Goal: Task Accomplishment & Management: Manage account settings

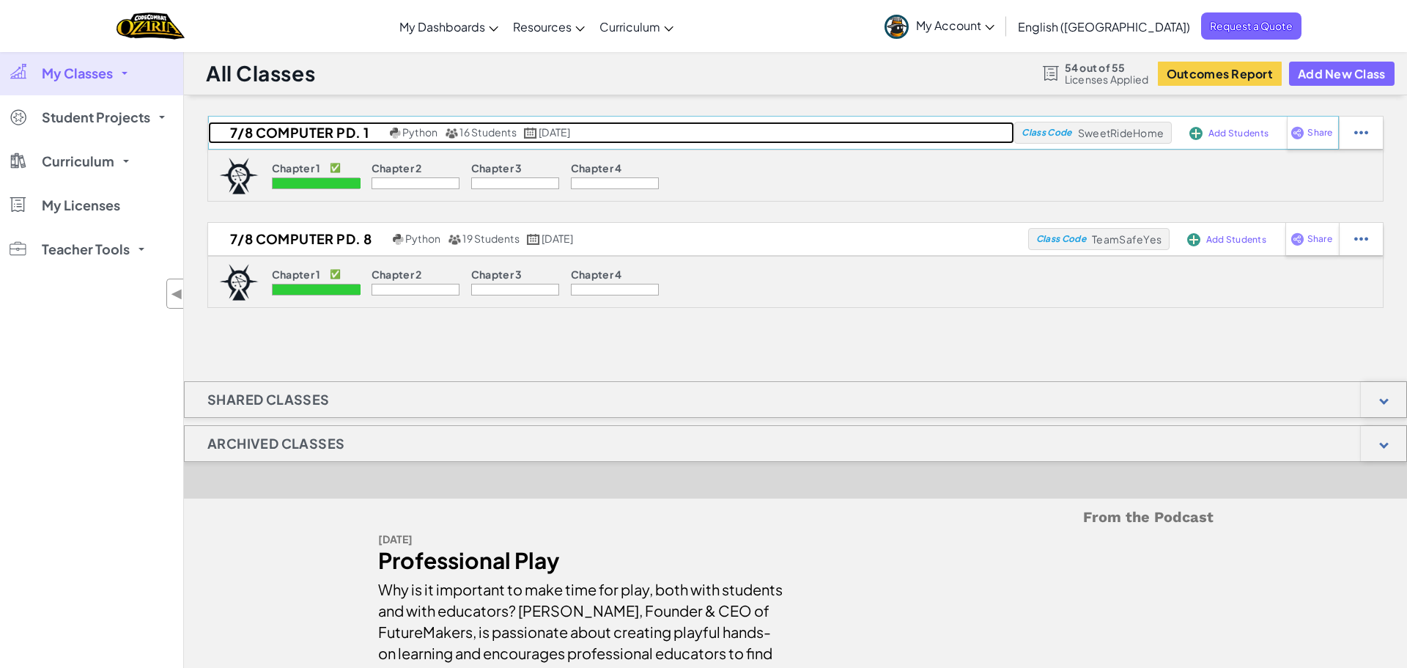
click at [314, 130] on h2 "7/8 Computer Pd. 1" at bounding box center [297, 133] width 178 height 22
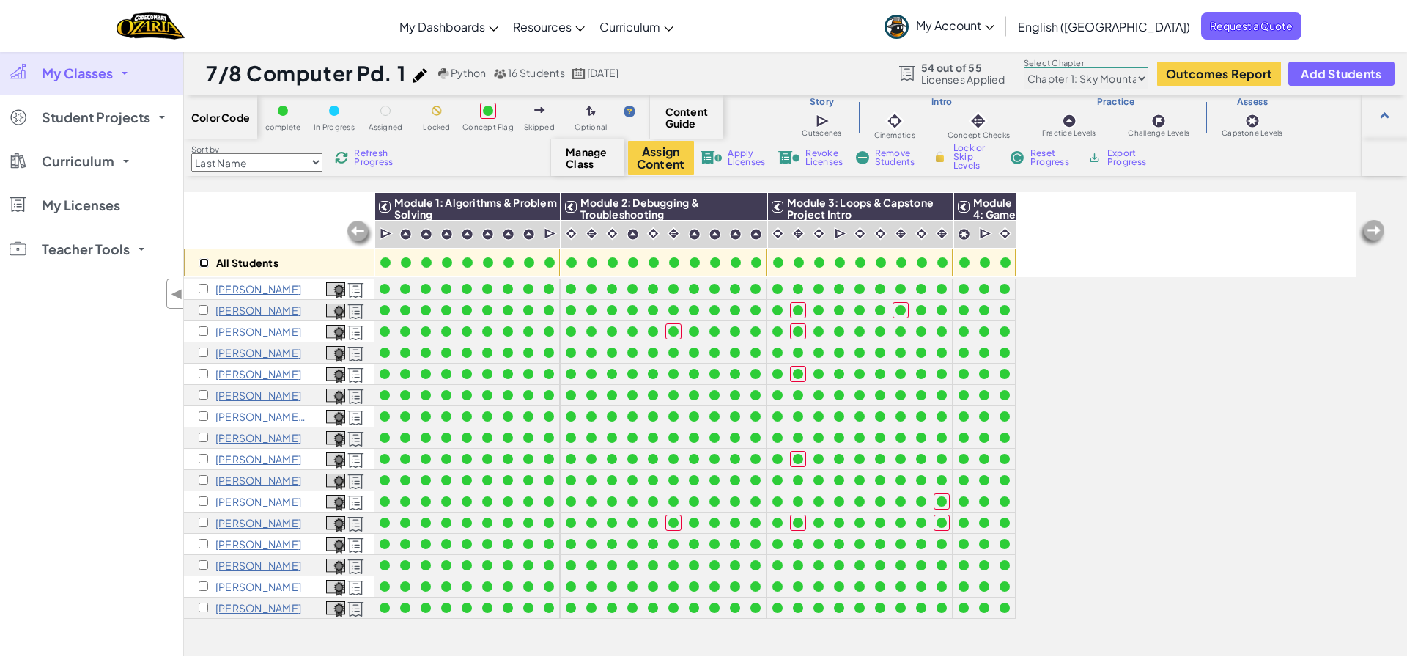
click at [204, 261] on input "checkbox" at bounding box center [204, 263] width 10 height 10
checkbox input "true"
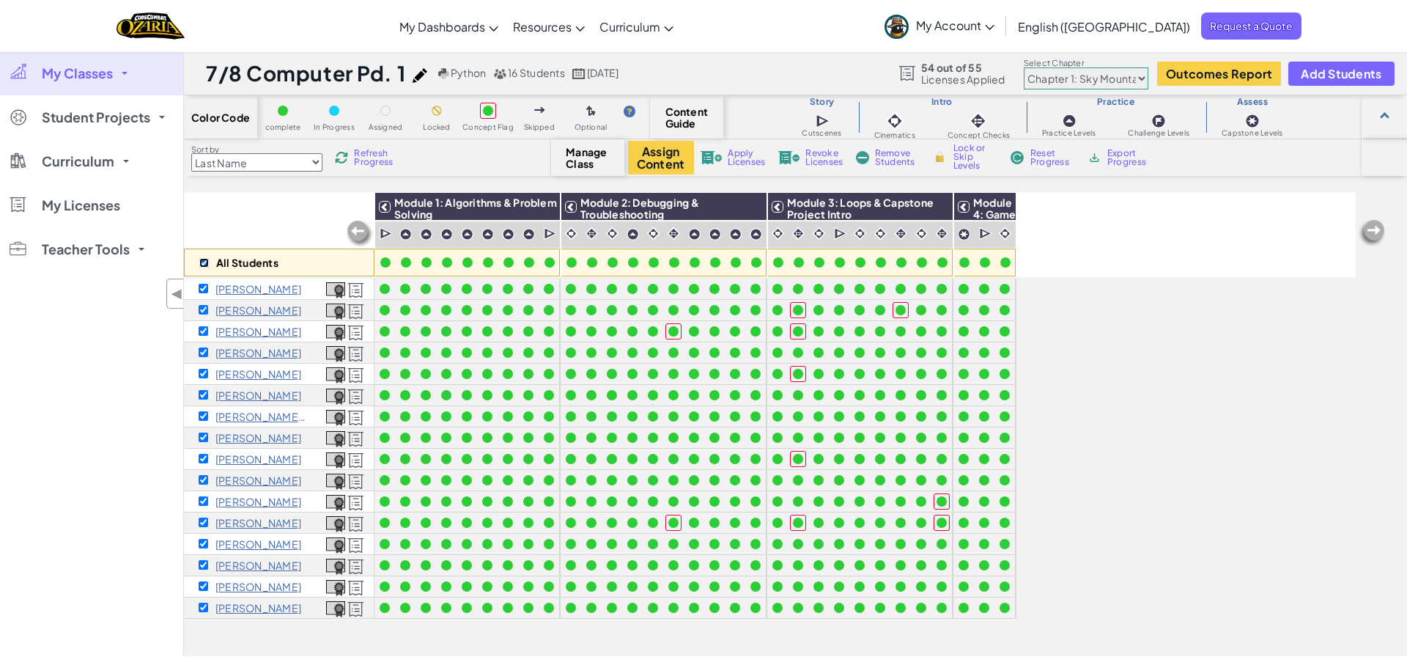
checkbox input "true"
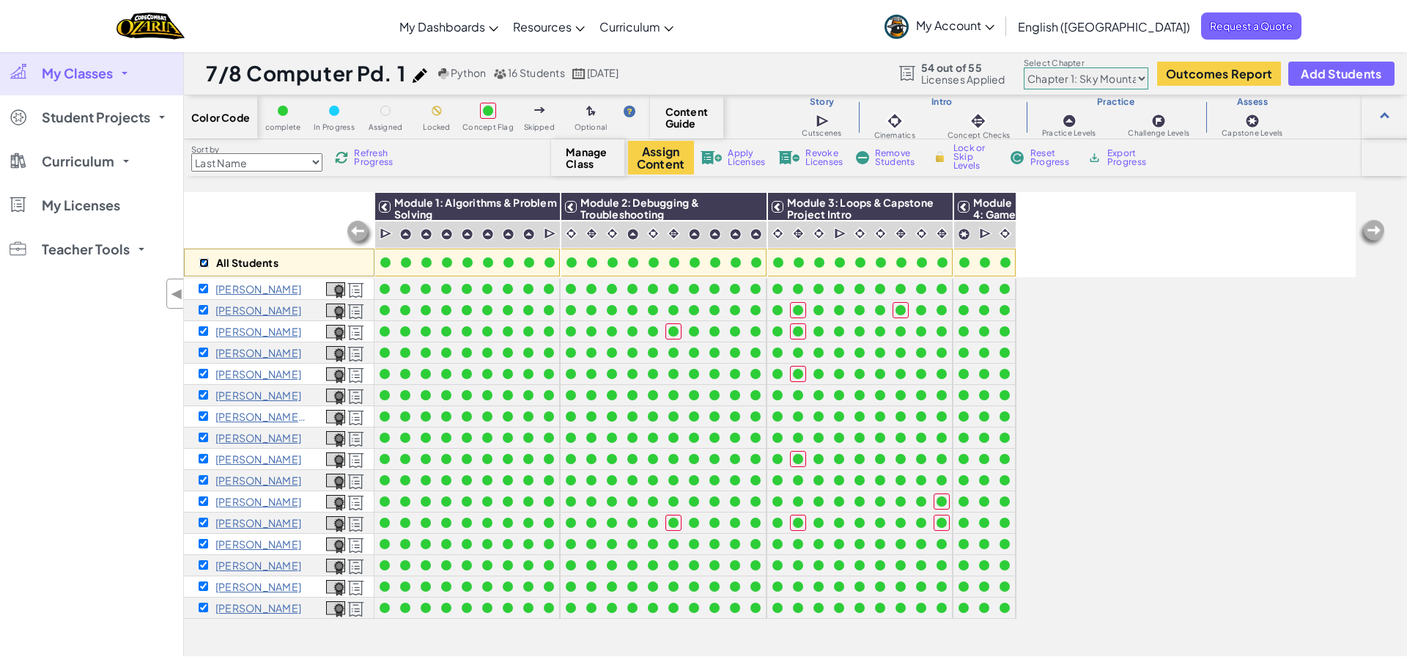
checkbox input "true"
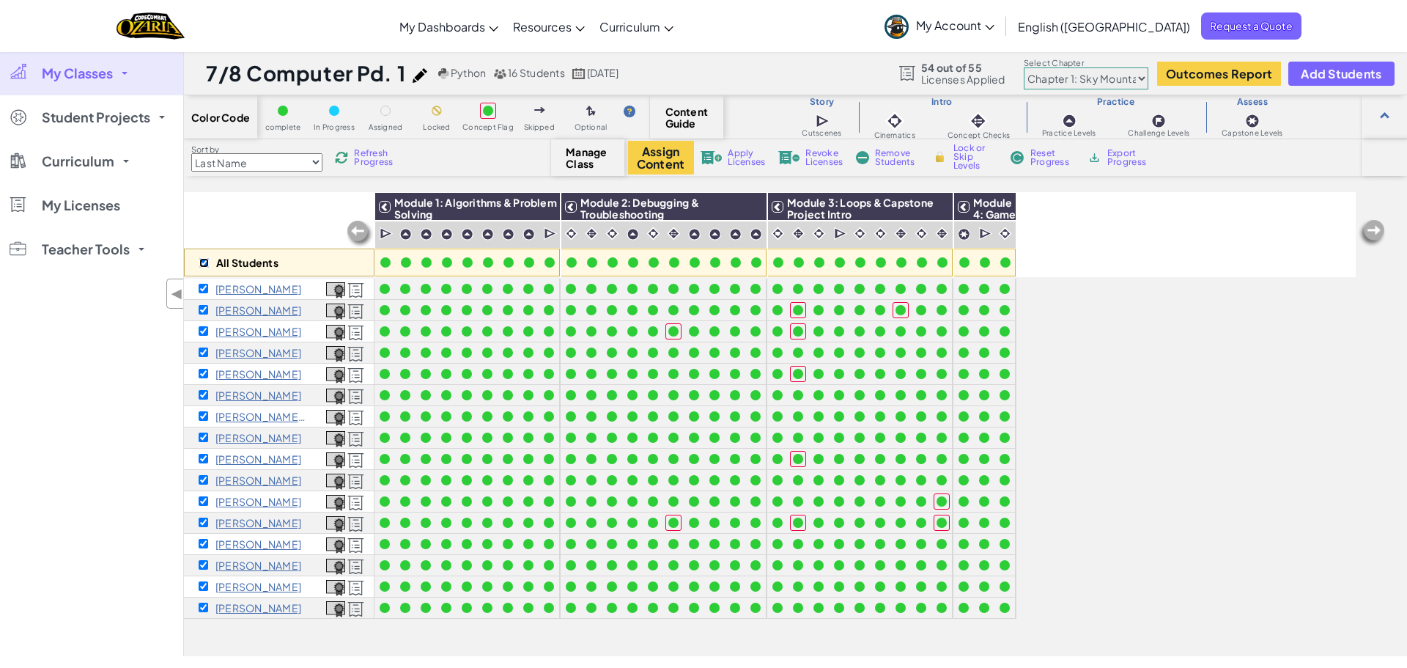
checkbox input "true"
click at [1083, 79] on select "Chapter 1: Sky Mountain Chapter 2: The Moon Dancers Chapter 3: The Phoenix Land…" at bounding box center [1086, 78] width 125 height 22
select select "5d8a57abe8919b28d5113af1"
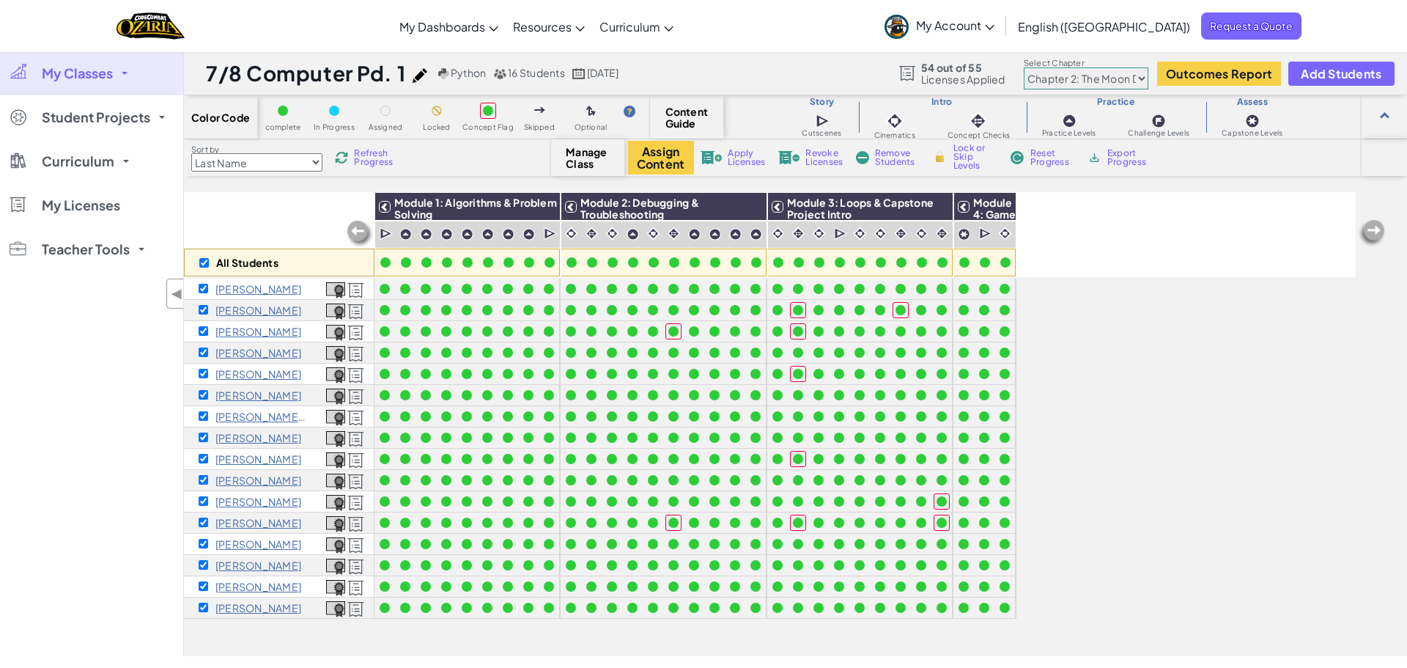
click at [1024, 67] on select "Chapter 1: Sky Mountain Chapter 2: The Moon Dancers Chapter 3: The Phoenix Land…" at bounding box center [1086, 78] width 125 height 22
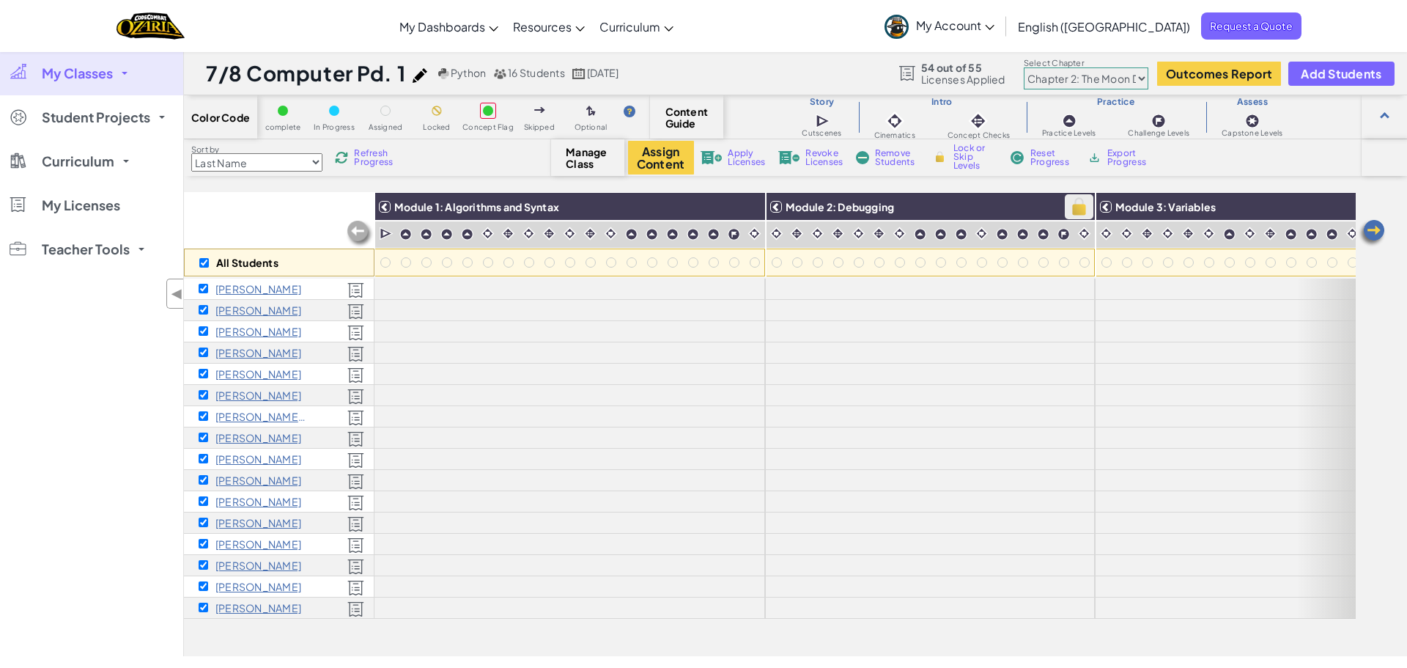
click at [1085, 207] on img at bounding box center [1079, 207] width 26 height 22
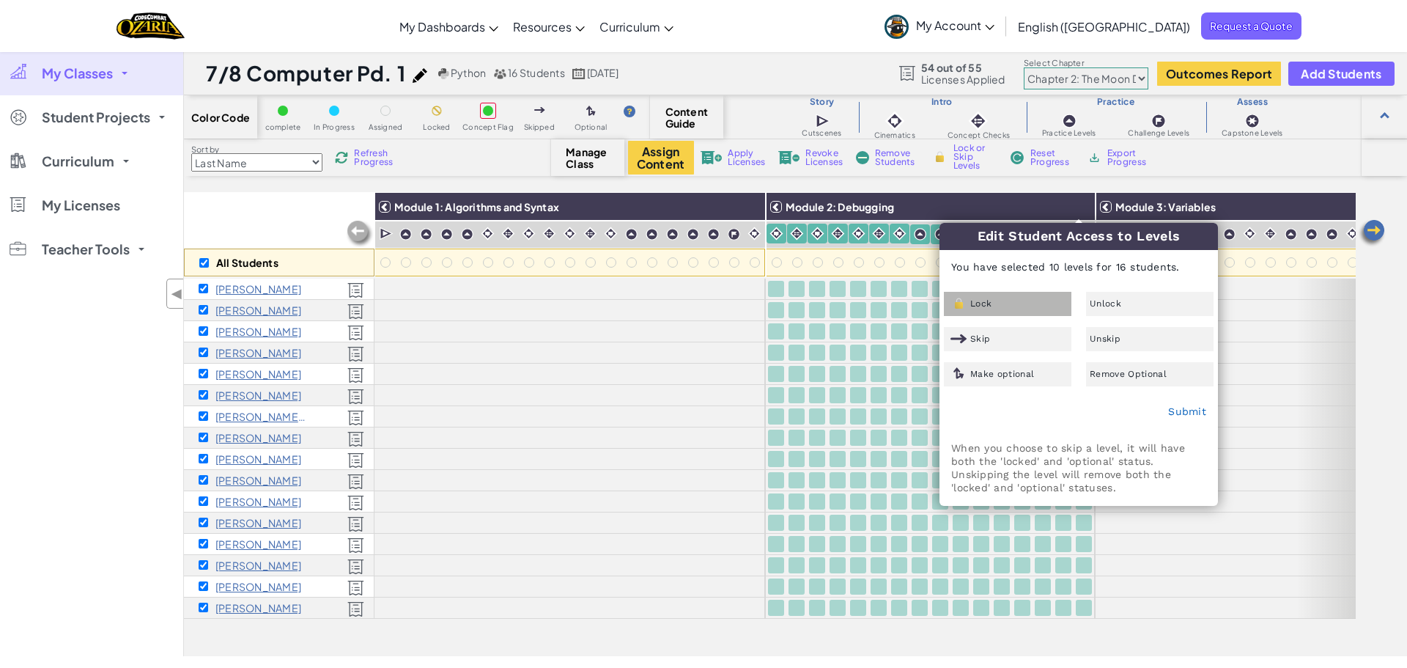
click at [1054, 299] on div "Lock" at bounding box center [1007, 304] width 127 height 24
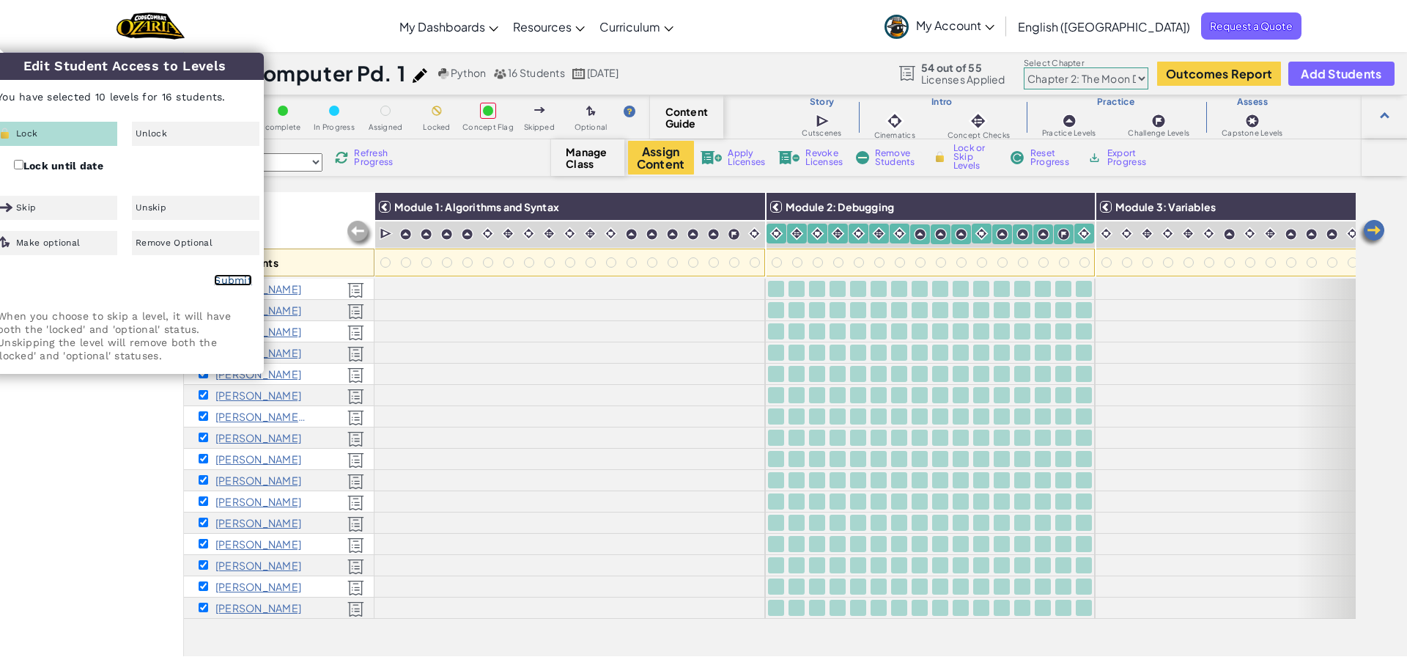
click at [237, 282] on link "Submit" at bounding box center [233, 280] width 38 height 12
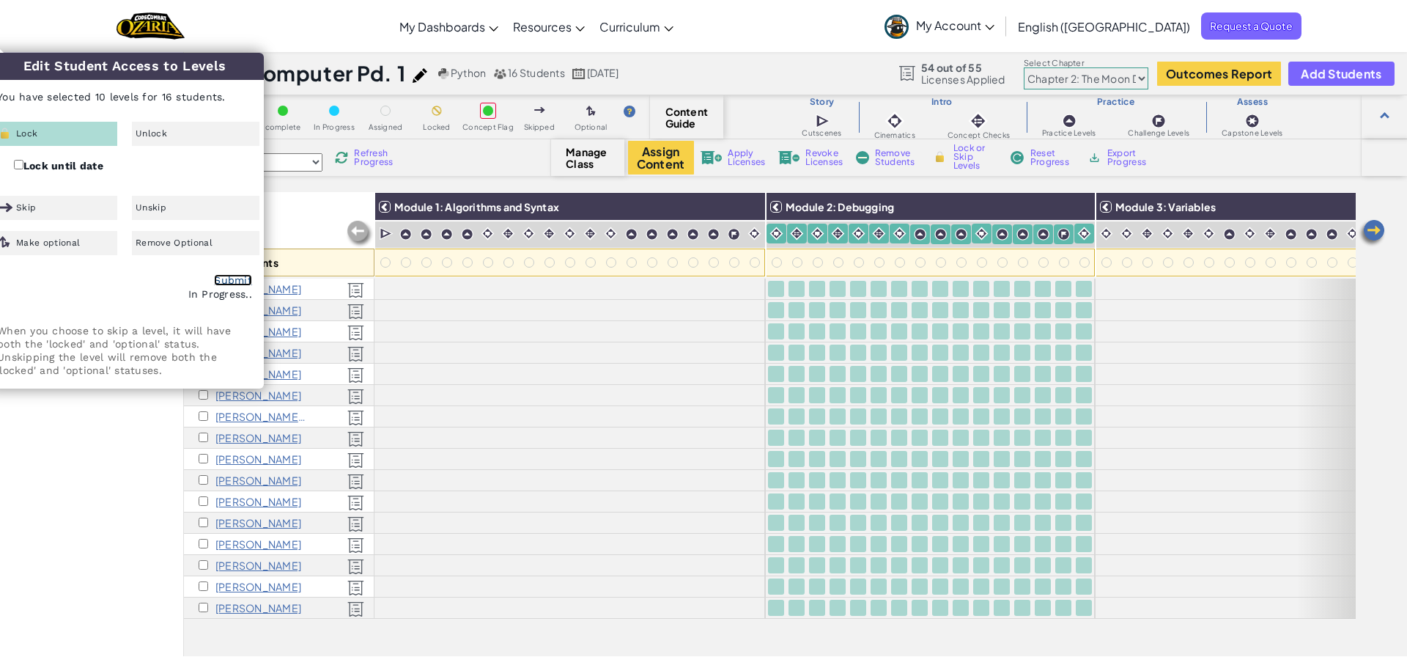
checkbox input "false"
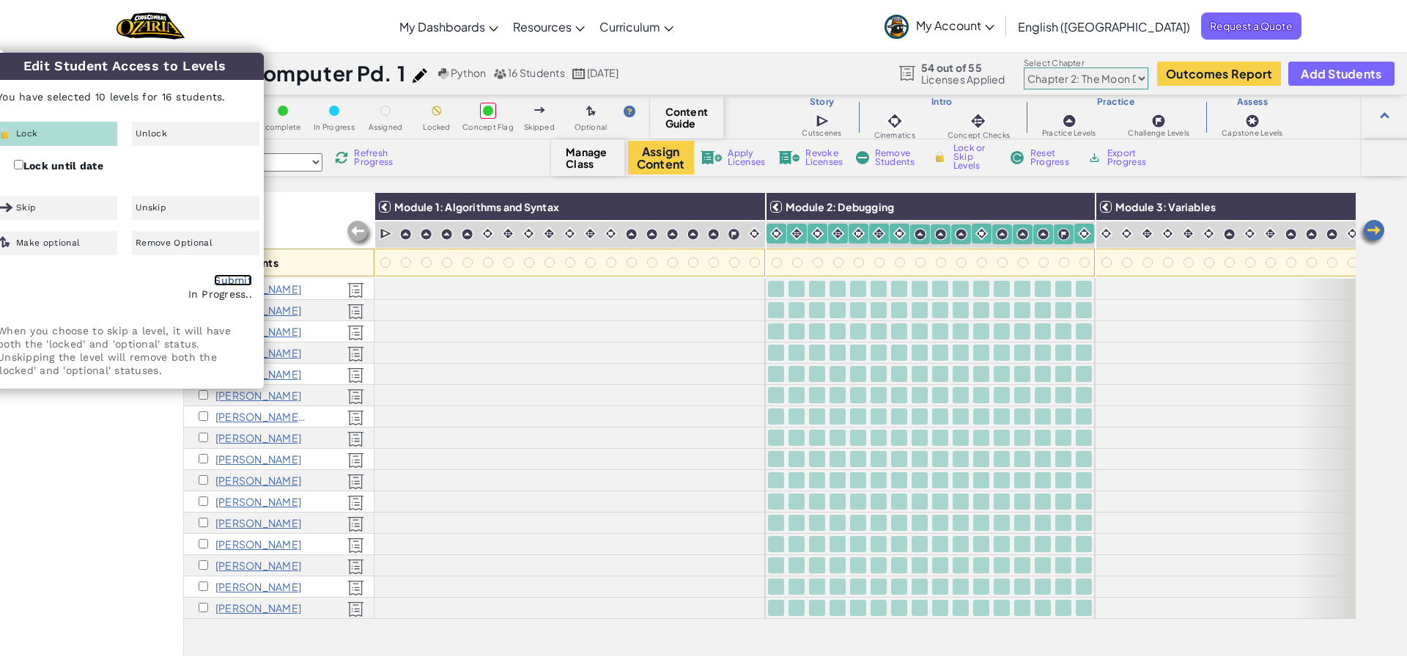
checkbox input "false"
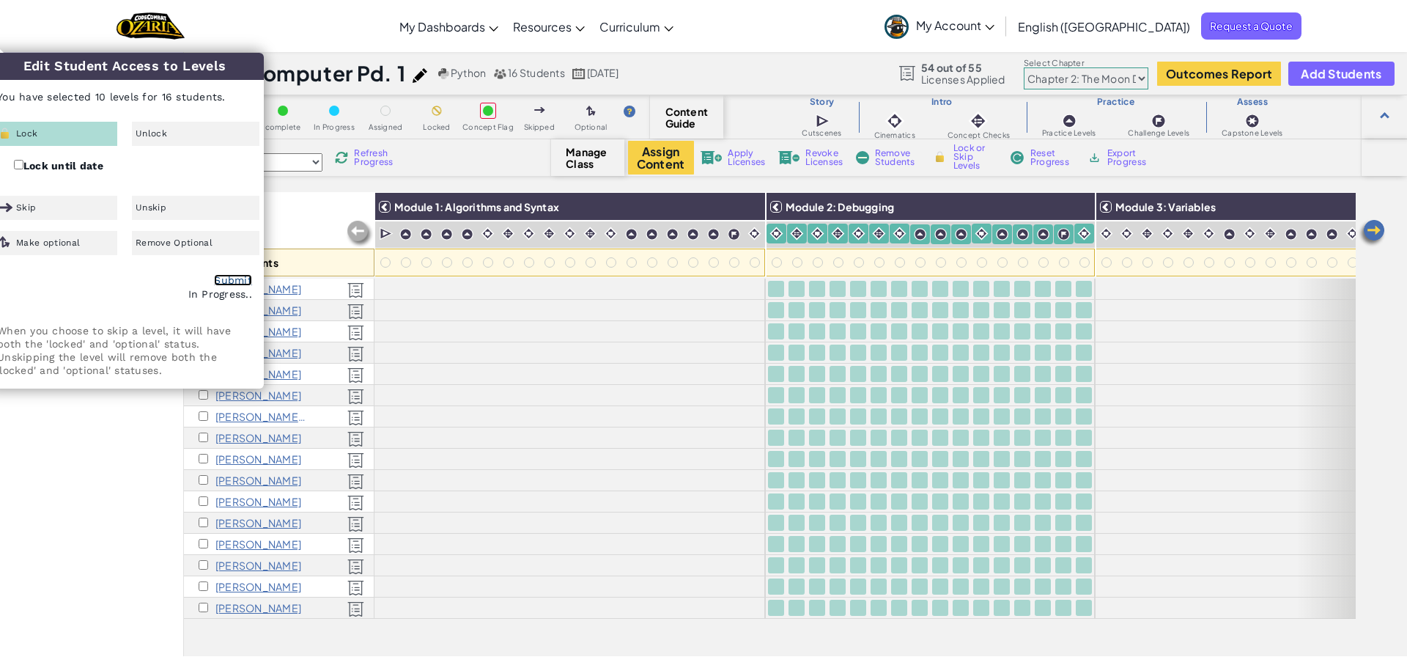
checkbox input "false"
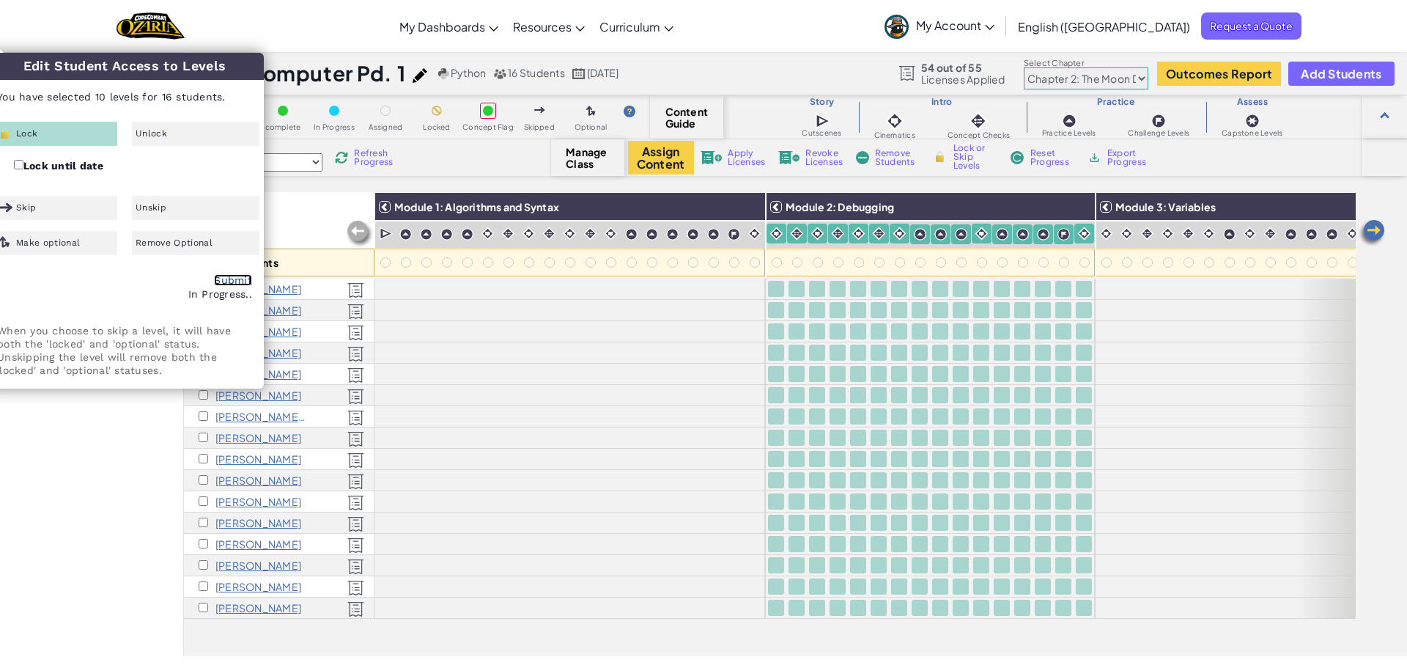
checkbox input "false"
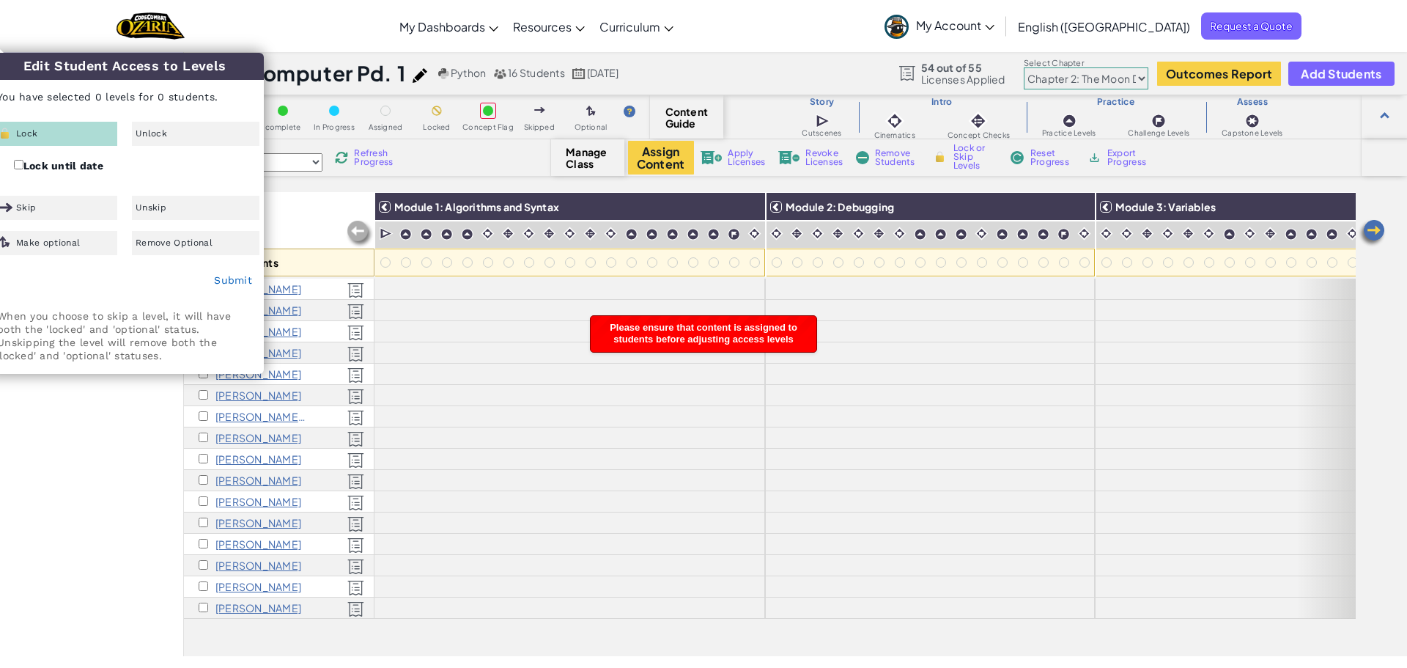
click at [339, 196] on div "All Students" at bounding box center [279, 234] width 191 height 85
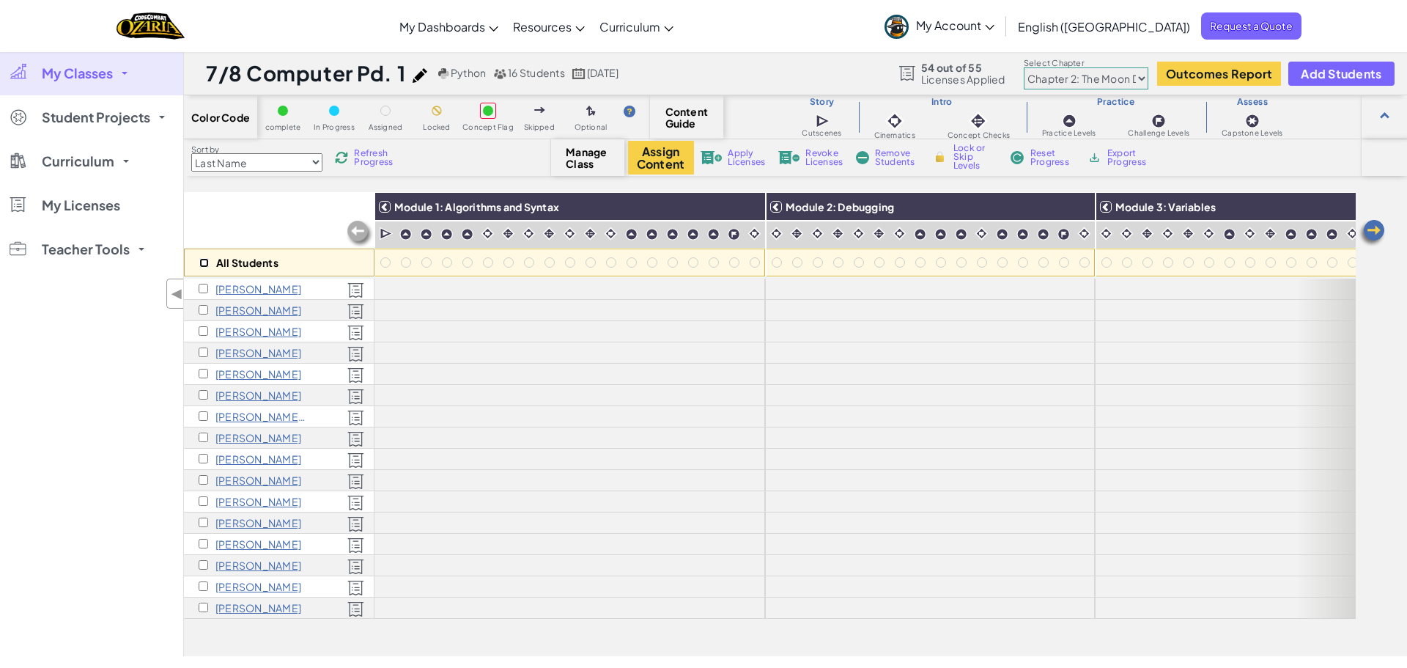
click at [207, 261] on input "checkbox" at bounding box center [204, 263] width 10 height 10
checkbox input "true"
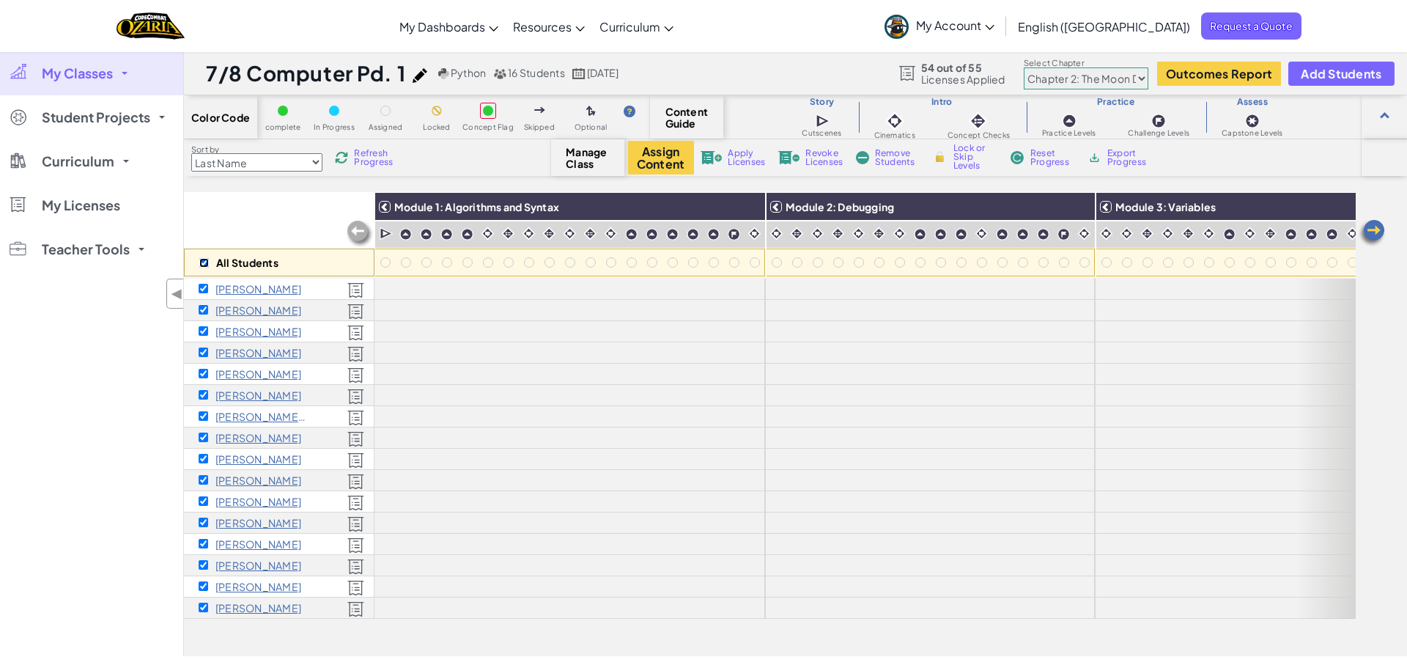
checkbox input "true"
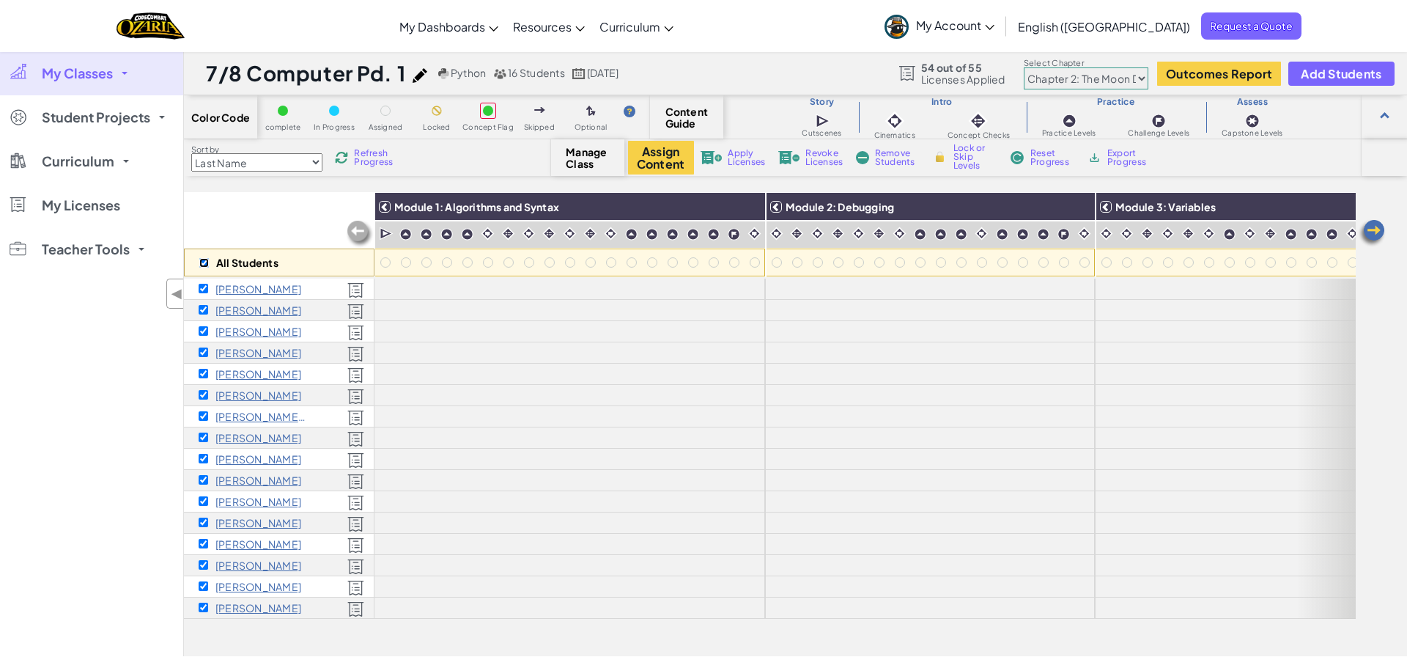
checkbox input "true"
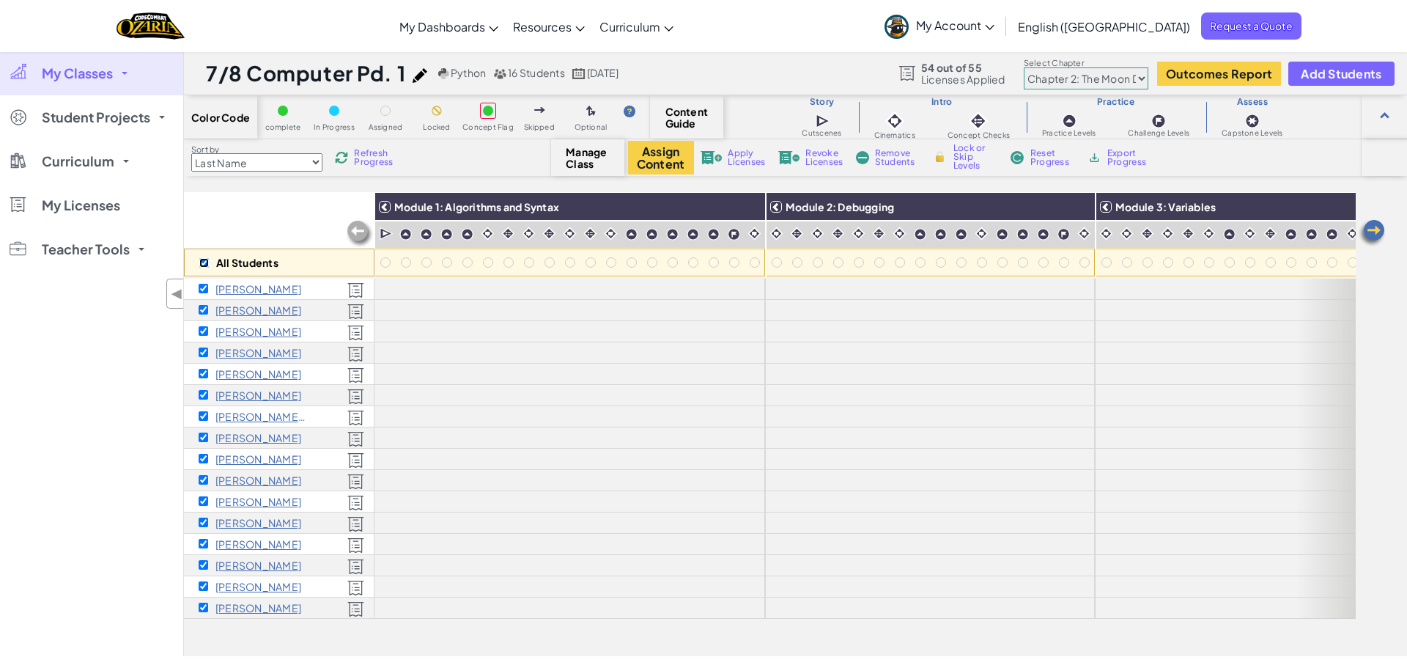
checkbox input "true"
click at [660, 166] on button "Assign Content" at bounding box center [661, 158] width 66 height 34
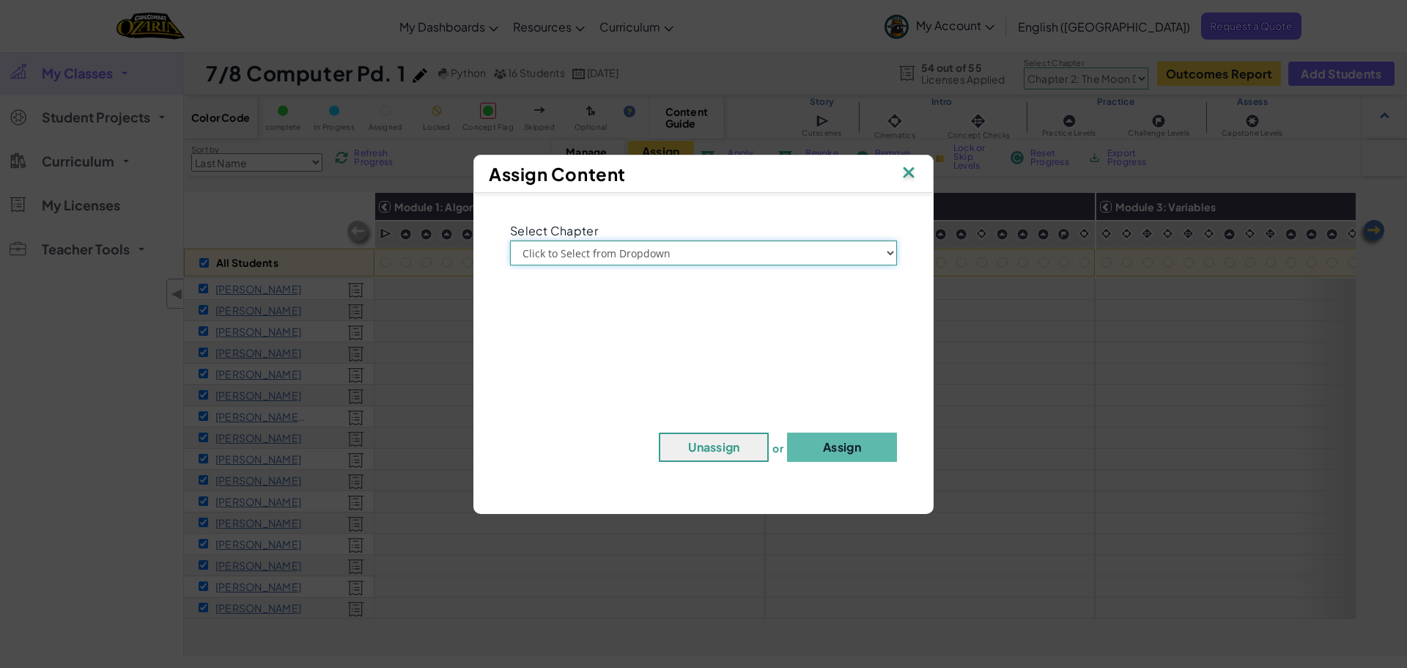
click at [639, 256] on select "Click to Select from Dropdown Chapter 1: [GEOGRAPHIC_DATA] Chapter 2: The Moon …" at bounding box center [703, 252] width 387 height 25
click at [510, 240] on select "Click to Select from Dropdown Chapter 1: [GEOGRAPHIC_DATA] Chapter 2: The Moon …" at bounding box center [703, 252] width 387 height 25
click at [643, 250] on select "Click to Select from Dropdown Chapter 1: [GEOGRAPHIC_DATA] Chapter 2: The Moon …" at bounding box center [703, 252] width 387 height 25
select select "Chapter 2: The Moon Dancers"
click at [510, 240] on select "Click to Select from Dropdown Chapter 1: [GEOGRAPHIC_DATA] Chapter 2: The Moon …" at bounding box center [703, 252] width 387 height 25
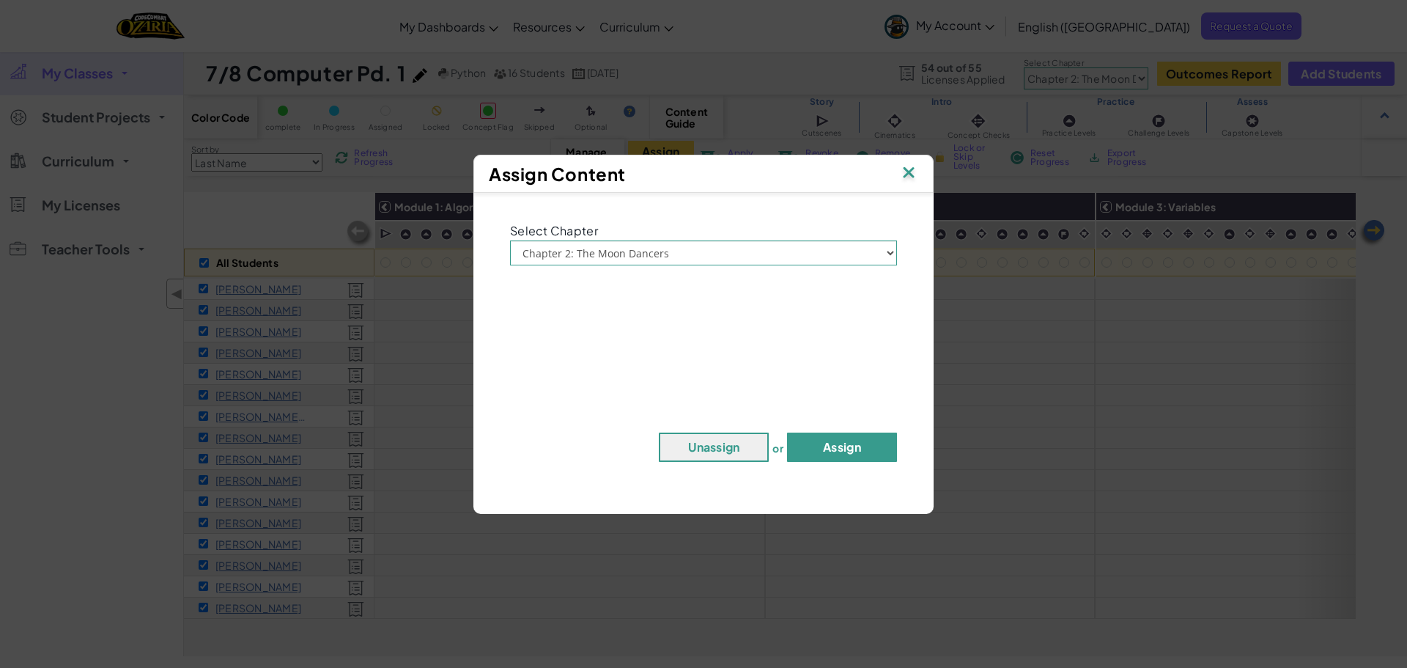
click at [848, 440] on button "Assign" at bounding box center [842, 446] width 110 height 29
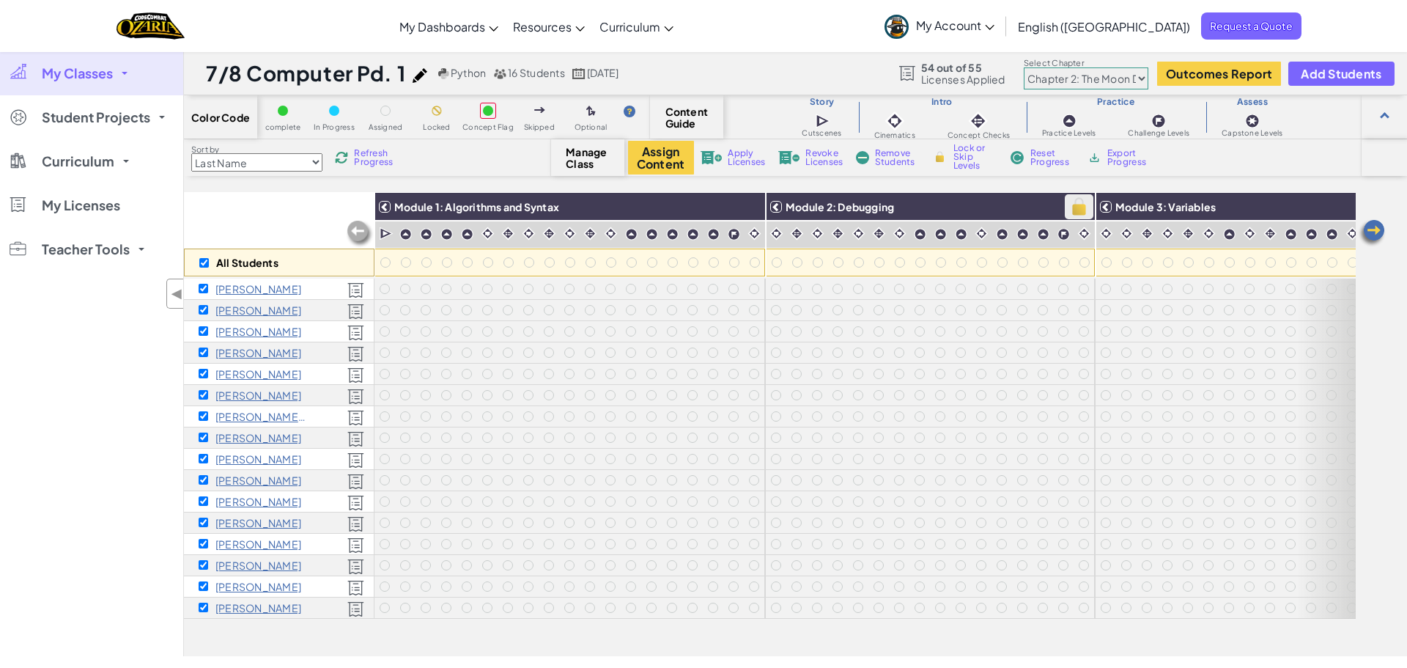
click at [1073, 205] on img at bounding box center [1079, 207] width 26 height 22
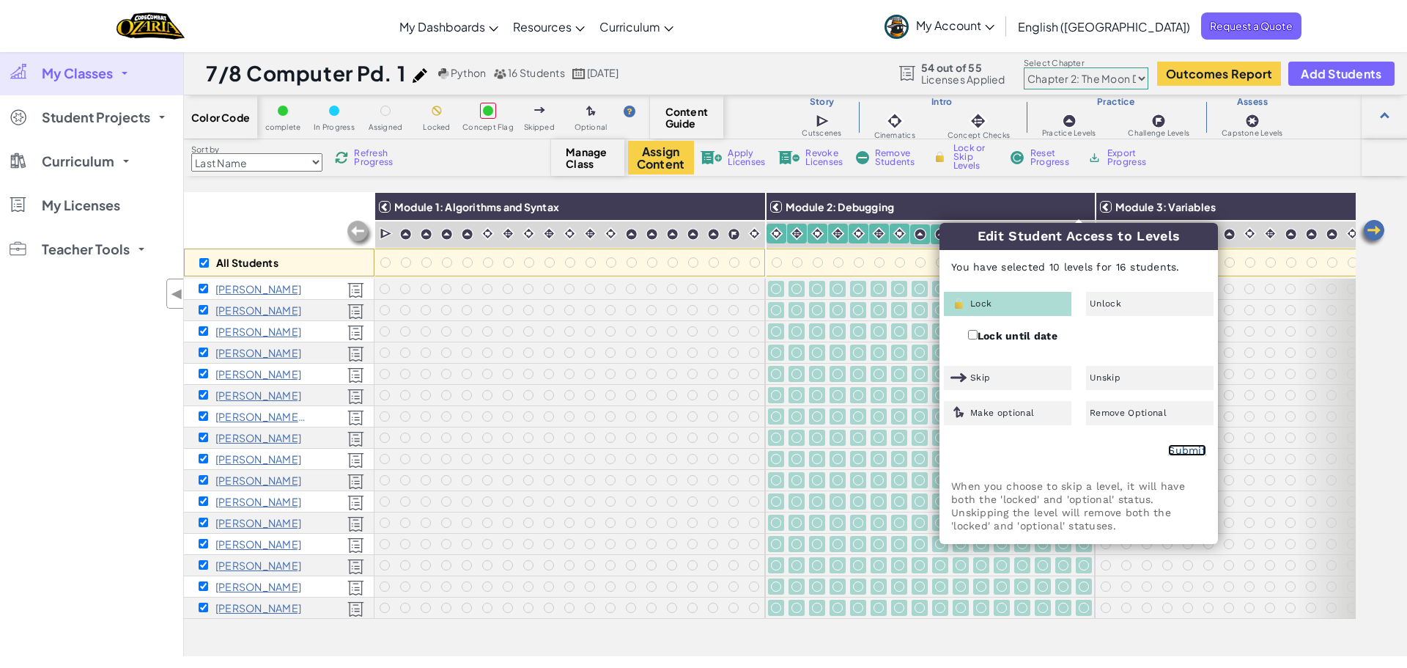
click at [1177, 446] on link "Submit" at bounding box center [1187, 450] width 38 height 12
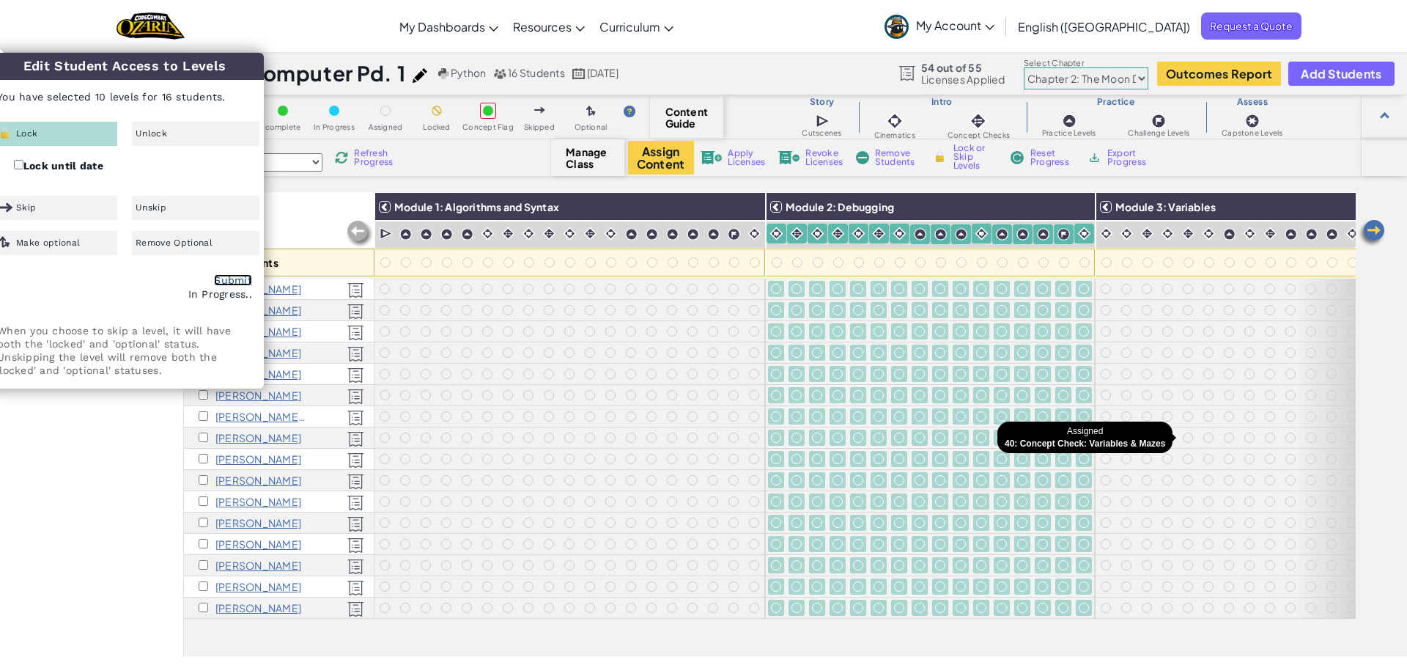
checkbox input "false"
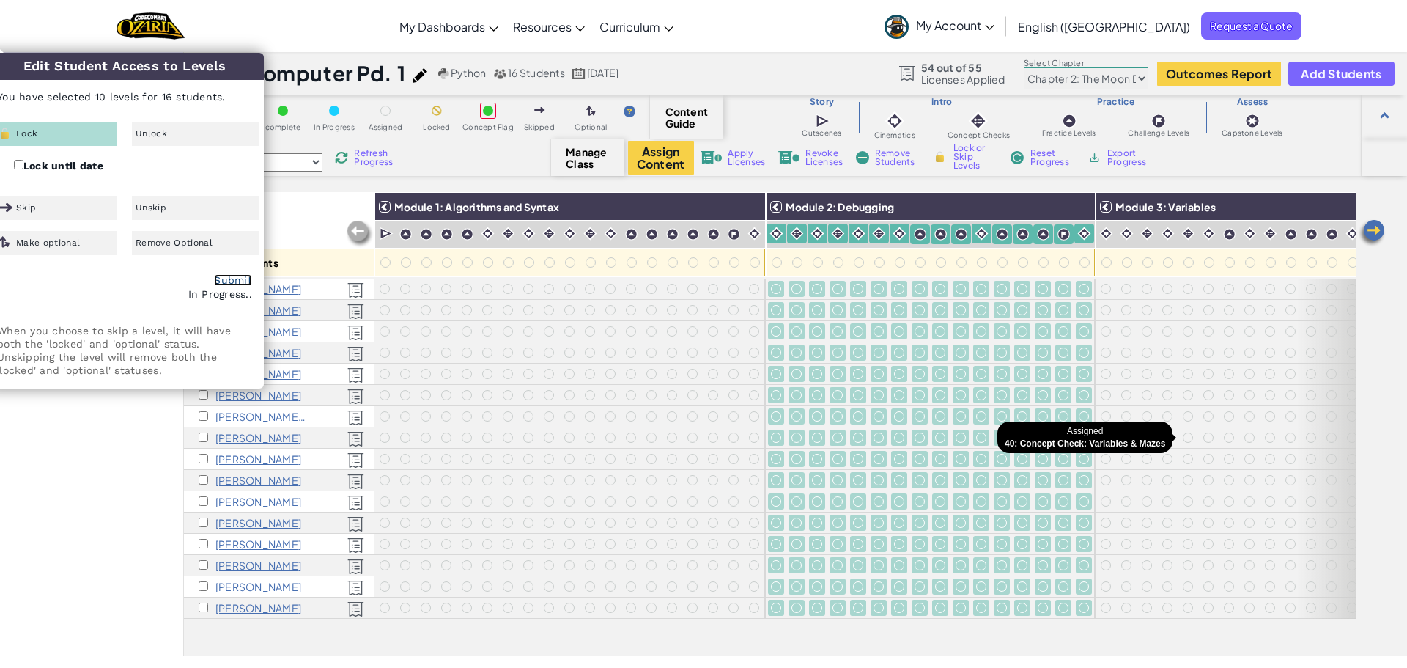
checkbox input "false"
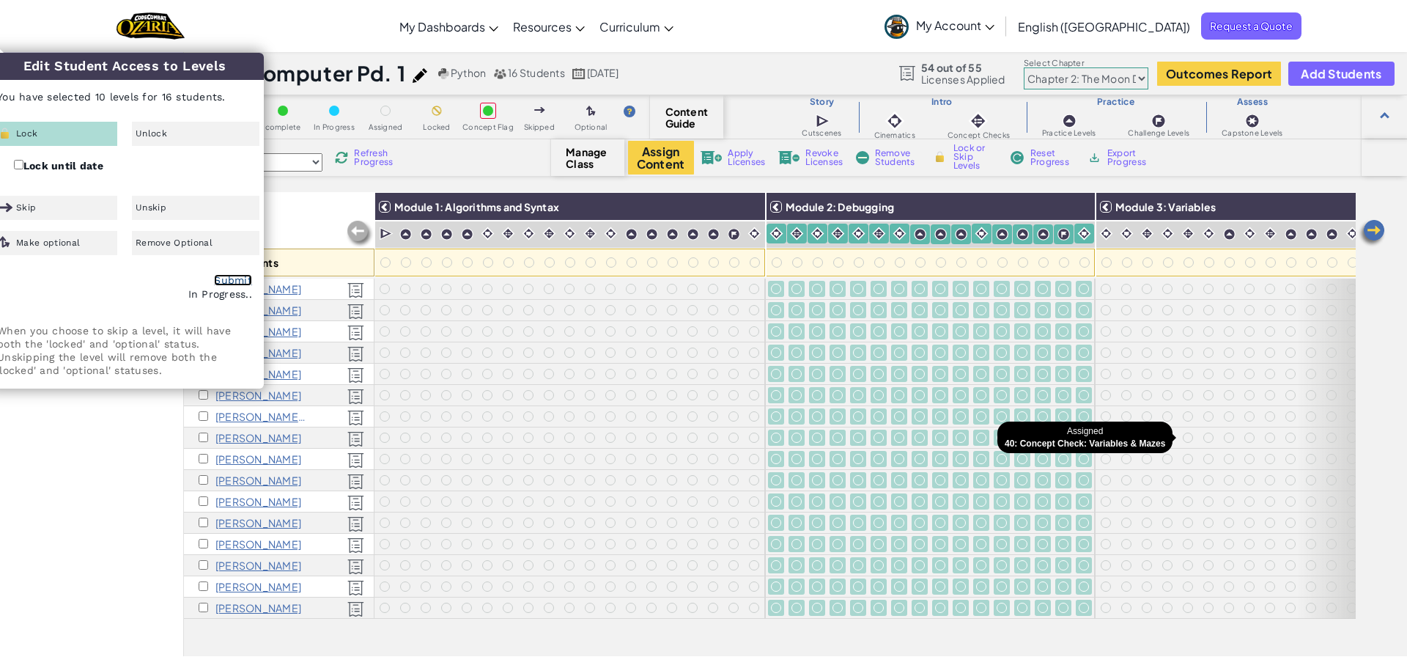
checkbox input "false"
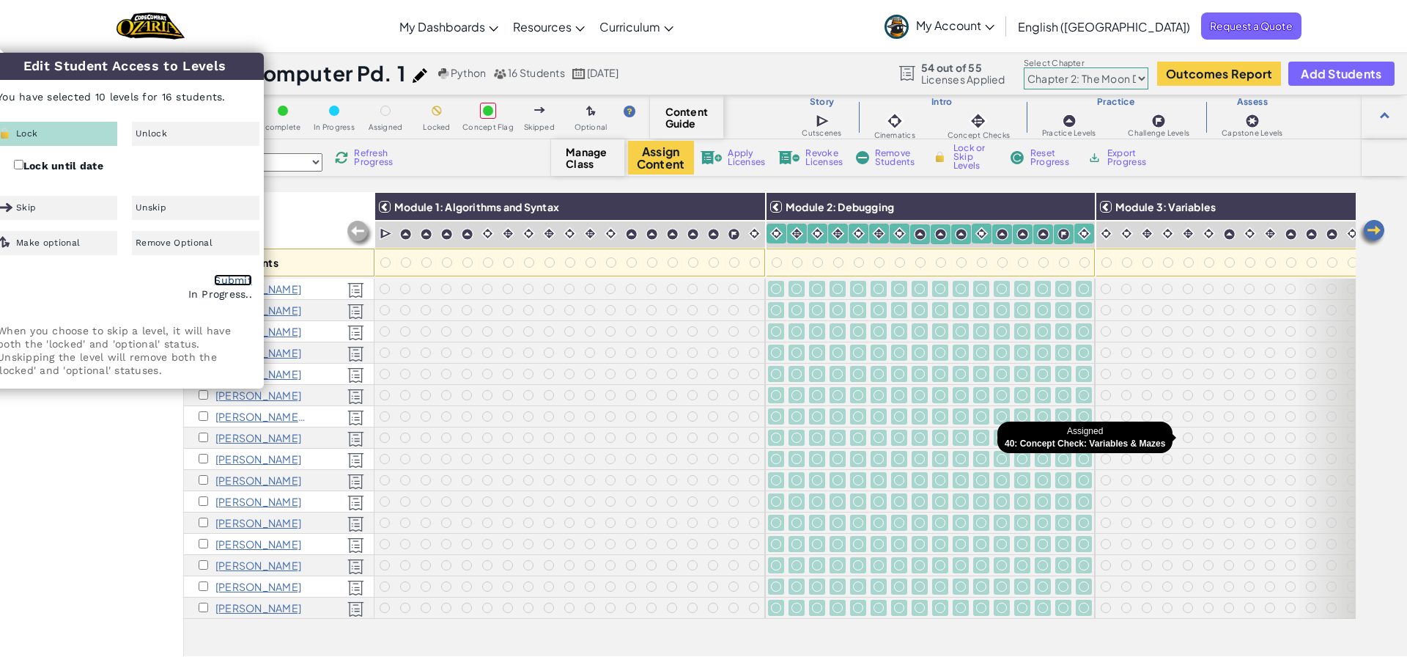
checkbox input "false"
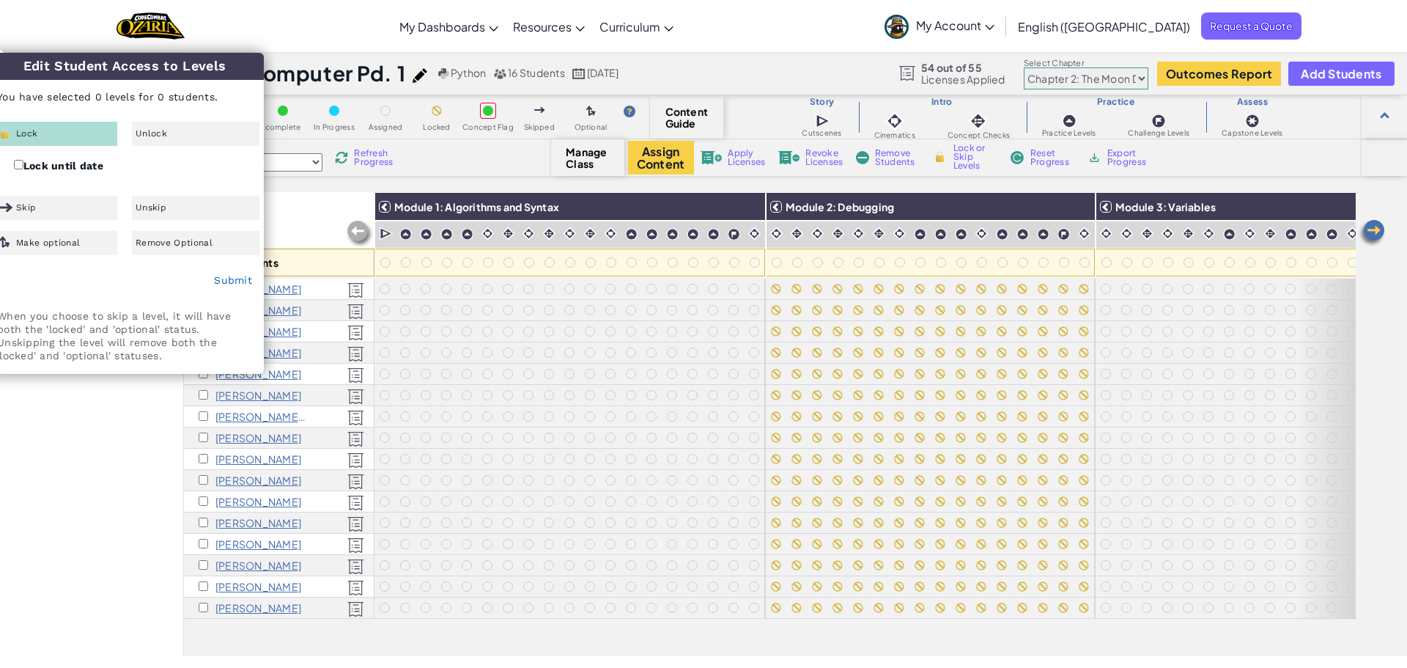
click at [304, 217] on div "All Students" at bounding box center [279, 234] width 191 height 85
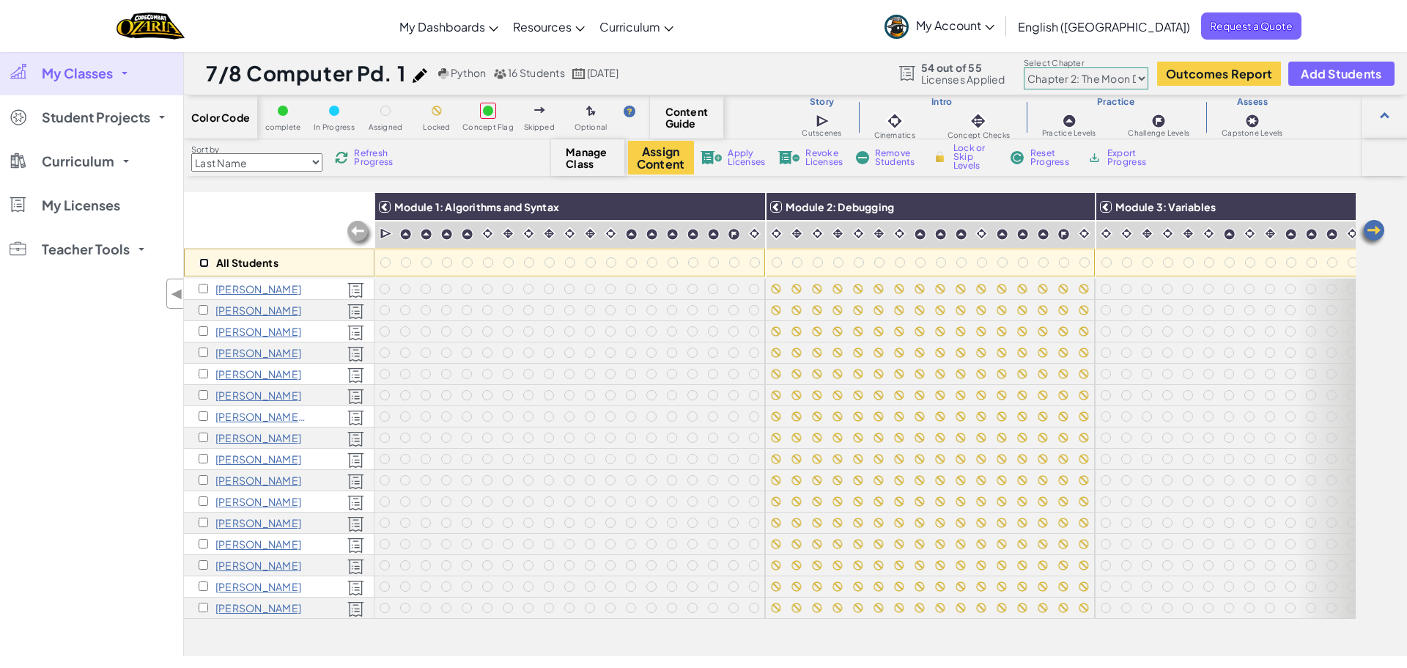
click at [208, 262] on input "checkbox" at bounding box center [204, 263] width 10 height 10
checkbox input "true"
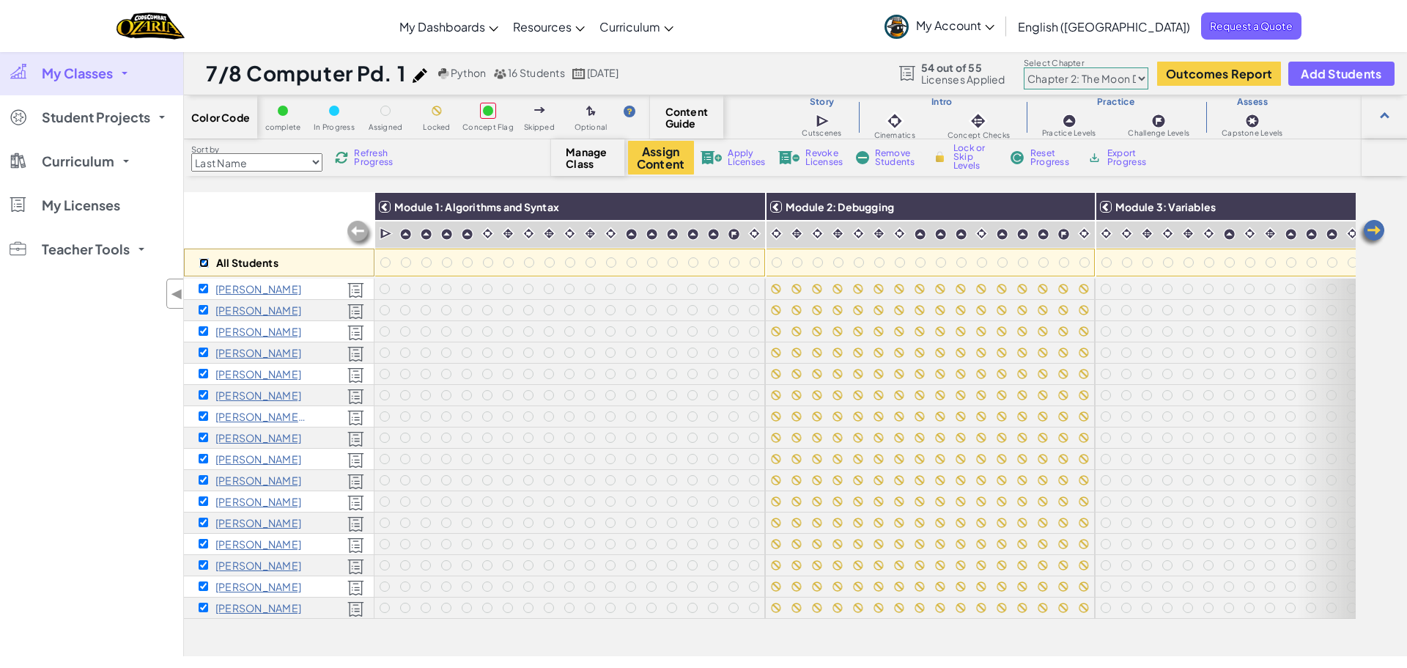
checkbox input "true"
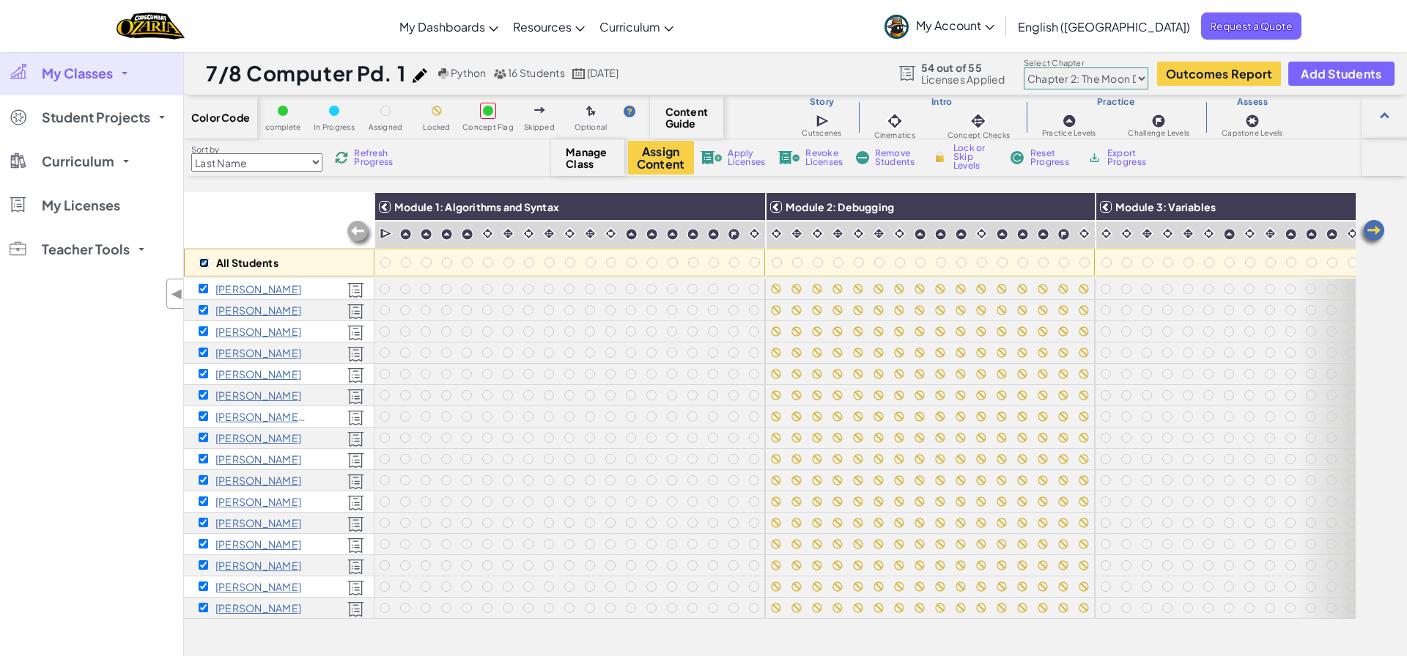
checkbox input "true"
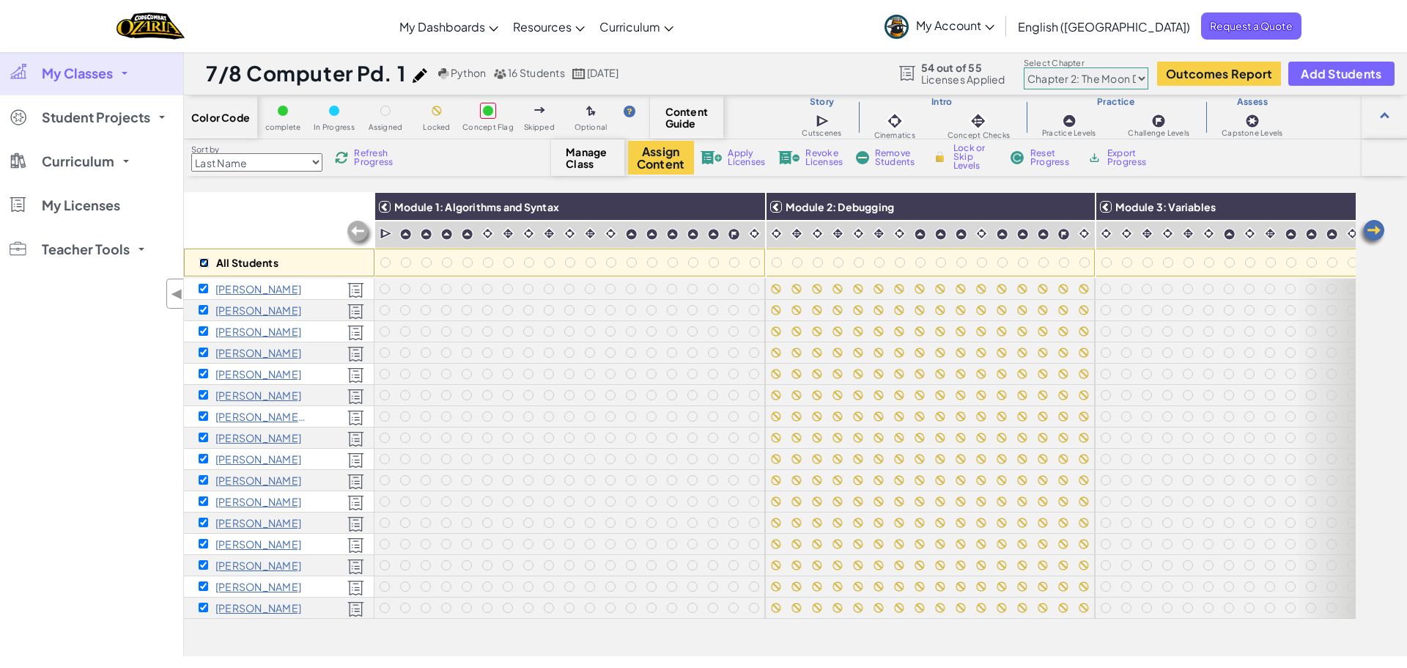
checkbox input "true"
click at [1370, 233] on img at bounding box center [1371, 232] width 29 height 29
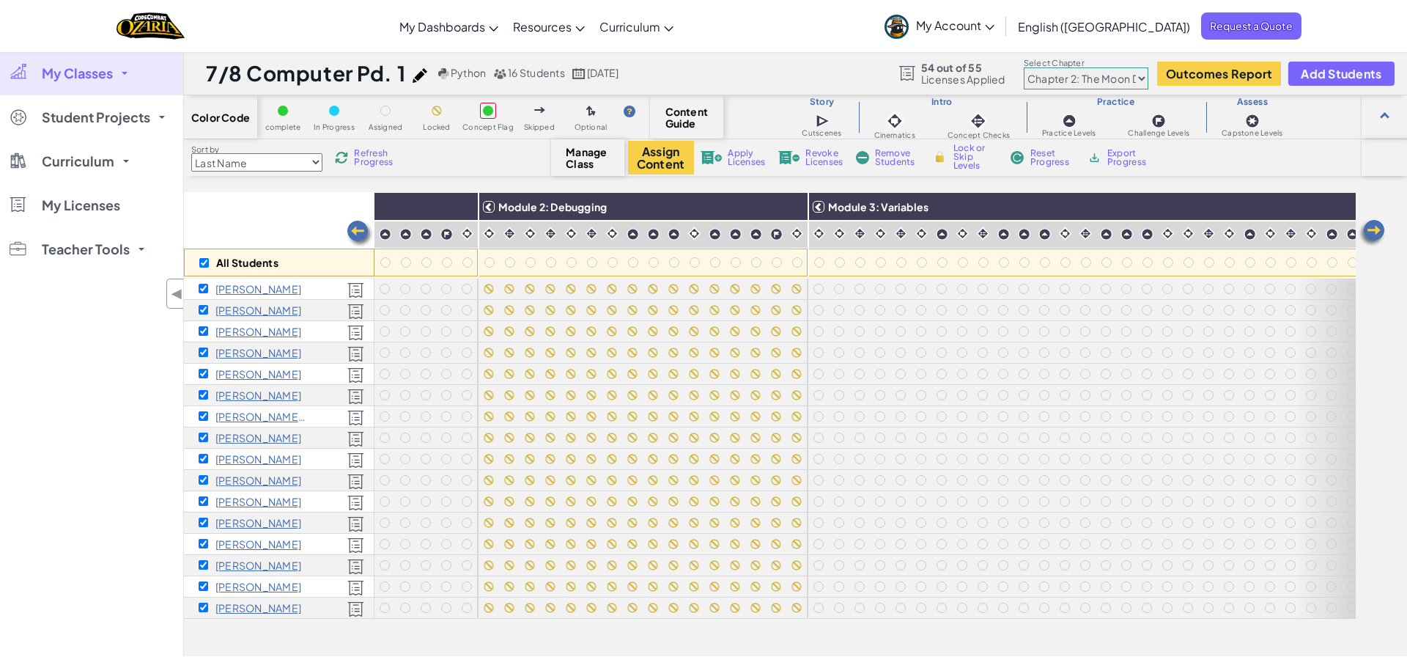
scroll to position [0, 293]
click at [1380, 232] on img at bounding box center [1371, 232] width 29 height 29
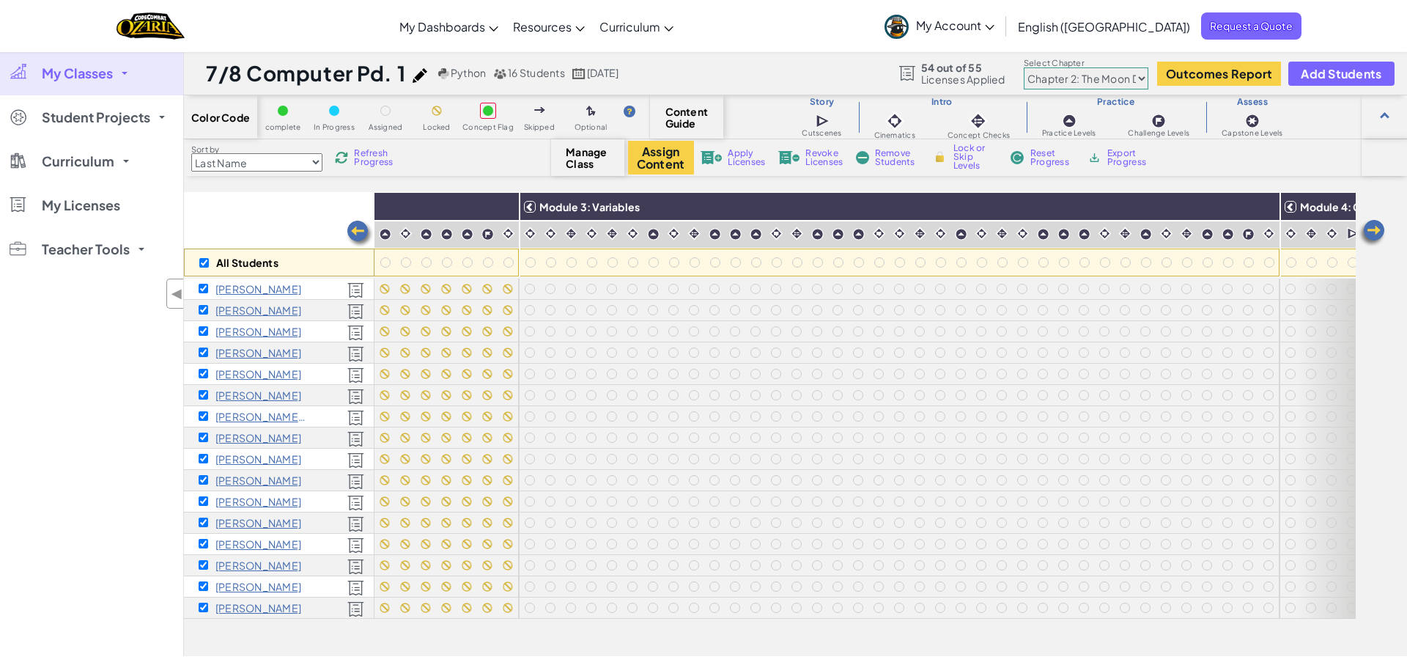
scroll to position [0, 586]
click at [1251, 203] on img at bounding box center [1254, 207] width 26 height 22
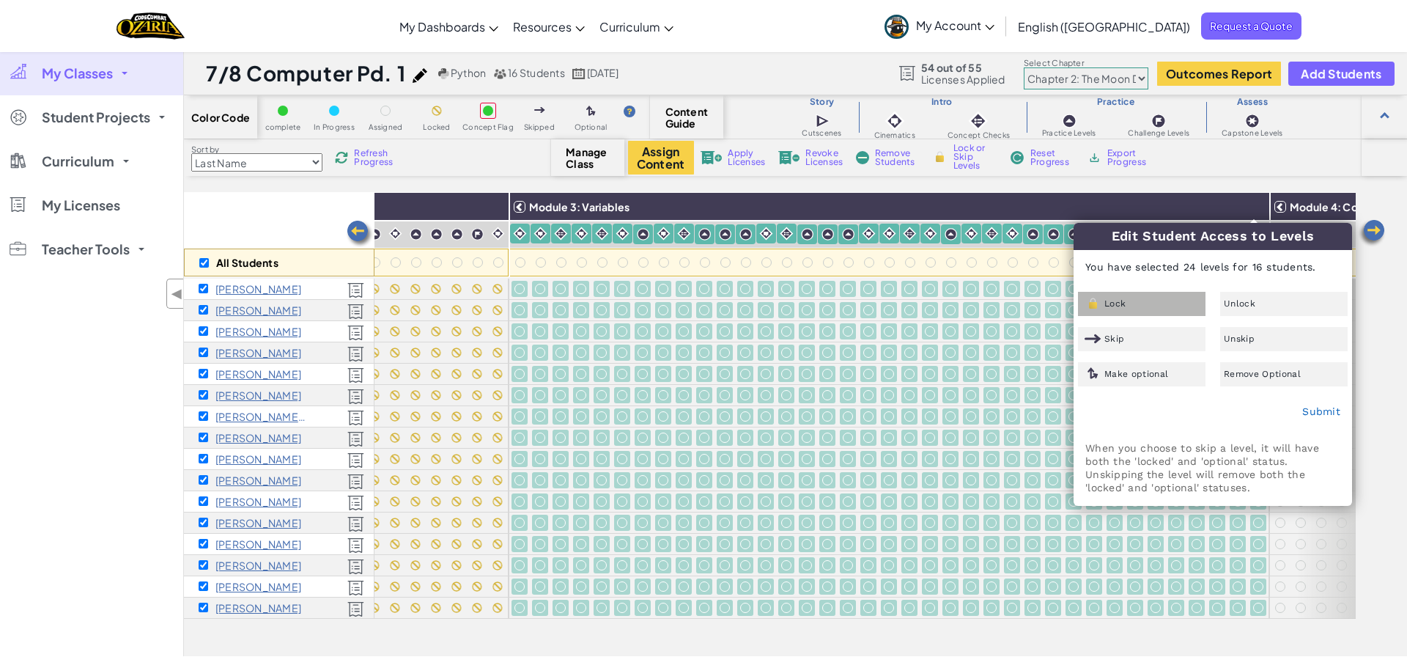
click at [1154, 307] on div "Lock" at bounding box center [1141, 304] width 127 height 24
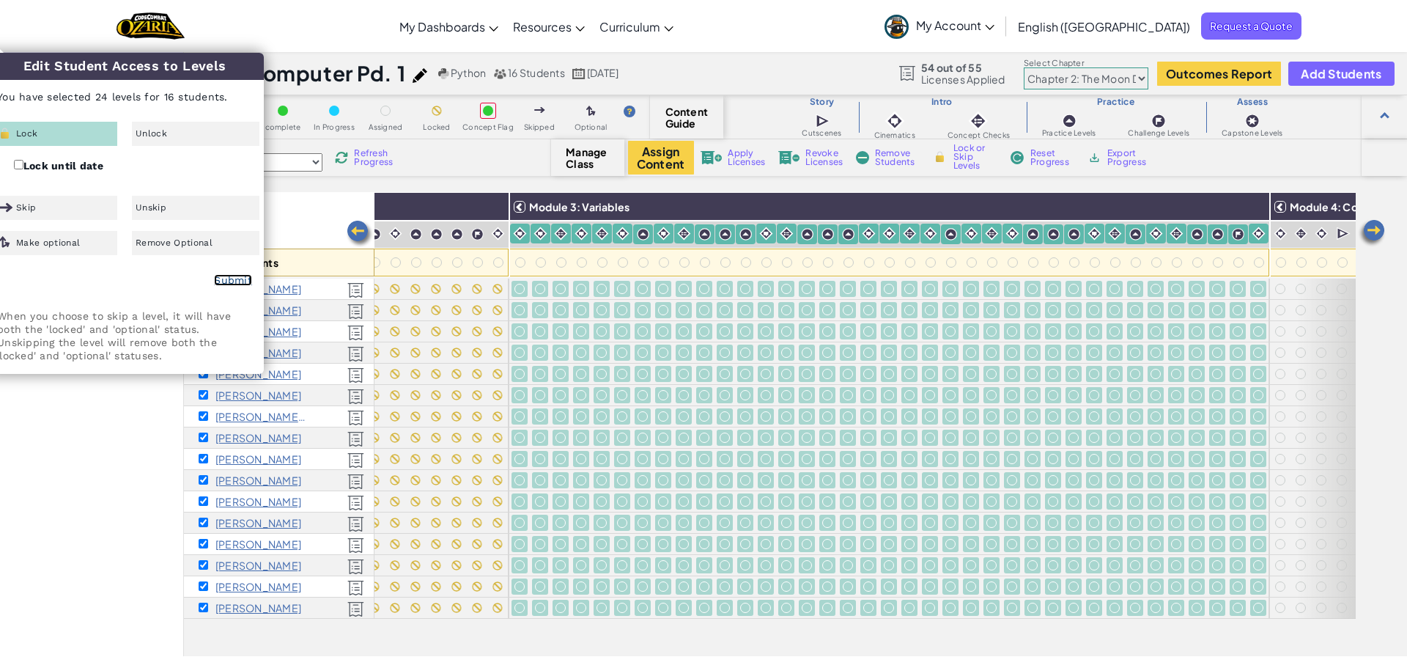
click at [240, 281] on link "Submit" at bounding box center [233, 280] width 38 height 12
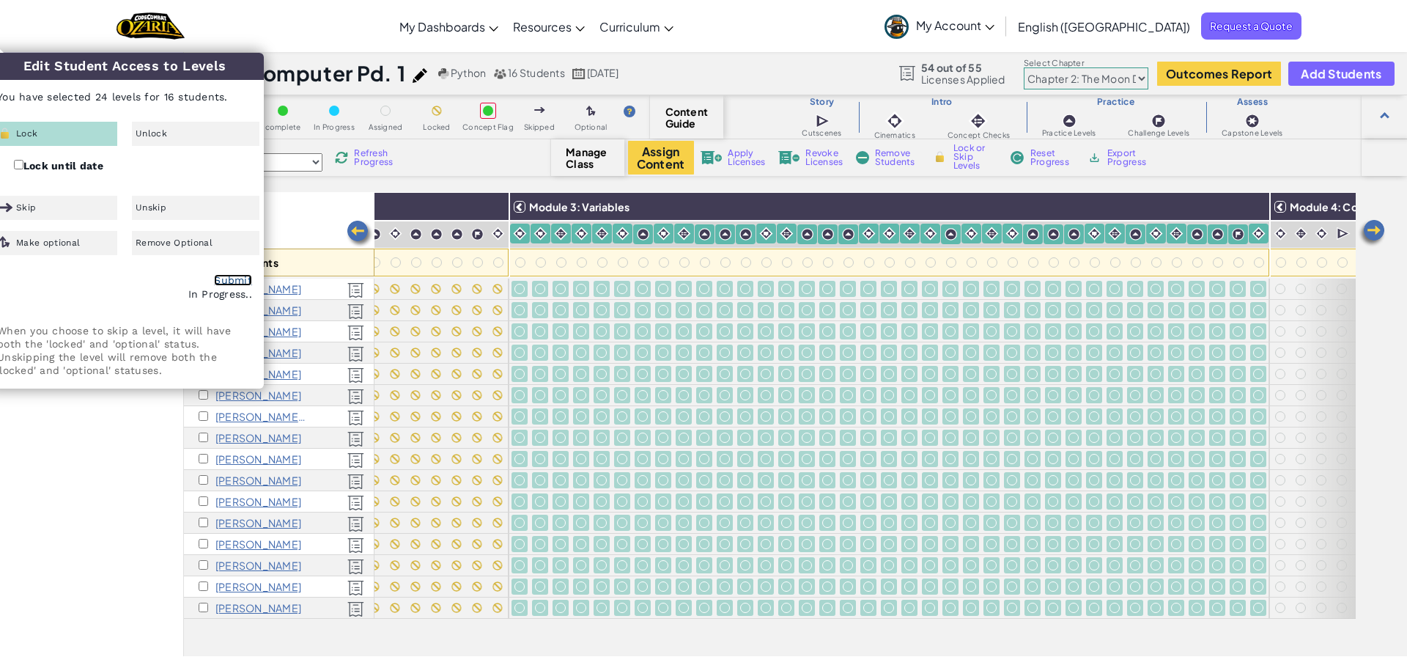
checkbox input "false"
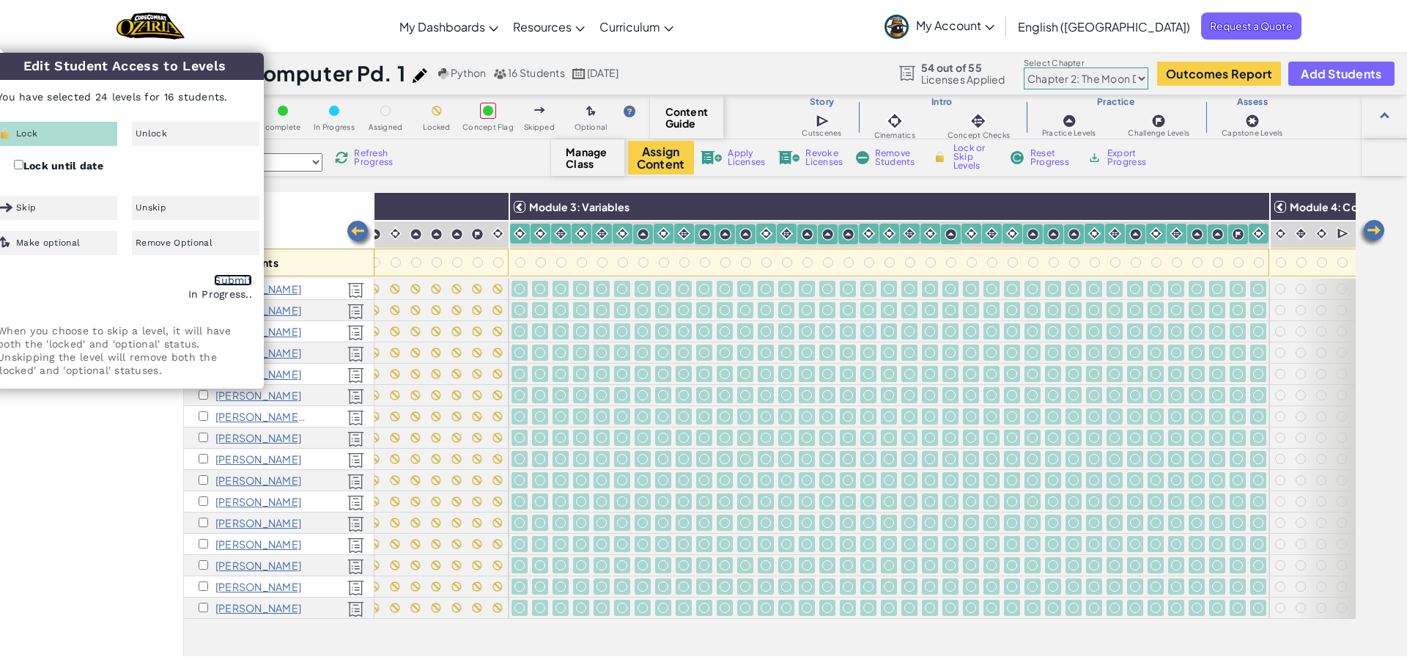
checkbox input "false"
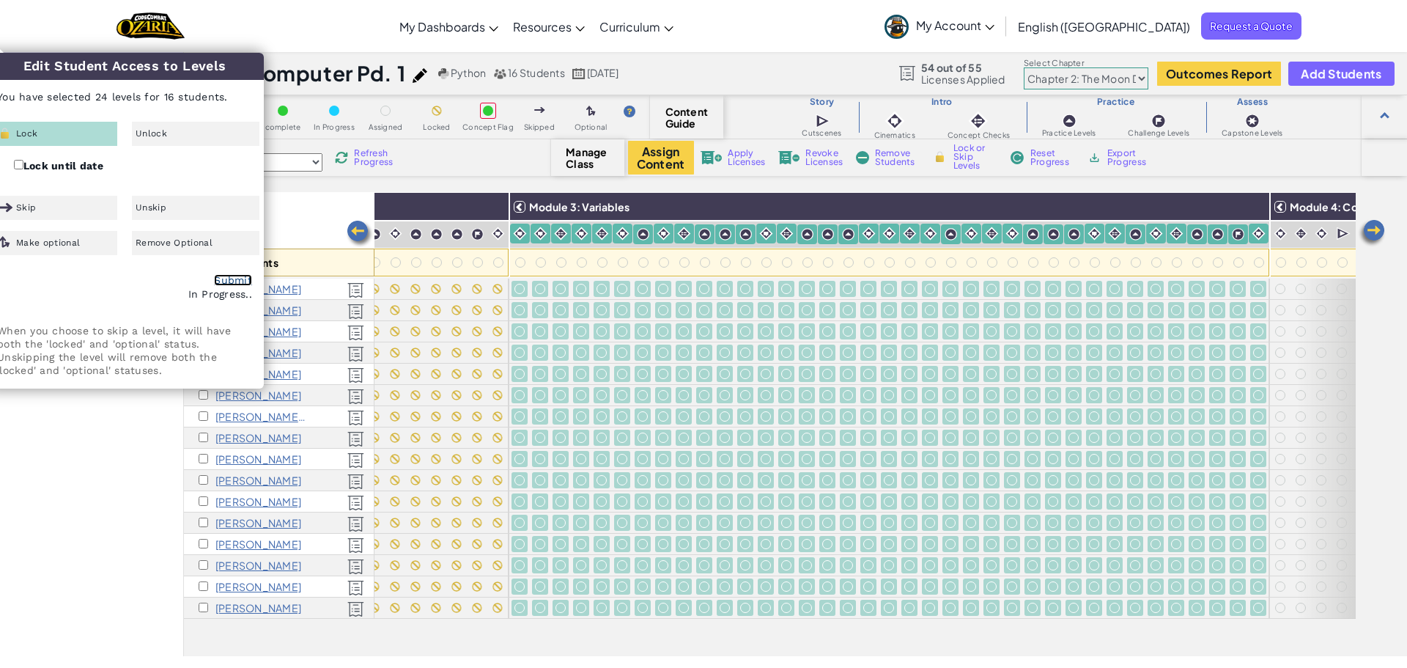
checkbox input "false"
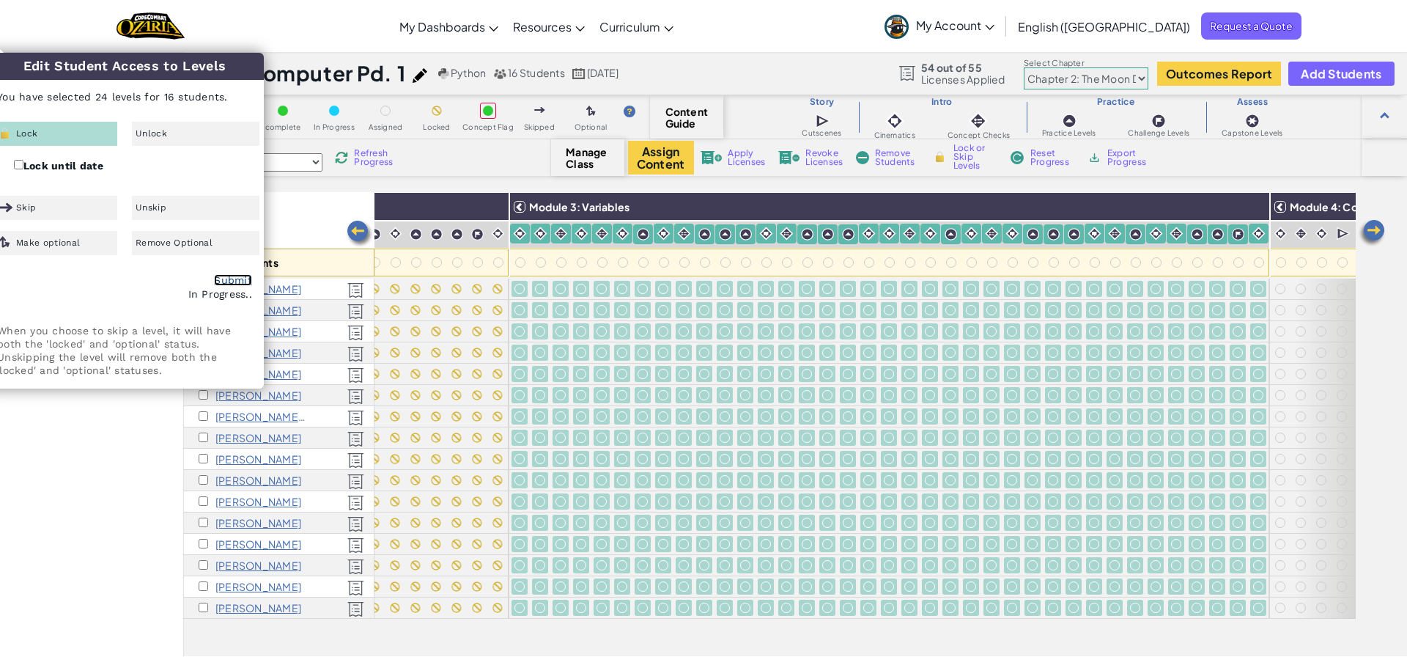
checkbox input "false"
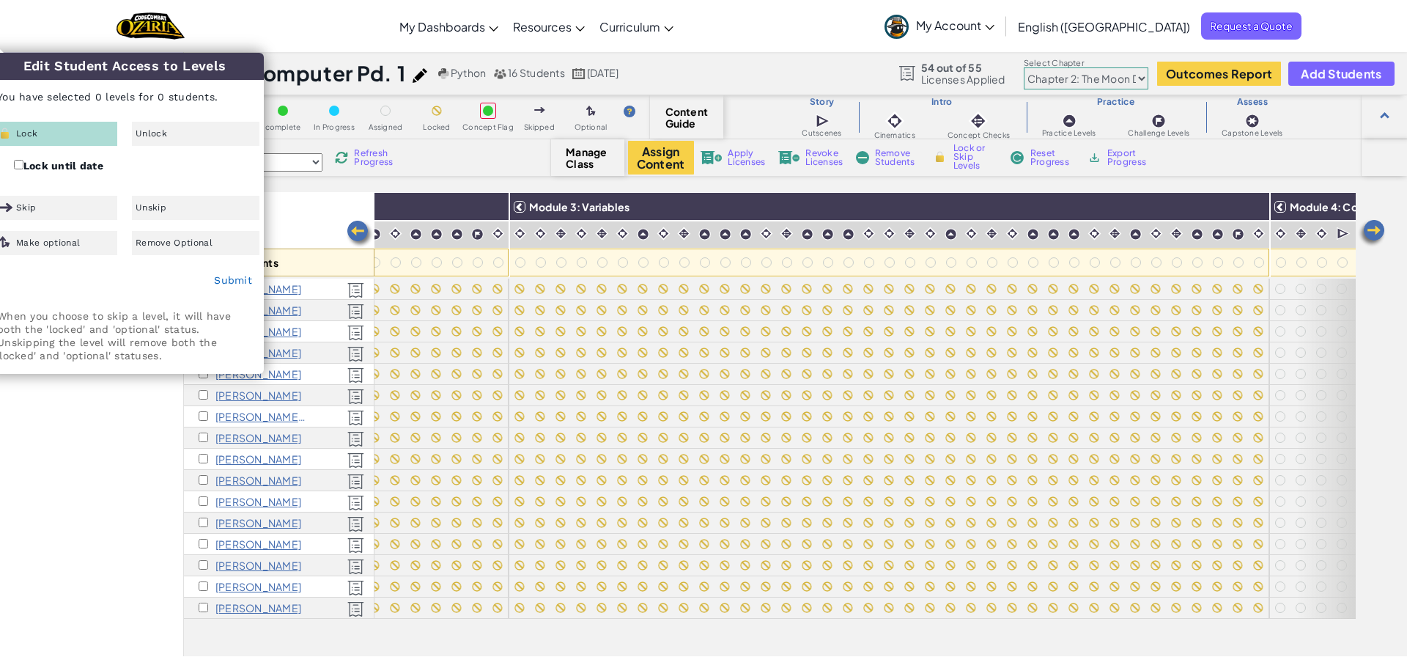
click at [303, 193] on div "All Students" at bounding box center [279, 234] width 191 height 85
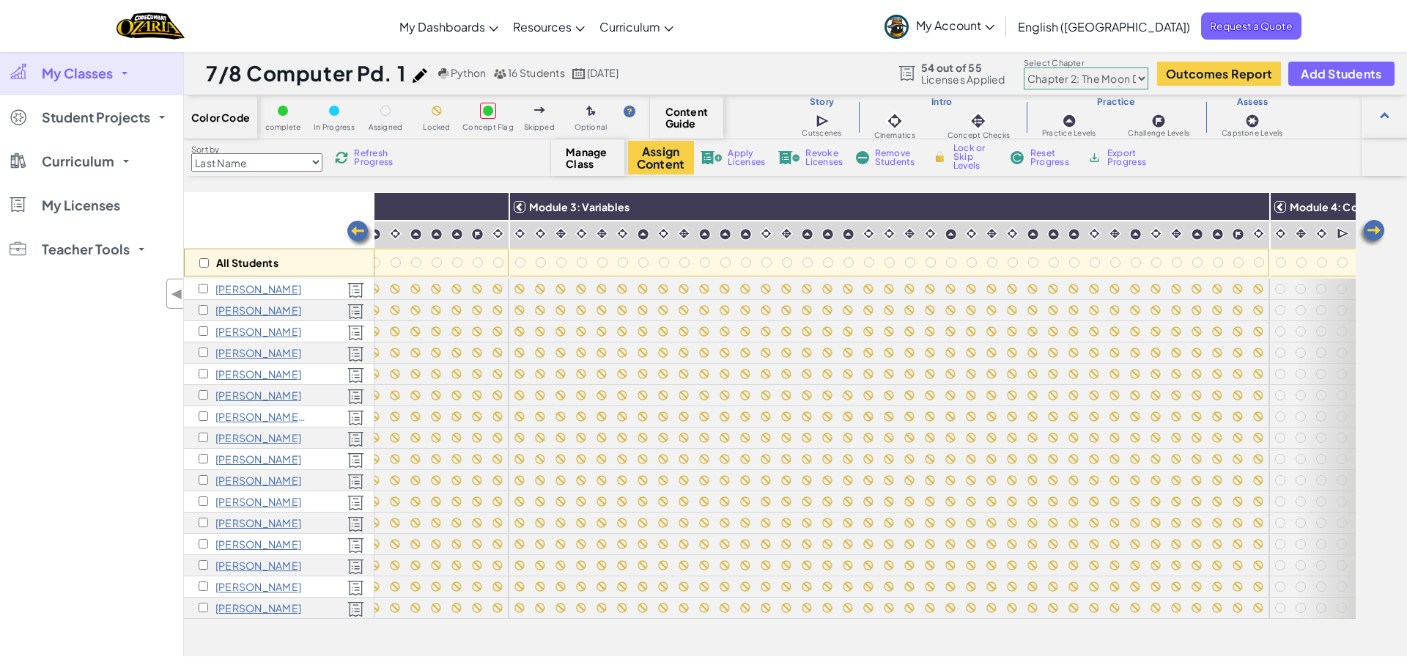
click at [1377, 230] on img at bounding box center [1371, 232] width 29 height 29
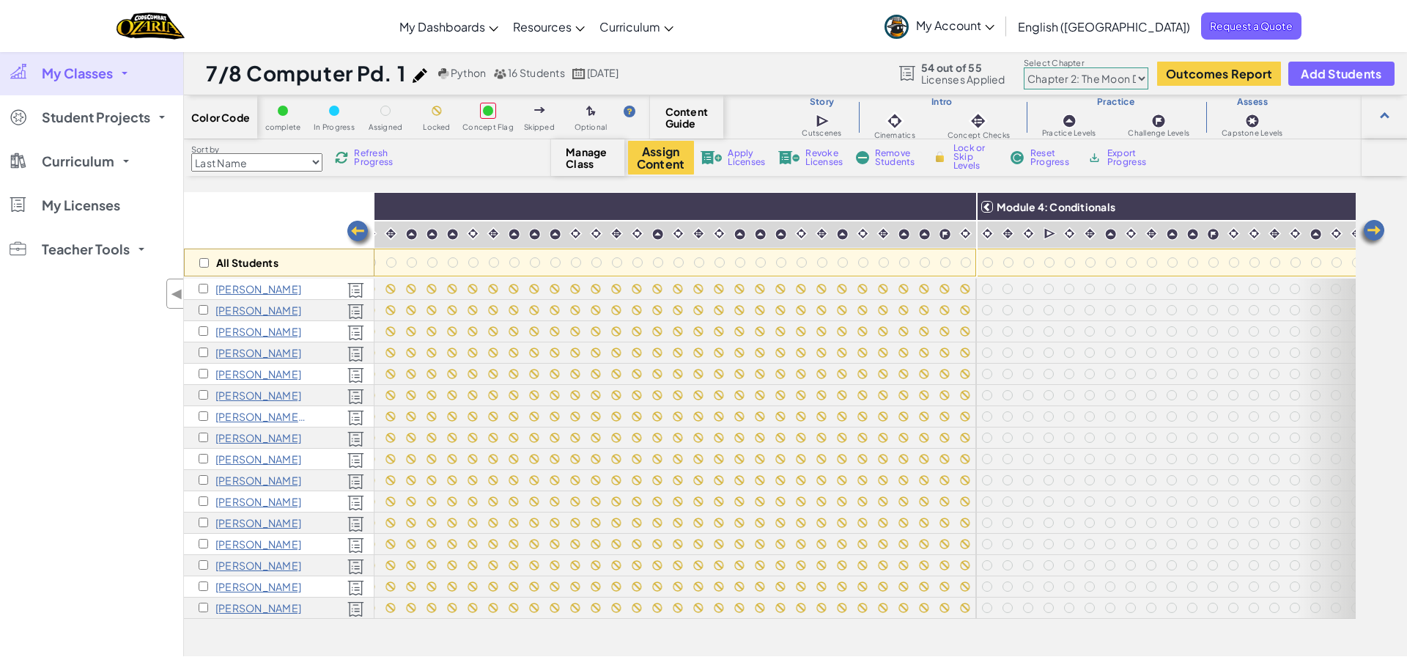
click at [1376, 230] on img at bounding box center [1371, 232] width 29 height 29
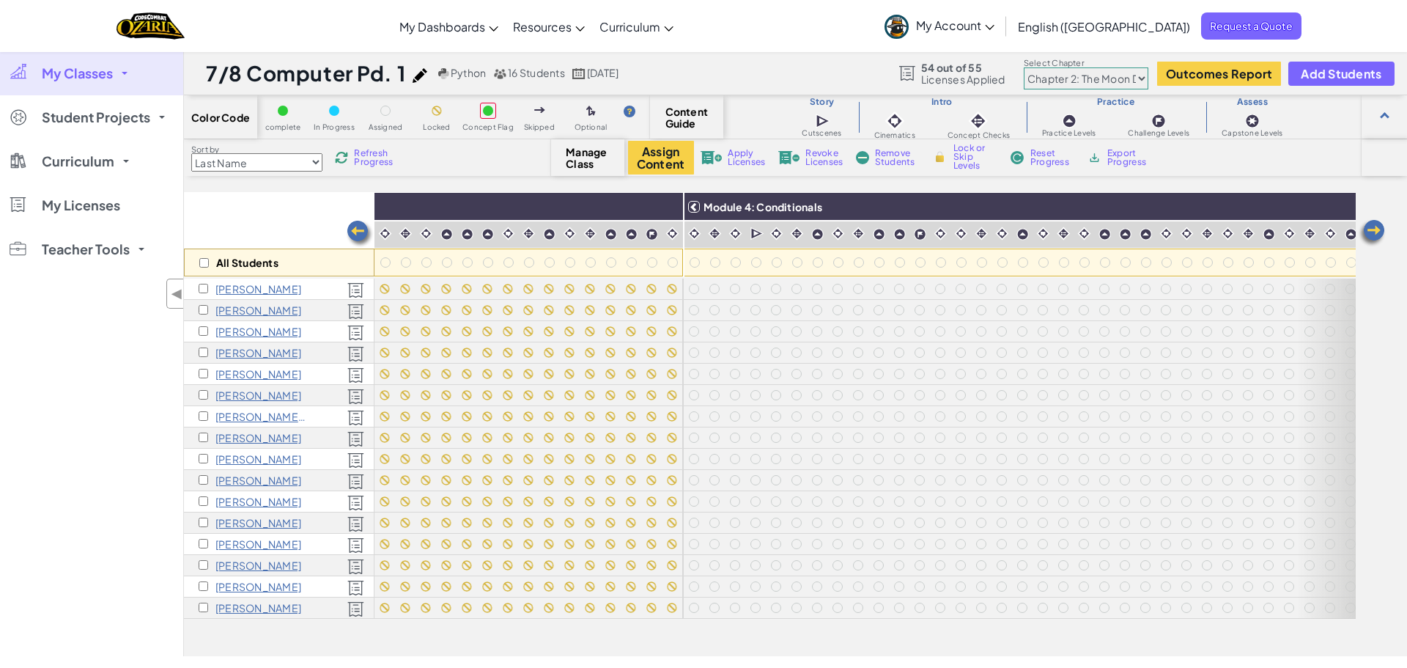
click at [1376, 230] on img at bounding box center [1371, 232] width 29 height 29
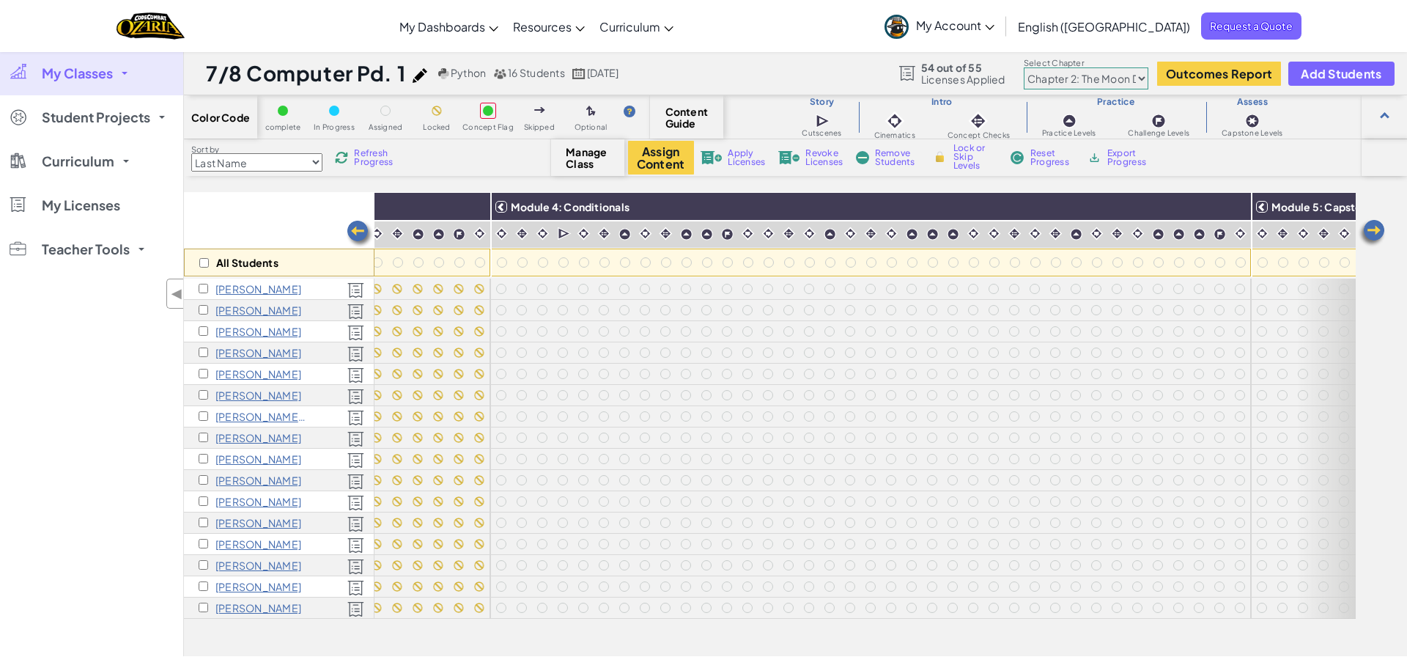
scroll to position [0, 1427]
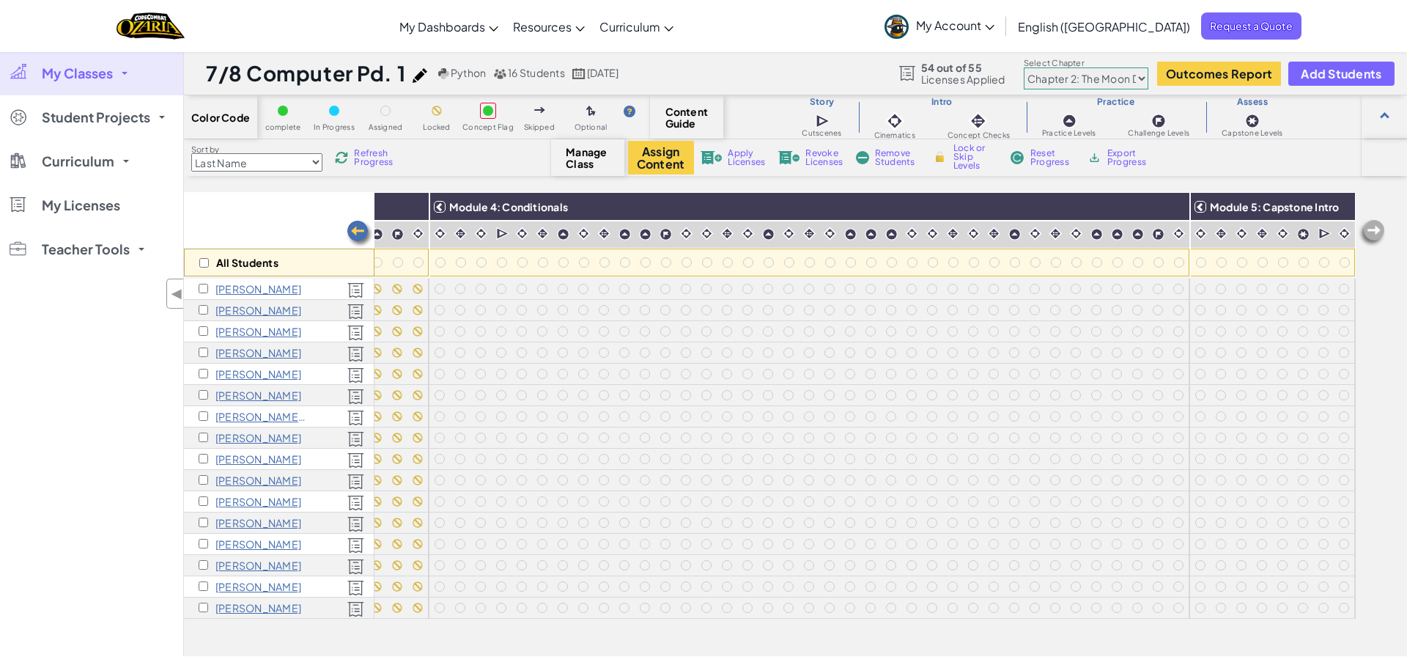
click at [210, 267] on div "All Students" at bounding box center [279, 262] width 191 height 28
click at [201, 265] on input "checkbox" at bounding box center [204, 263] width 10 height 10
checkbox input "true"
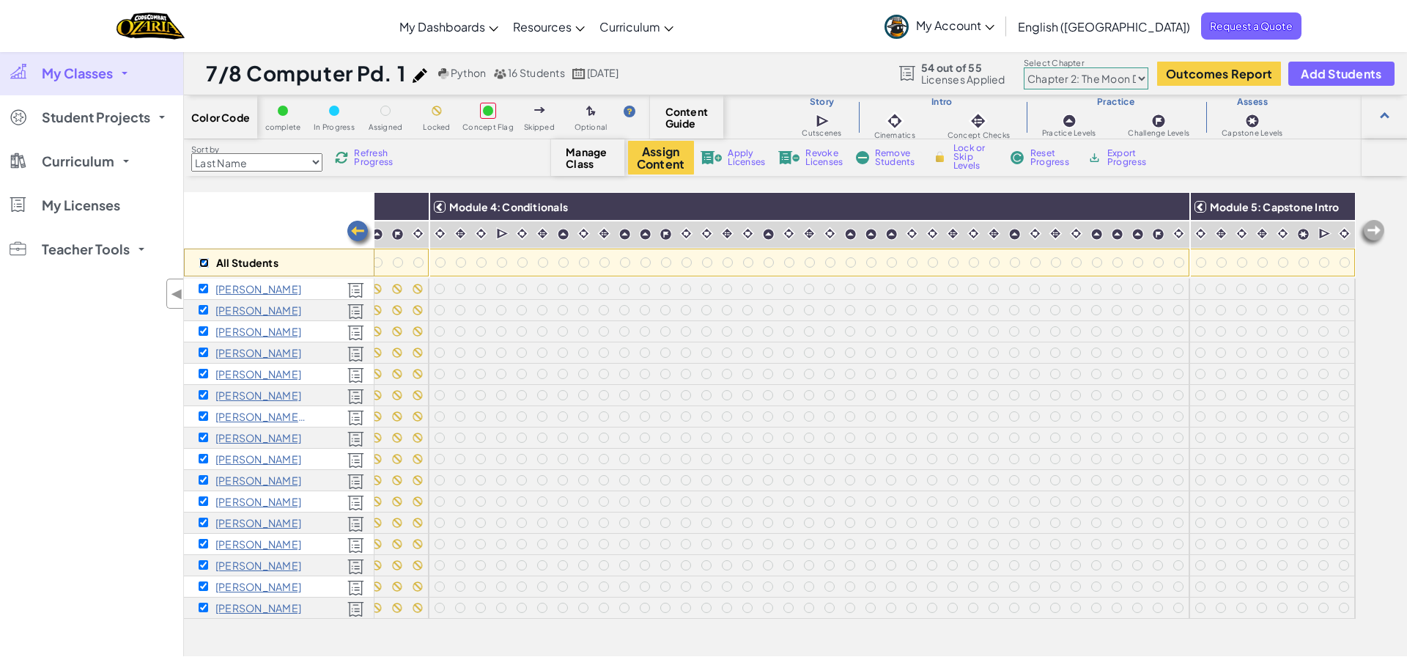
checkbox input "true"
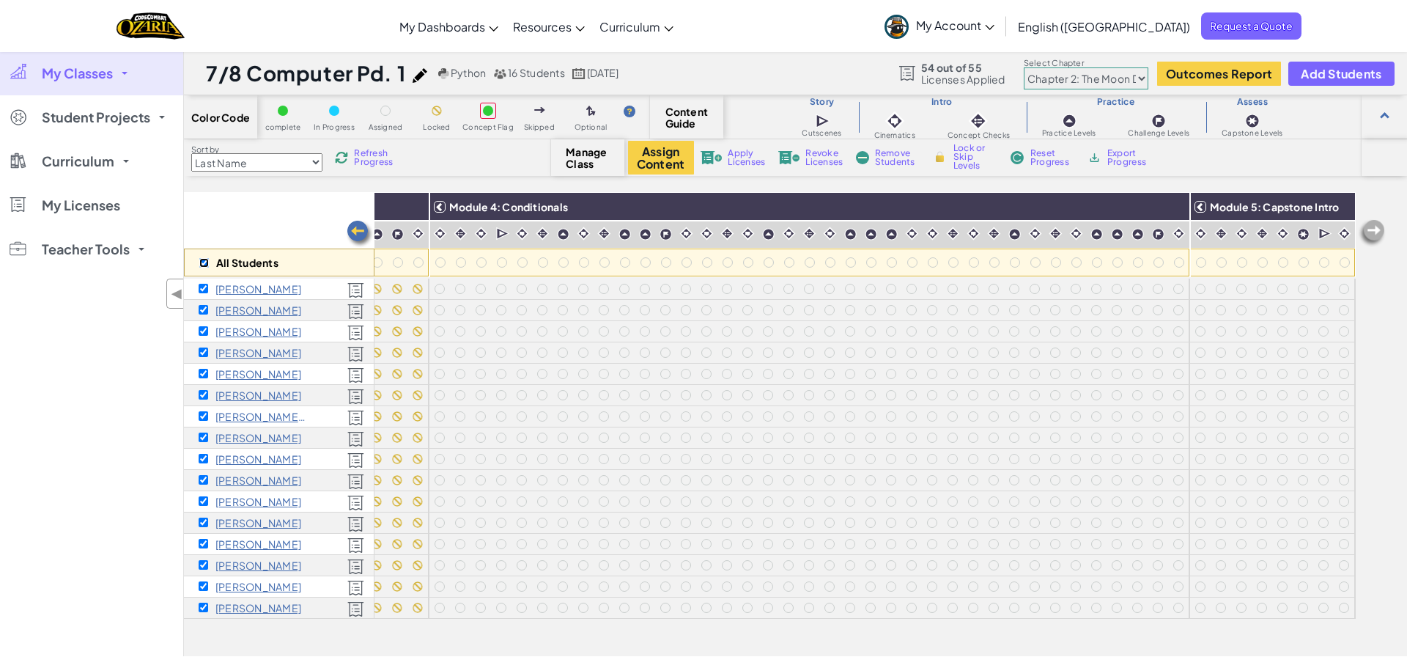
checkbox input "true"
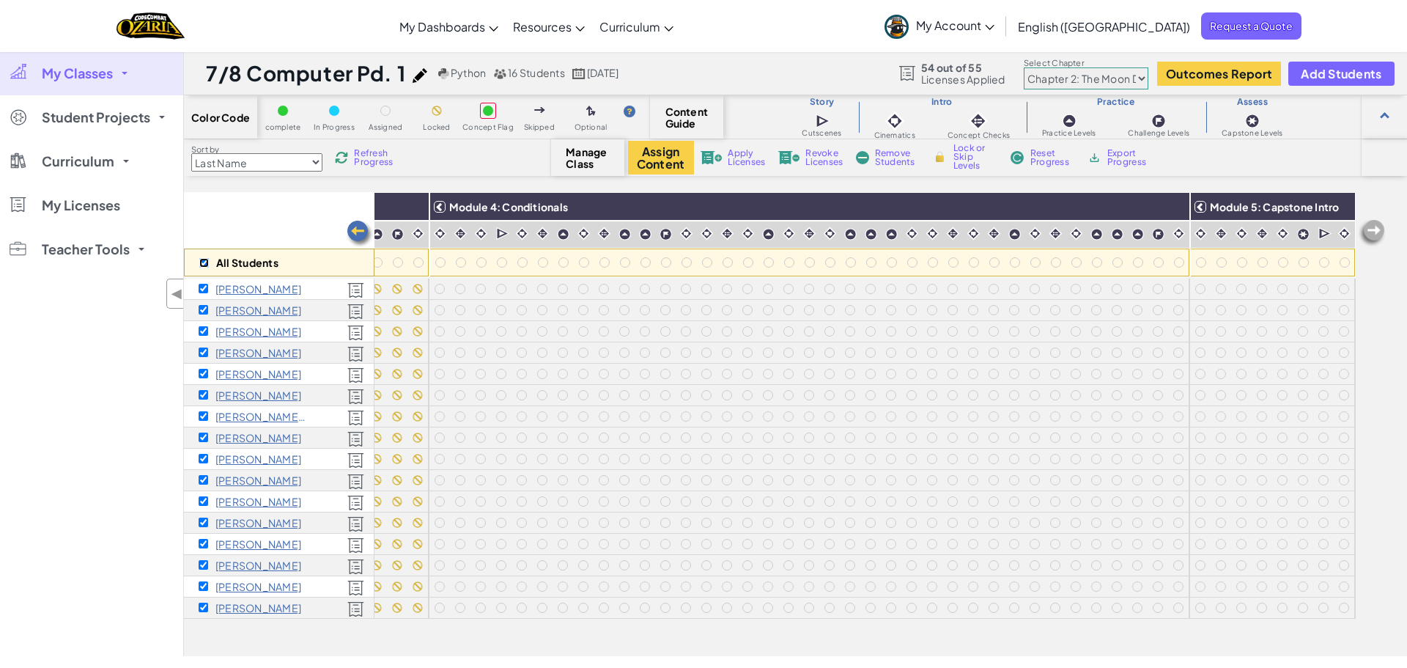
checkbox input "true"
click at [1182, 204] on img at bounding box center [1174, 207] width 26 height 22
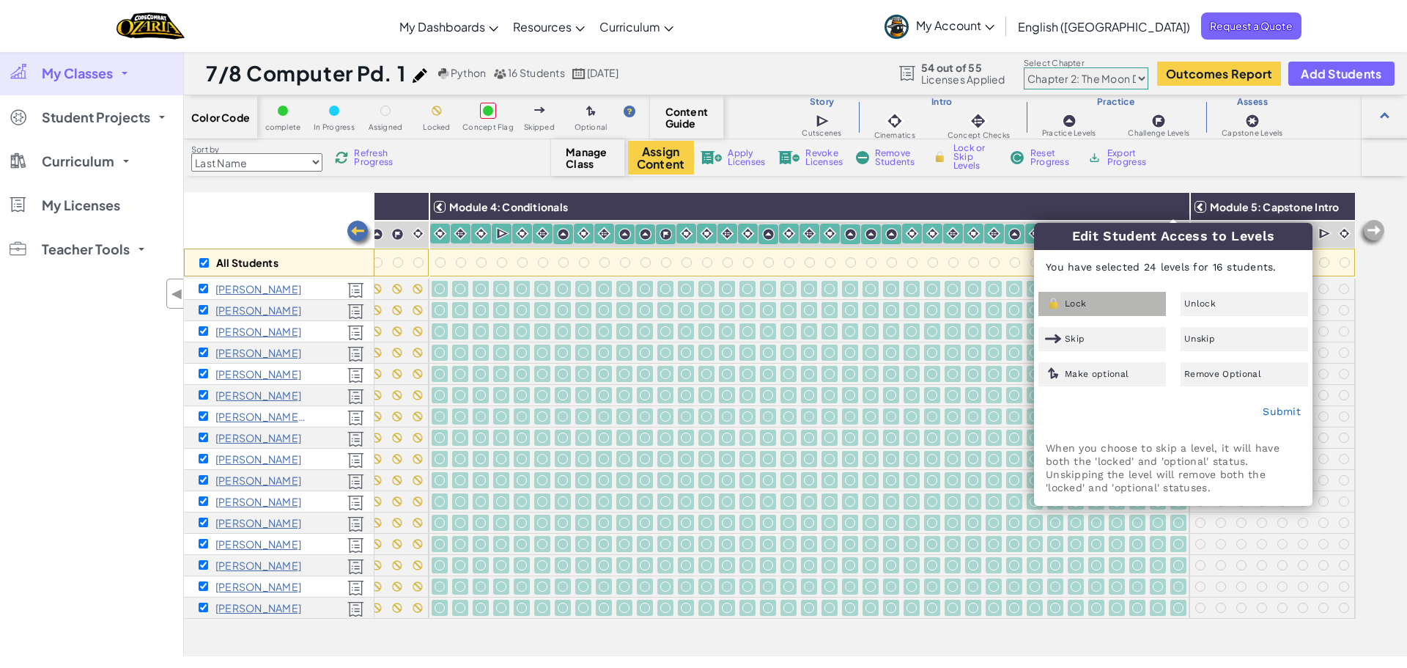
click at [1096, 311] on div "Lock" at bounding box center [1101, 304] width 127 height 24
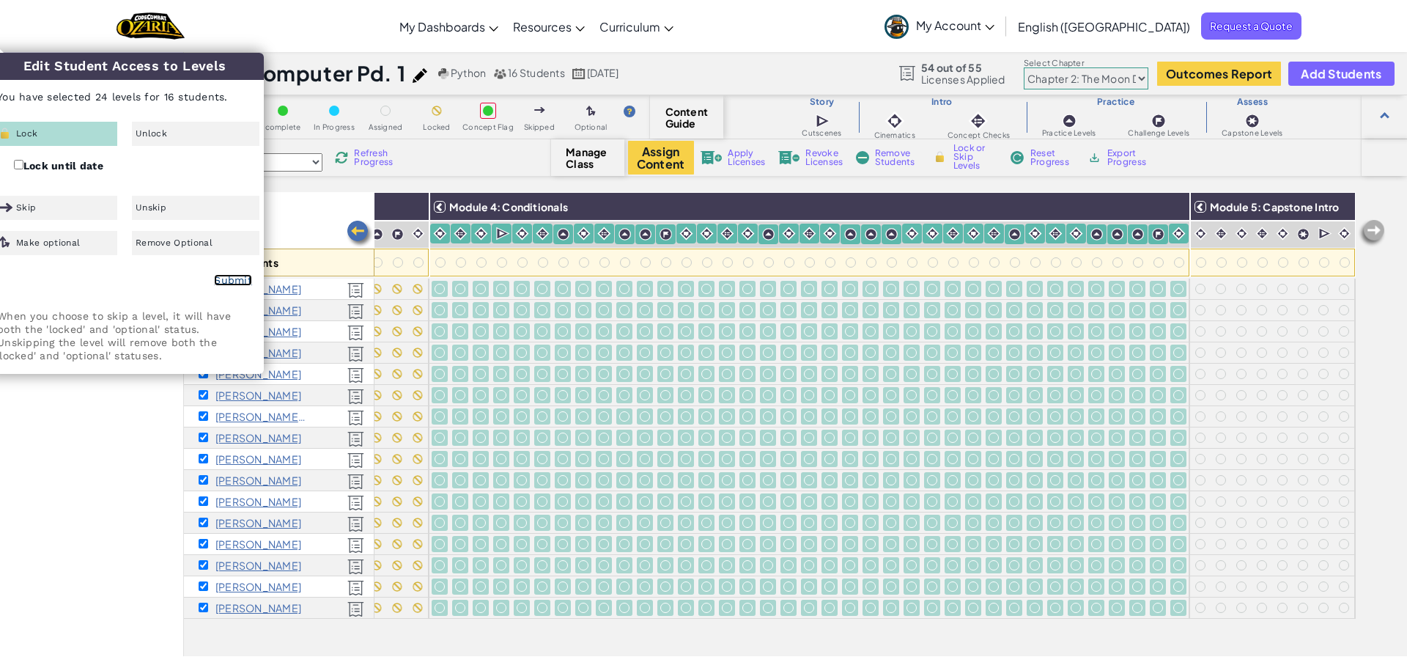
click at [222, 284] on link "Submit" at bounding box center [233, 280] width 38 height 12
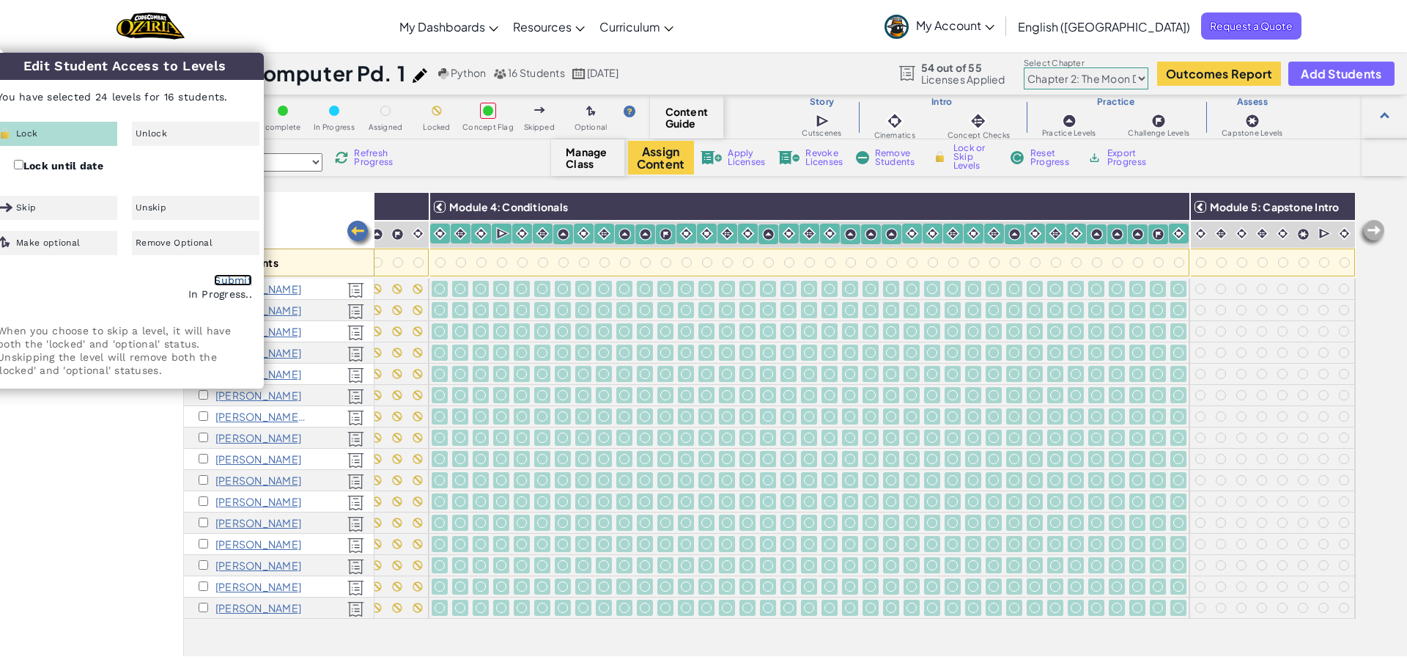
checkbox input "false"
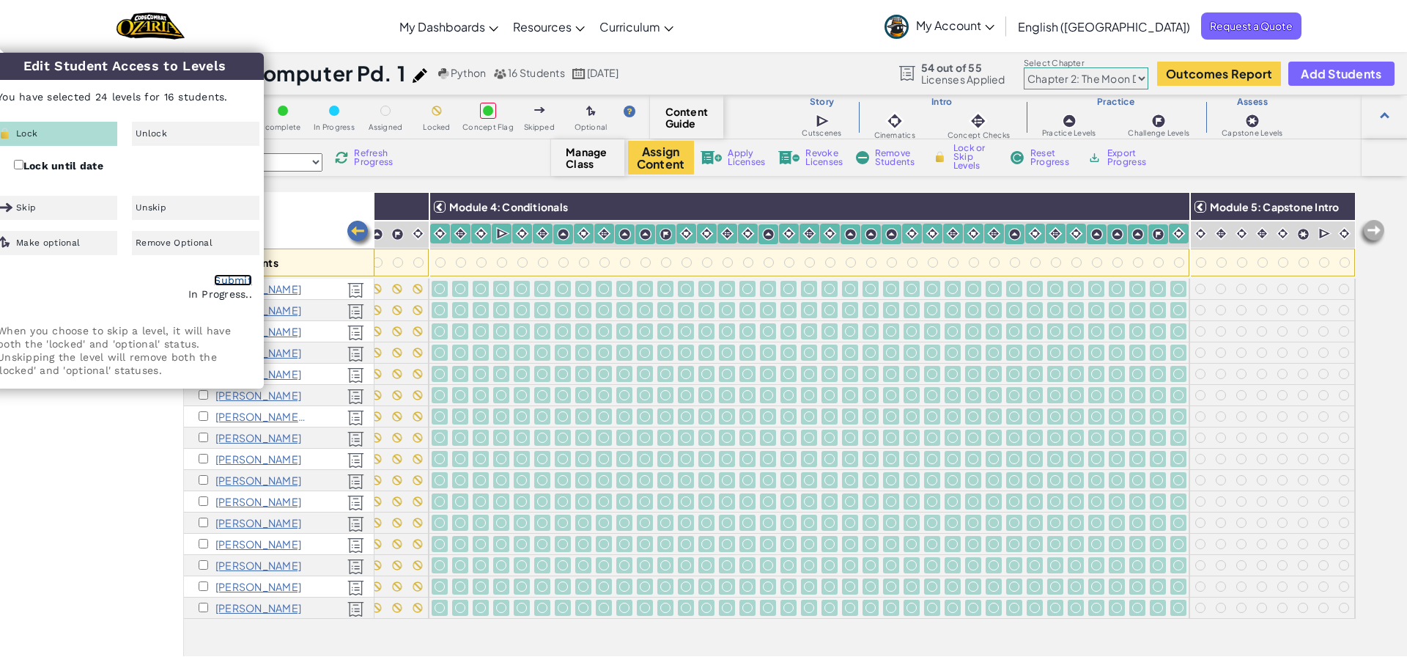
checkbox input "false"
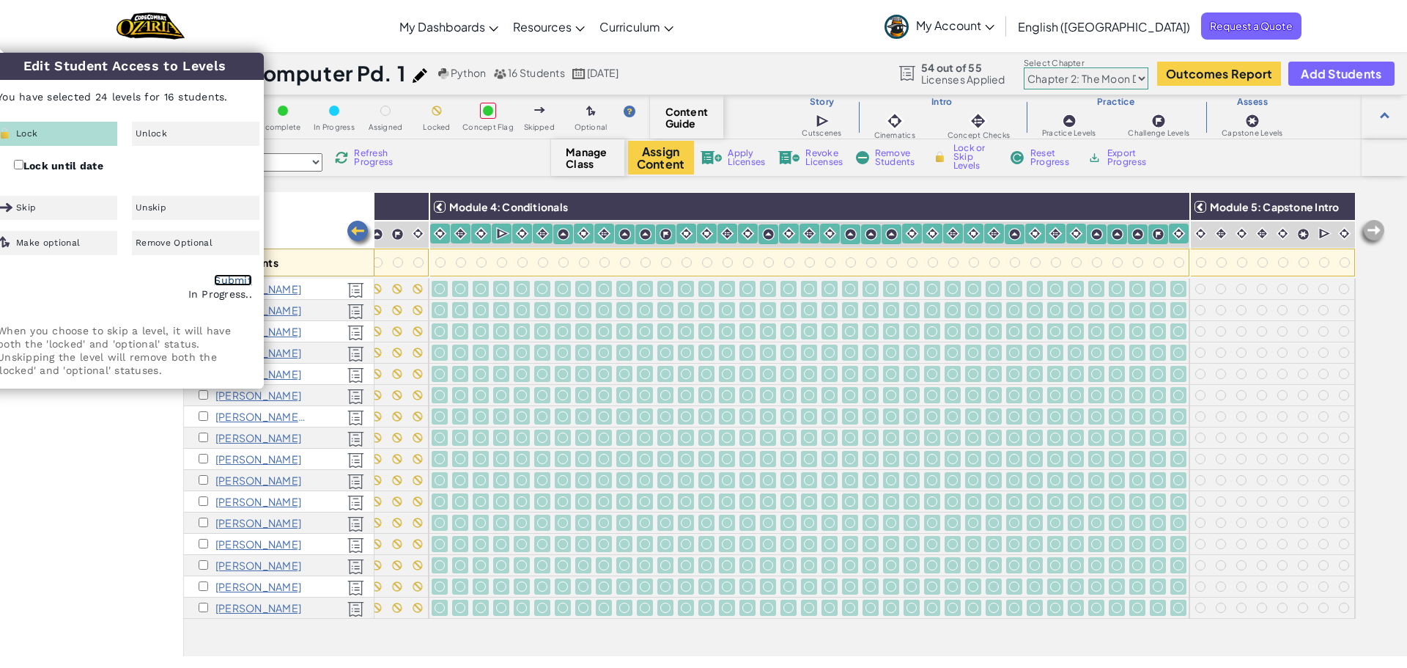
checkbox input "false"
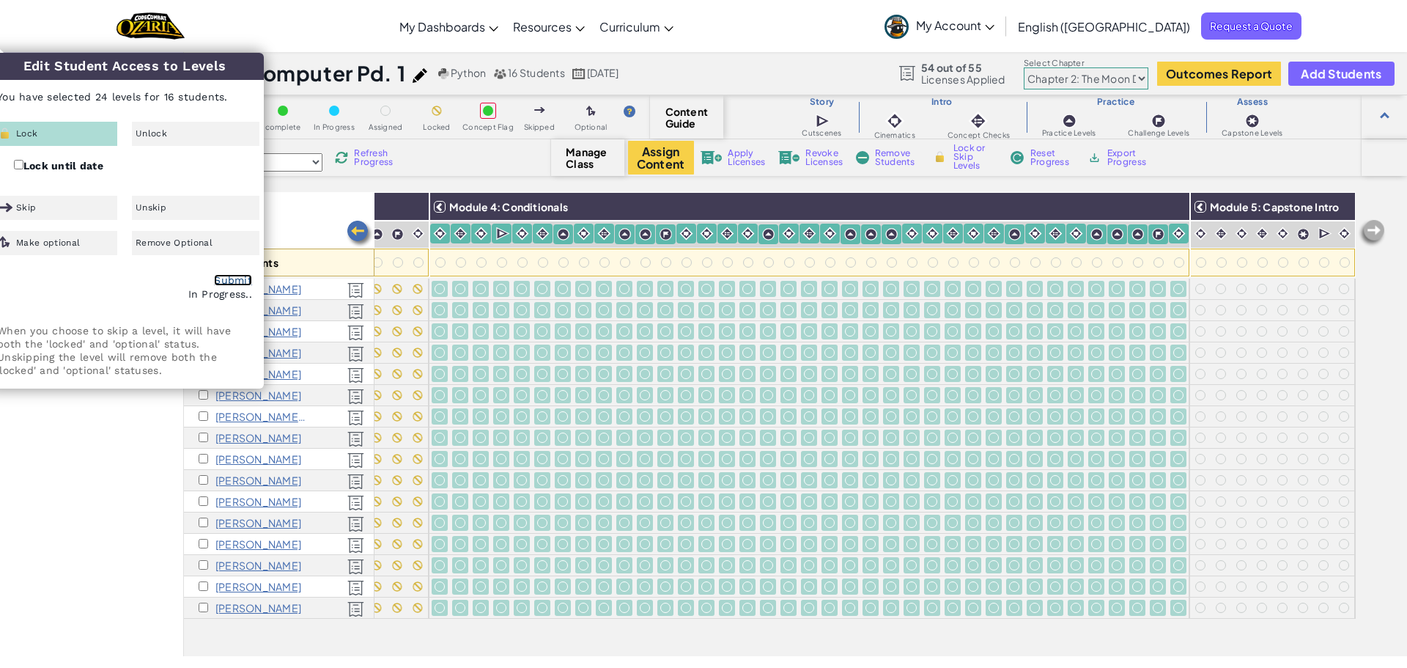
checkbox input "false"
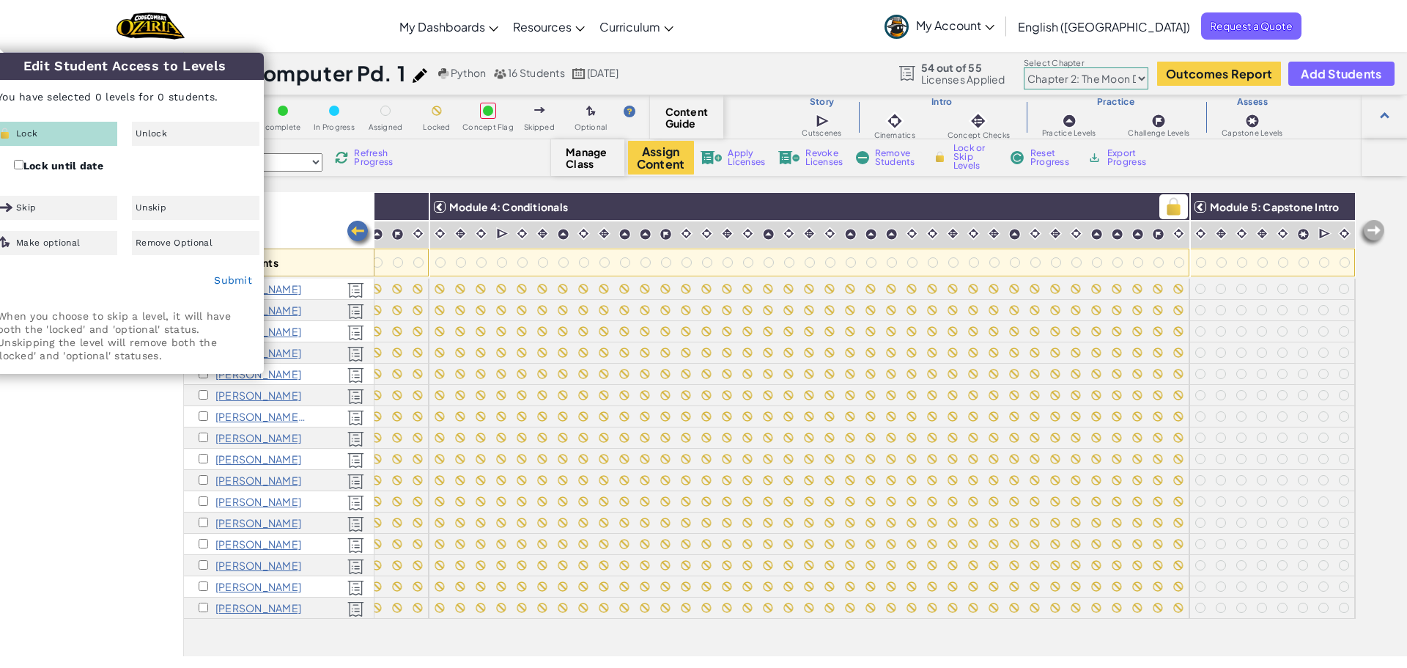
click at [303, 201] on div "All Students" at bounding box center [279, 234] width 191 height 85
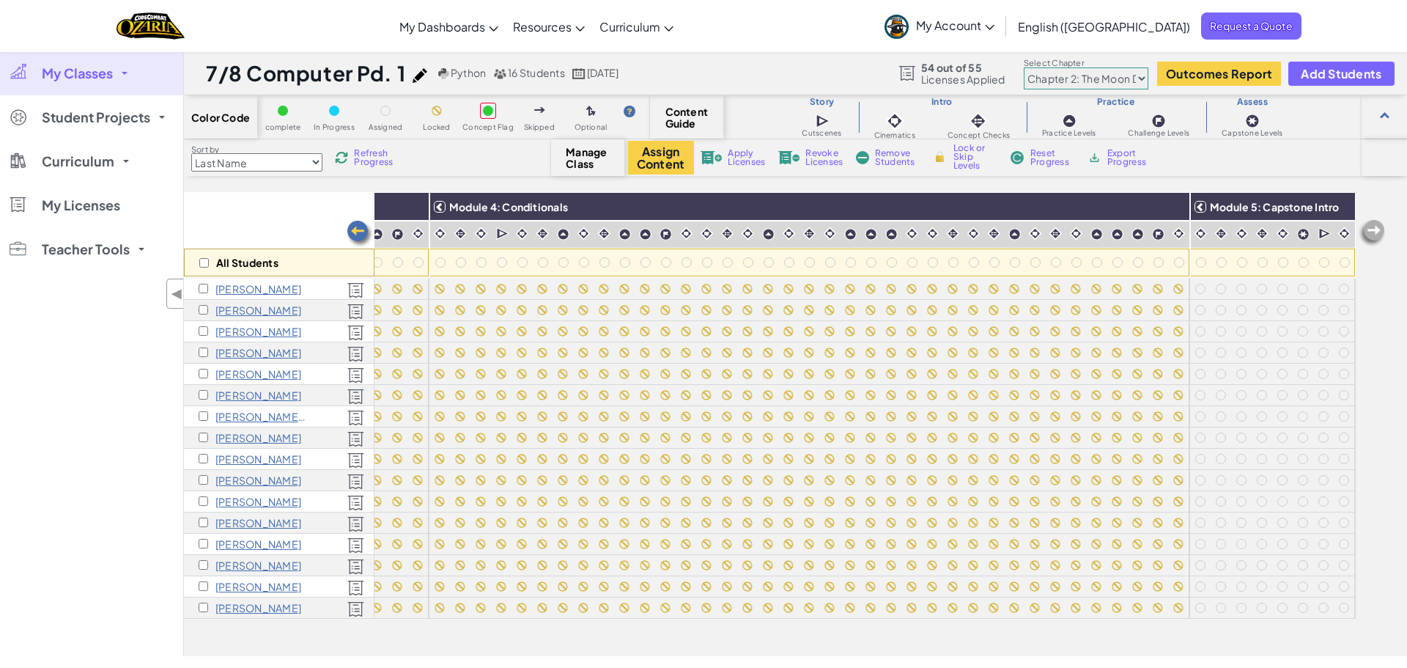
click at [1375, 227] on img at bounding box center [1371, 232] width 29 height 29
click at [206, 263] on input "checkbox" at bounding box center [204, 263] width 10 height 10
checkbox input "true"
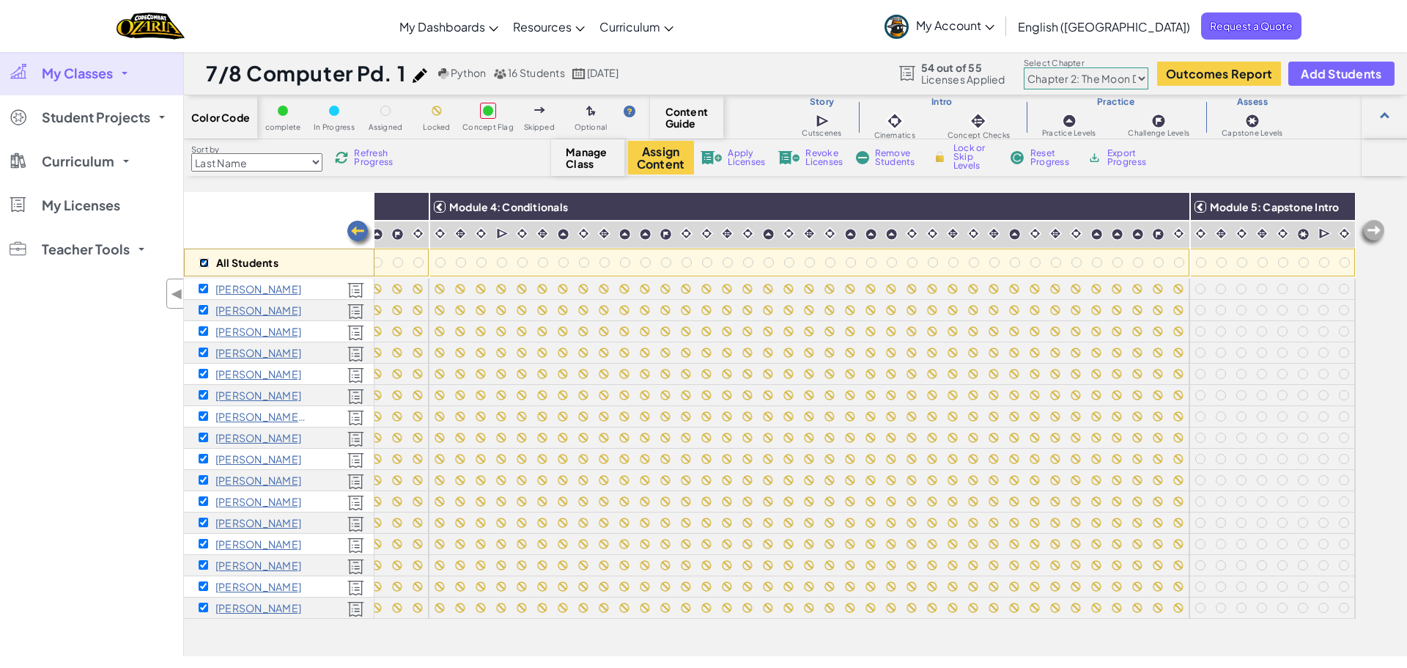
checkbox input "true"
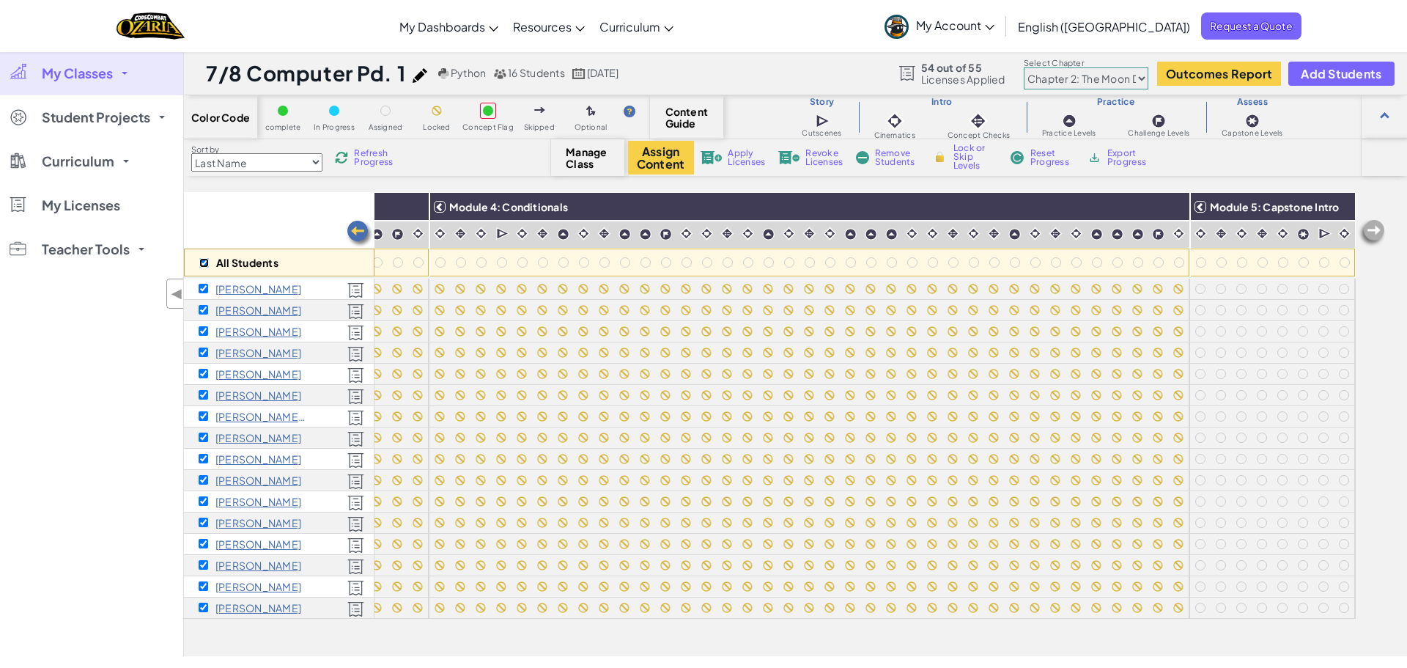
checkbox input "true"
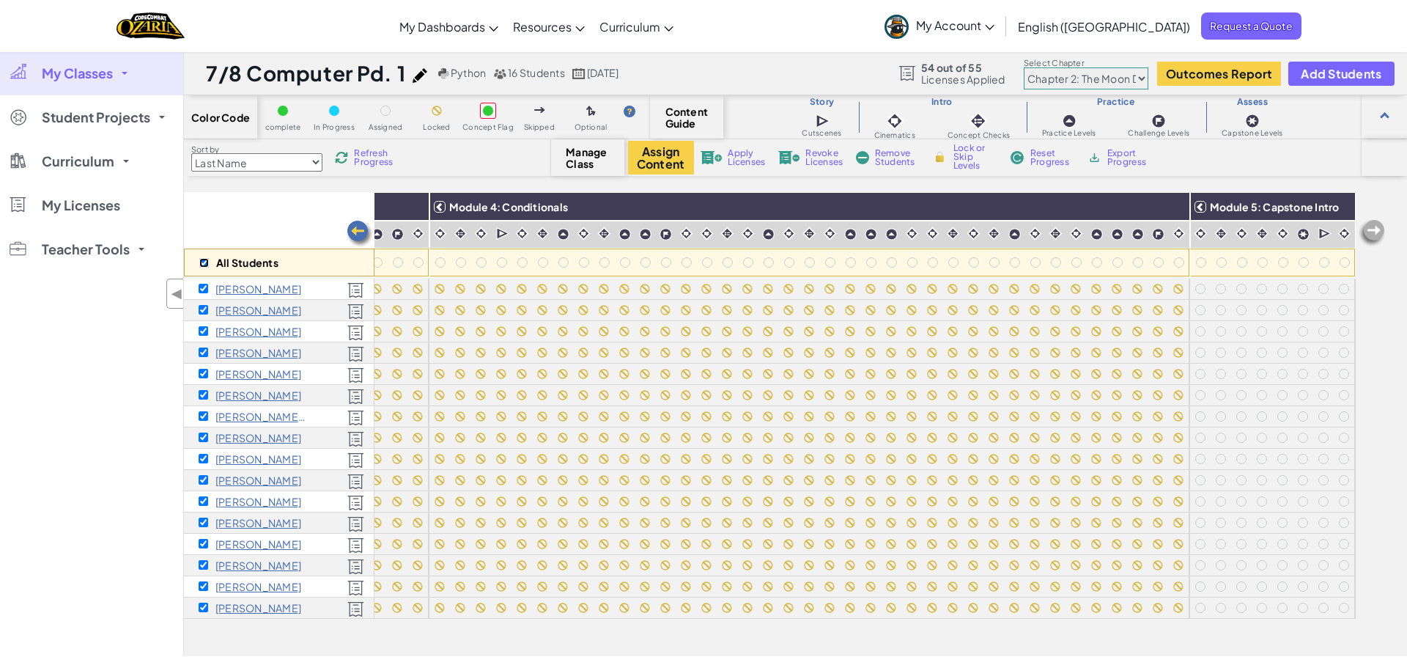
checkbox input "true"
click at [1343, 209] on img at bounding box center [1339, 207] width 26 height 22
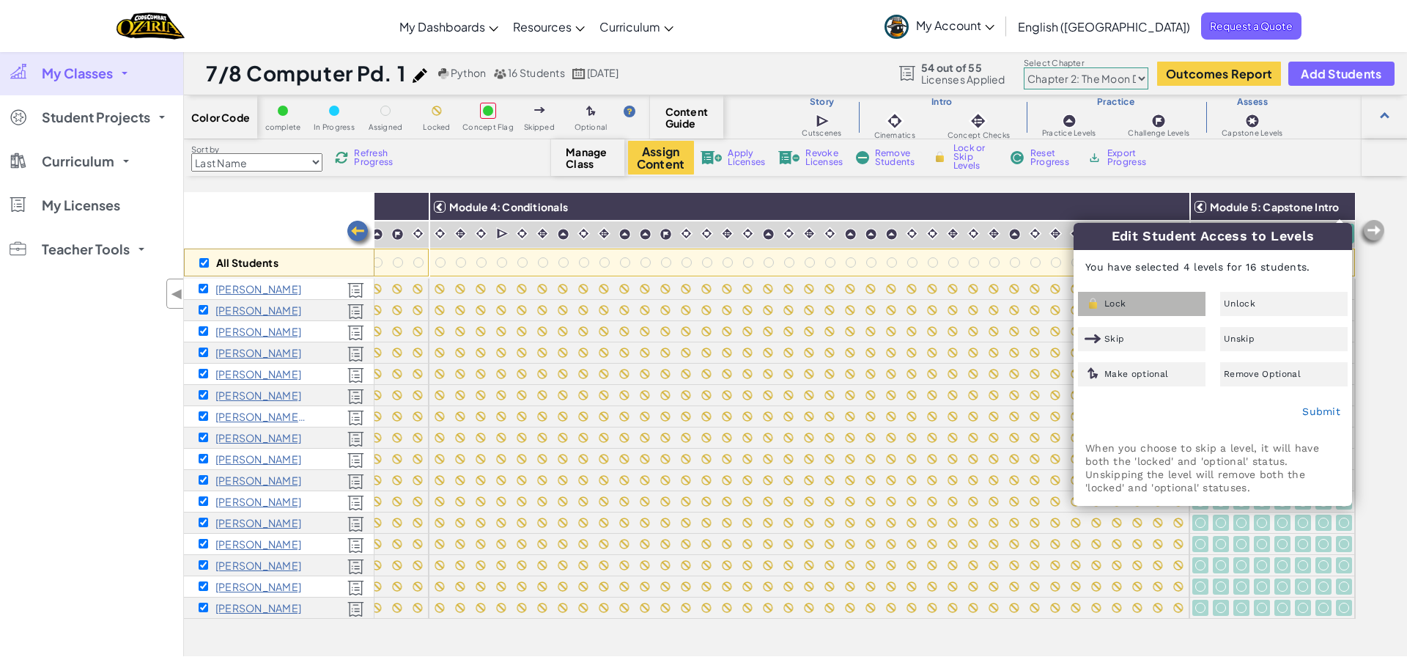
click at [1183, 304] on div "Lock" at bounding box center [1141, 304] width 127 height 24
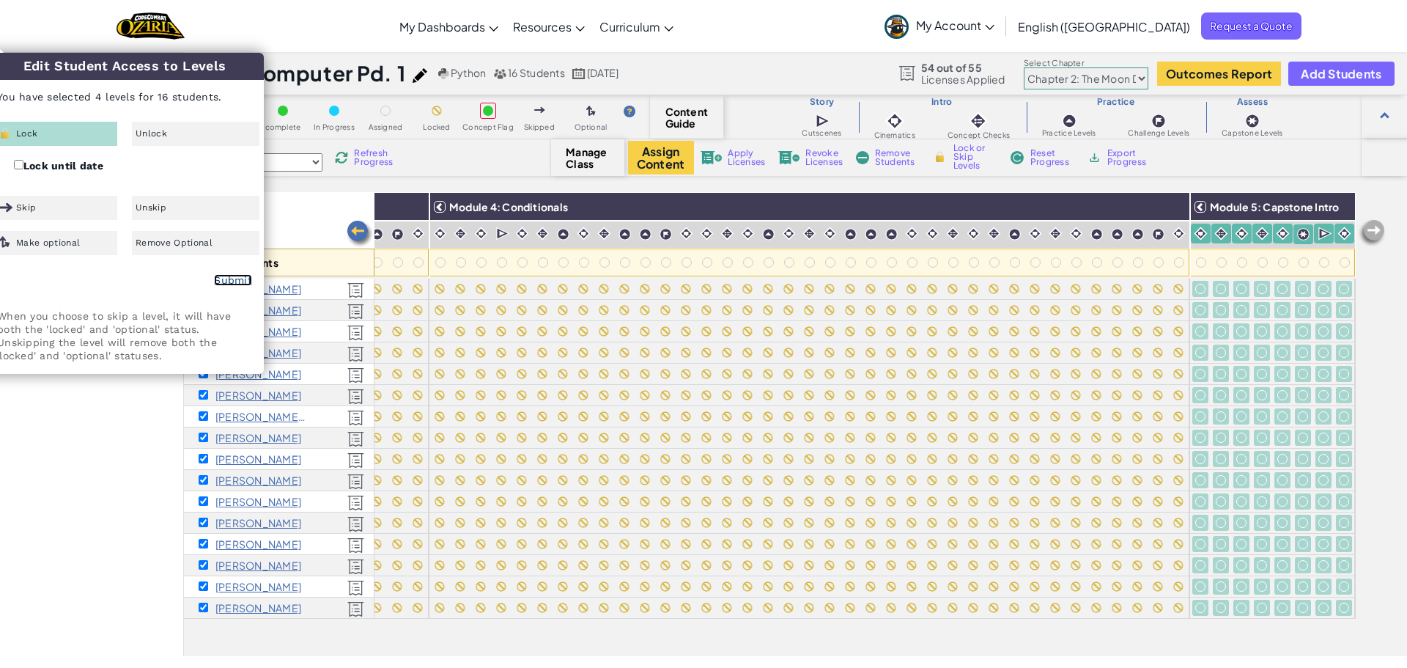
click at [250, 285] on link "Submit" at bounding box center [233, 280] width 38 height 12
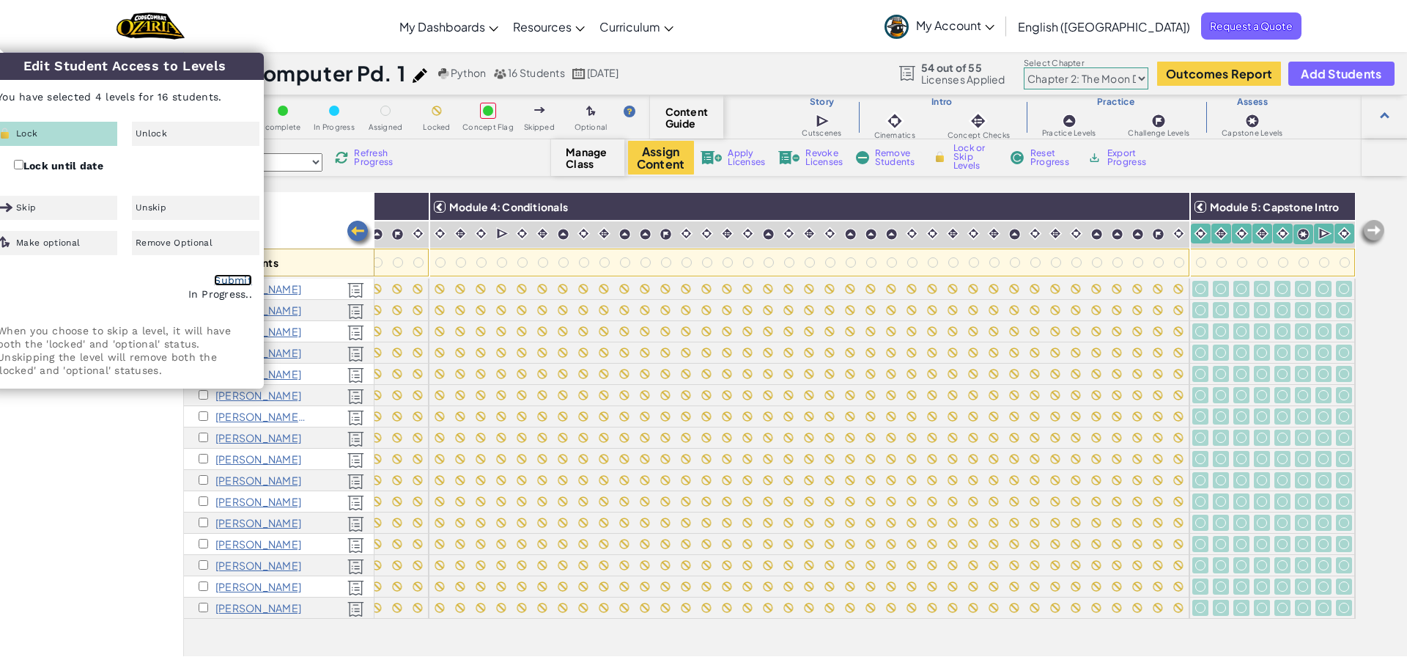
checkbox input "false"
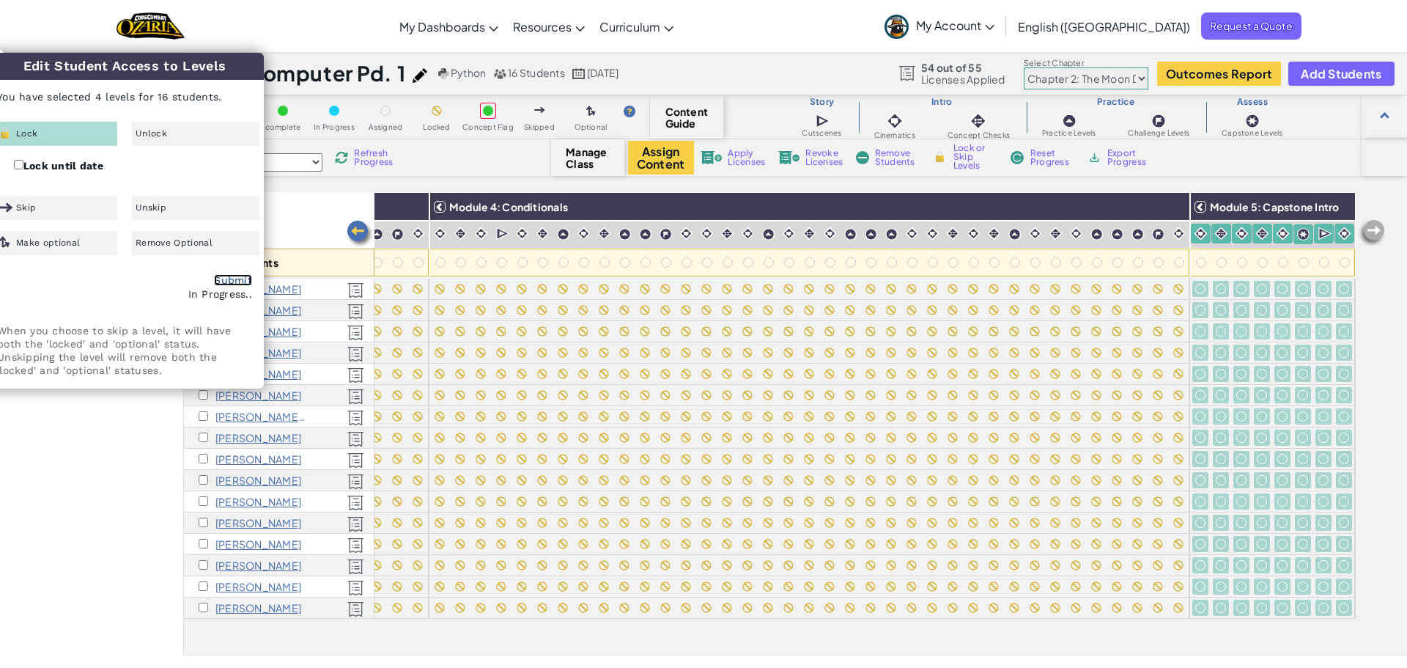
checkbox input "false"
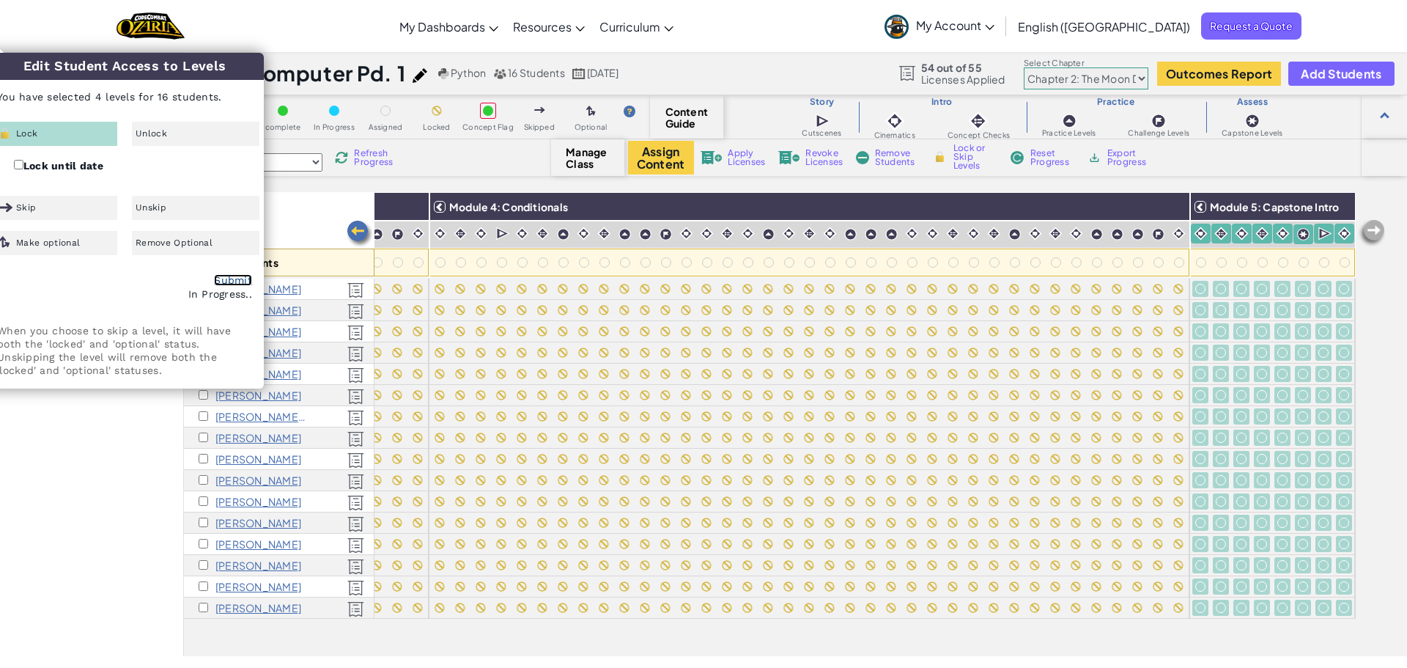
checkbox input "false"
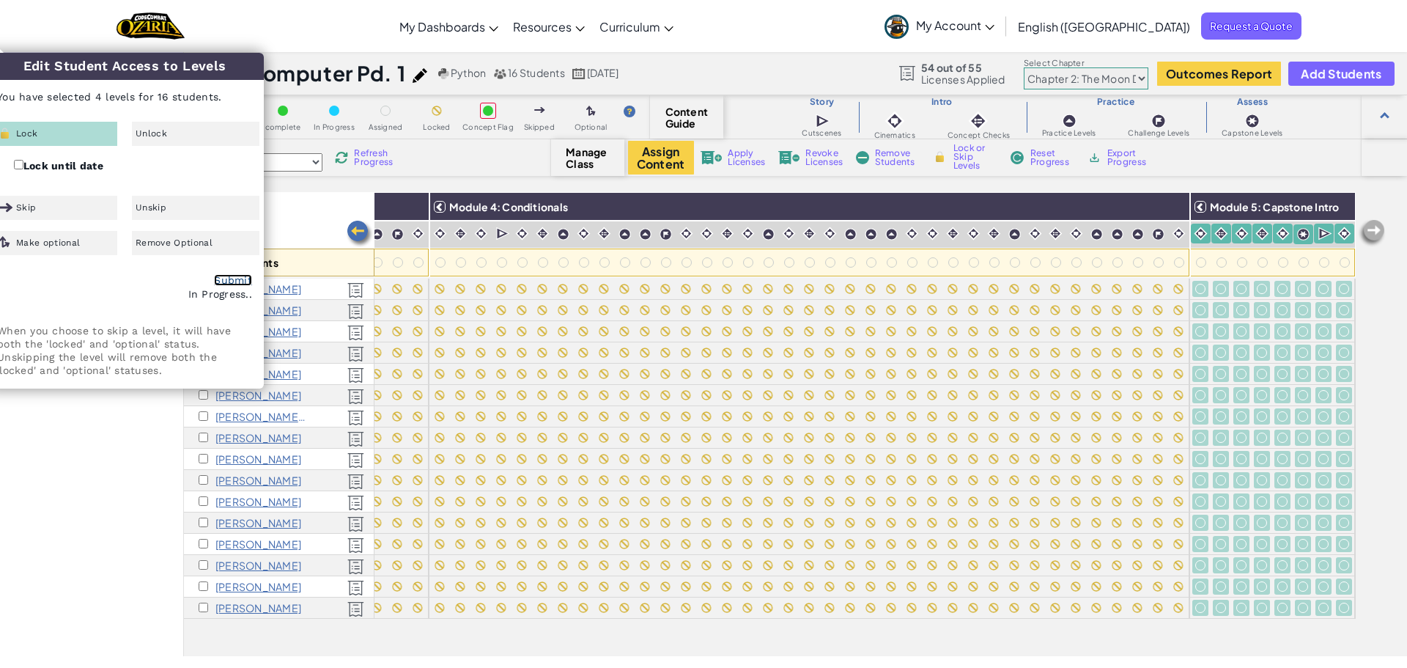
checkbox input "false"
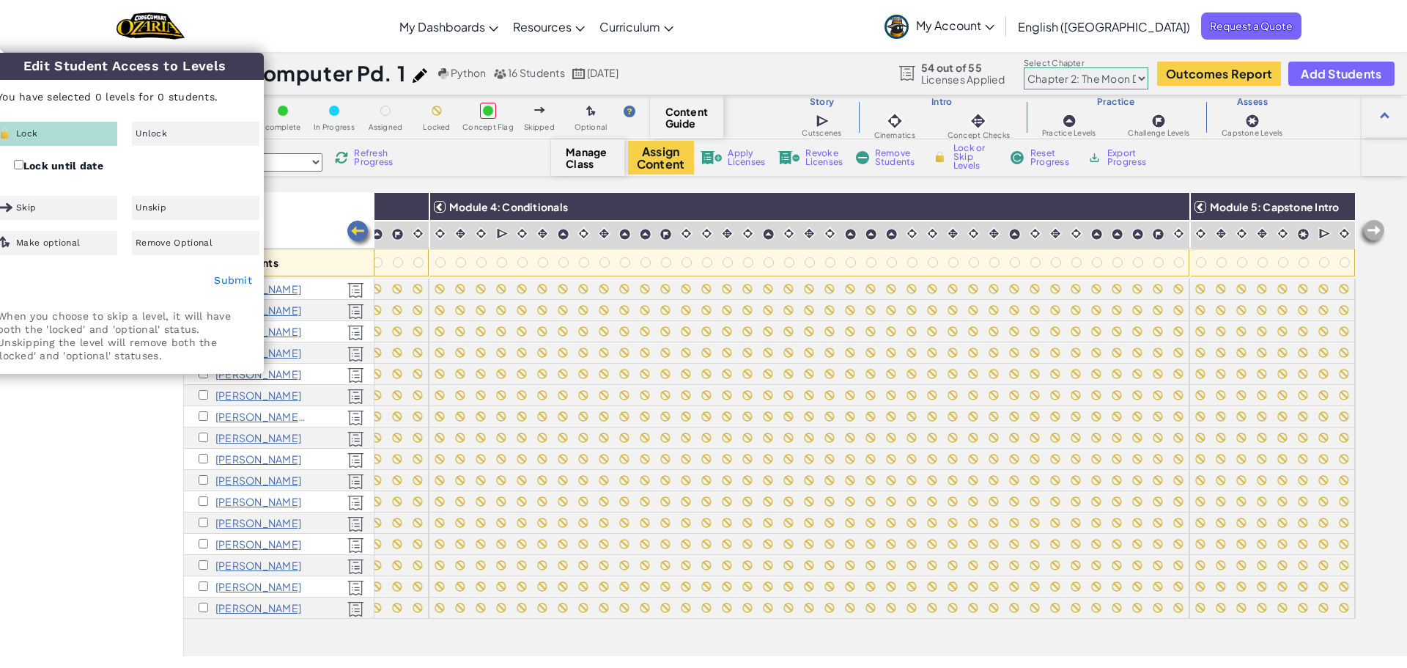
click at [359, 233] on img at bounding box center [359, 233] width 29 height 29
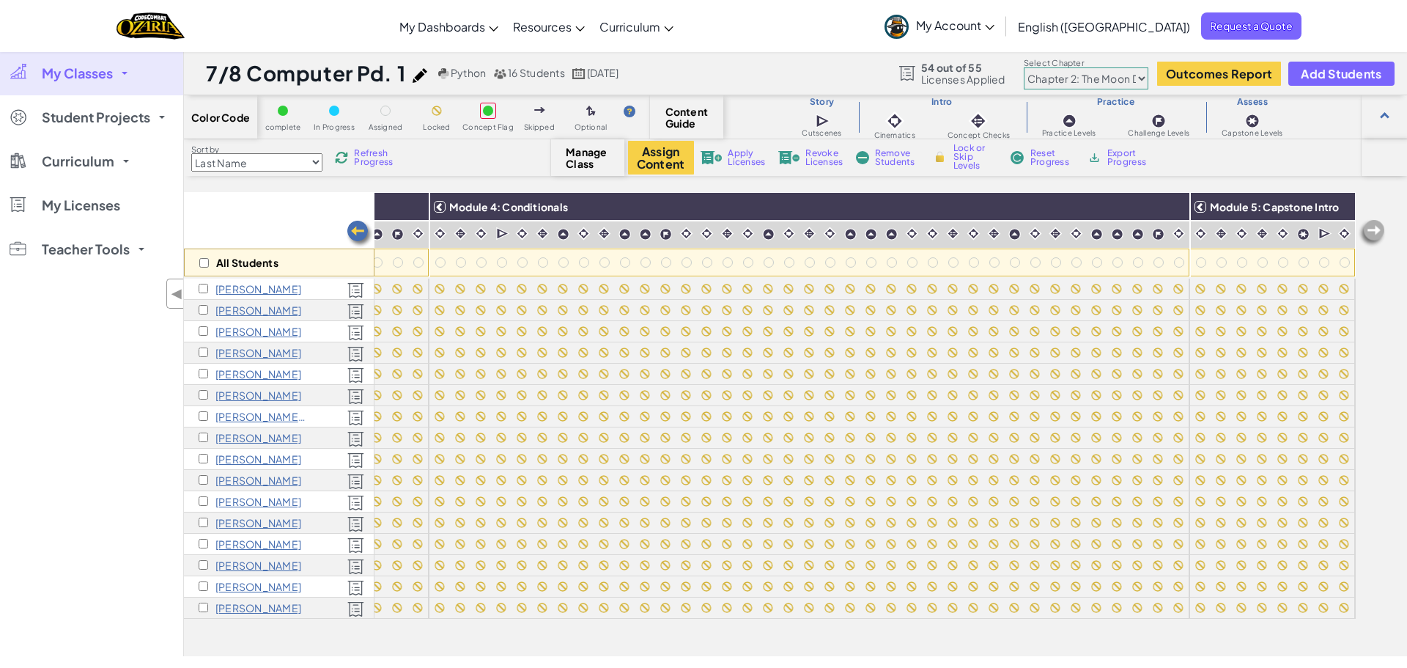
click at [359, 233] on img at bounding box center [359, 233] width 29 height 29
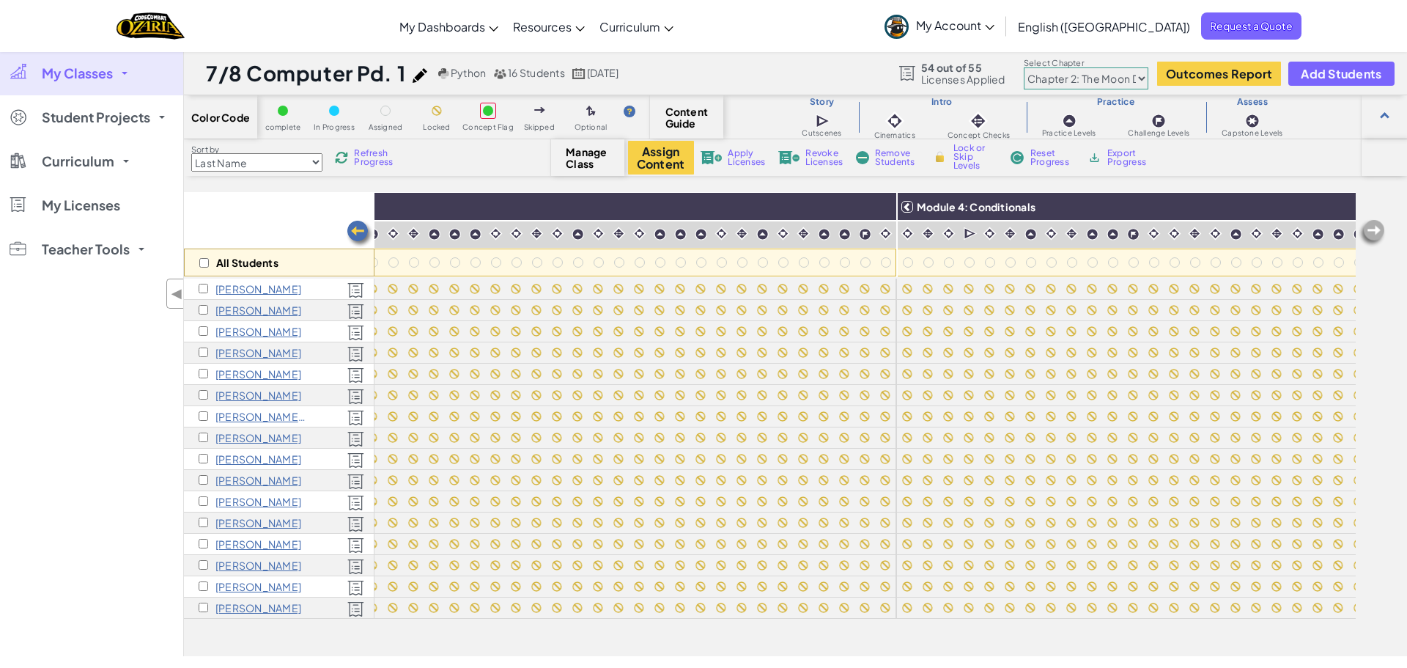
click at [359, 233] on img at bounding box center [359, 233] width 29 height 29
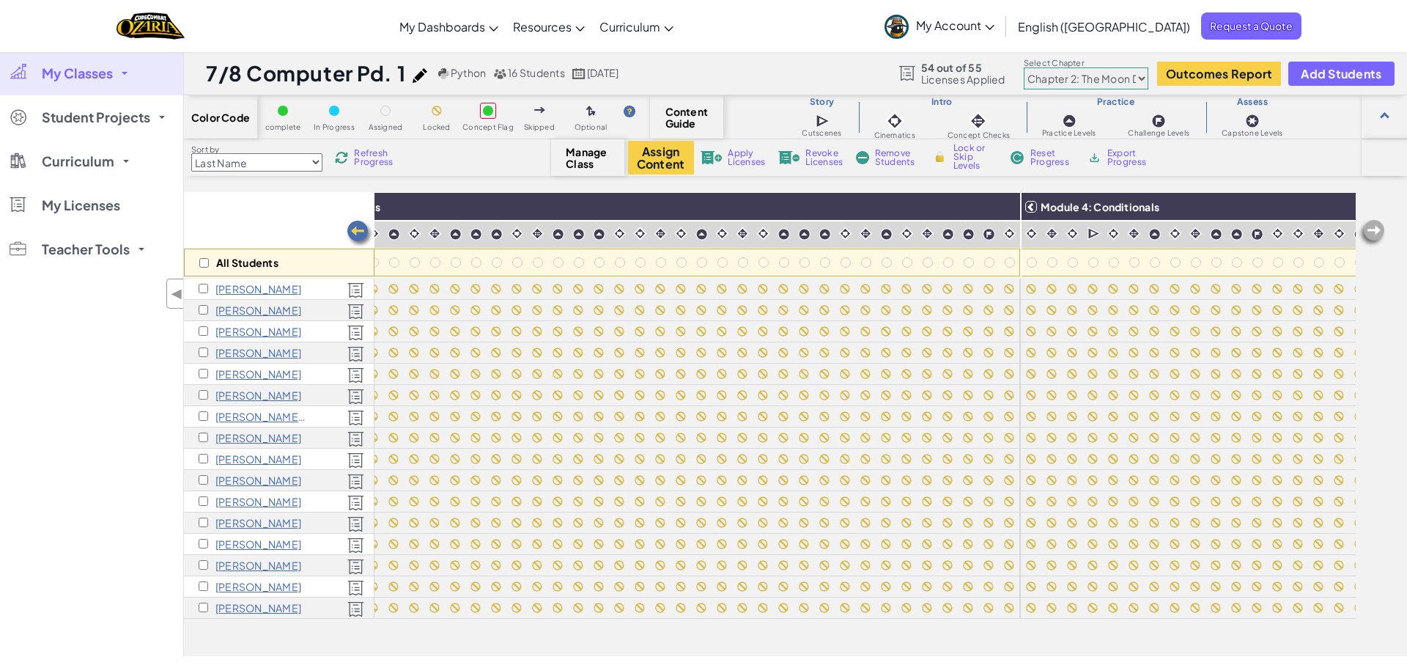
click at [359, 233] on img at bounding box center [359, 233] width 29 height 29
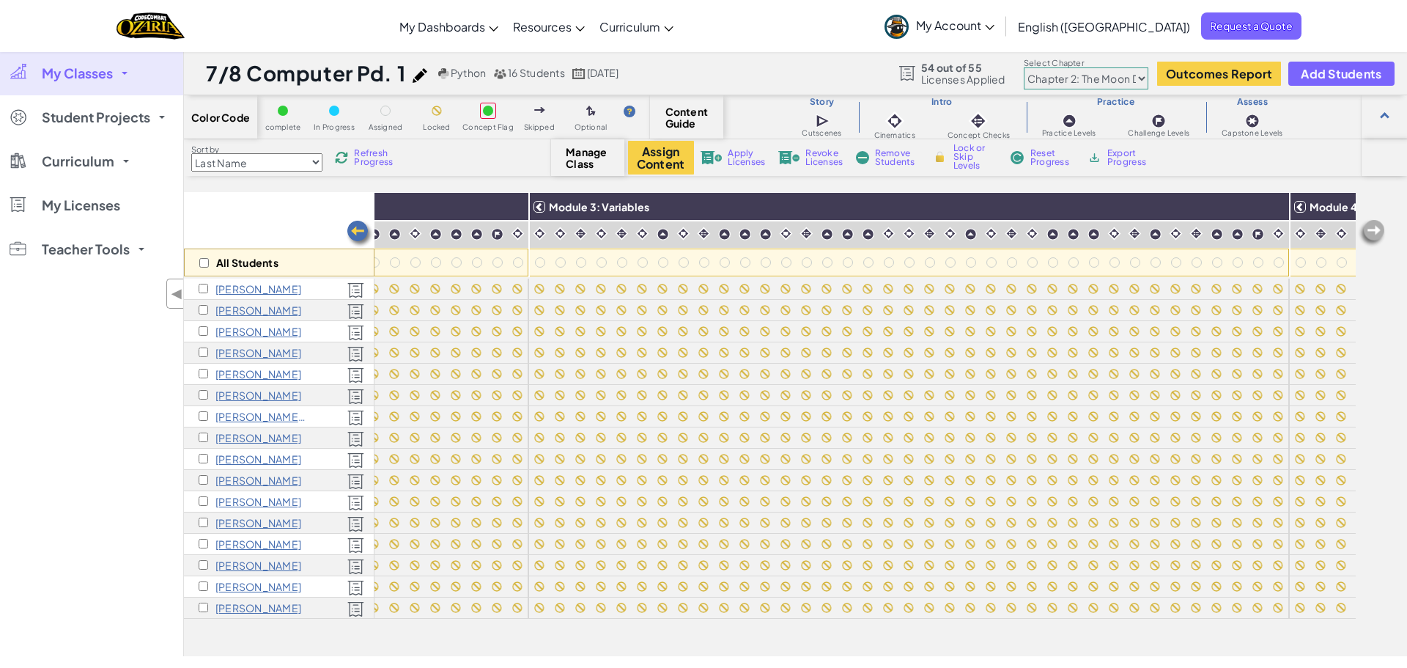
click at [359, 233] on img at bounding box center [359, 233] width 29 height 29
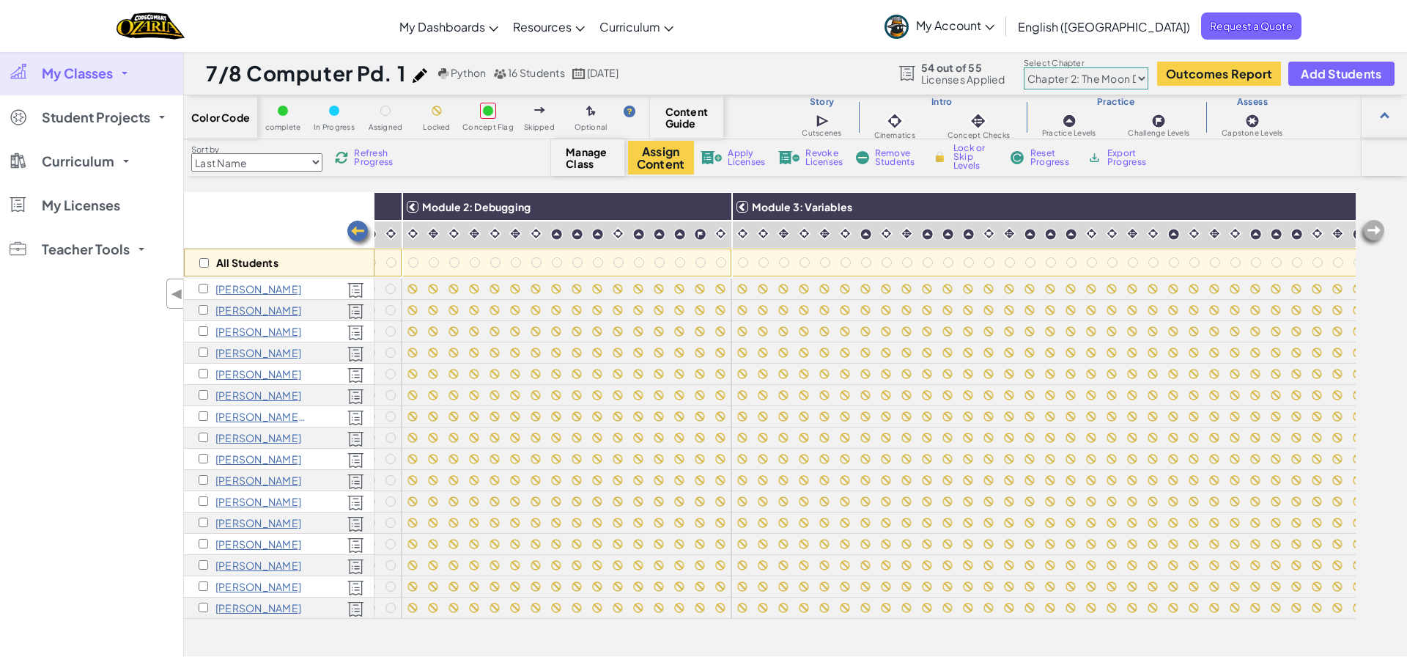
click at [359, 233] on img at bounding box center [359, 233] width 29 height 29
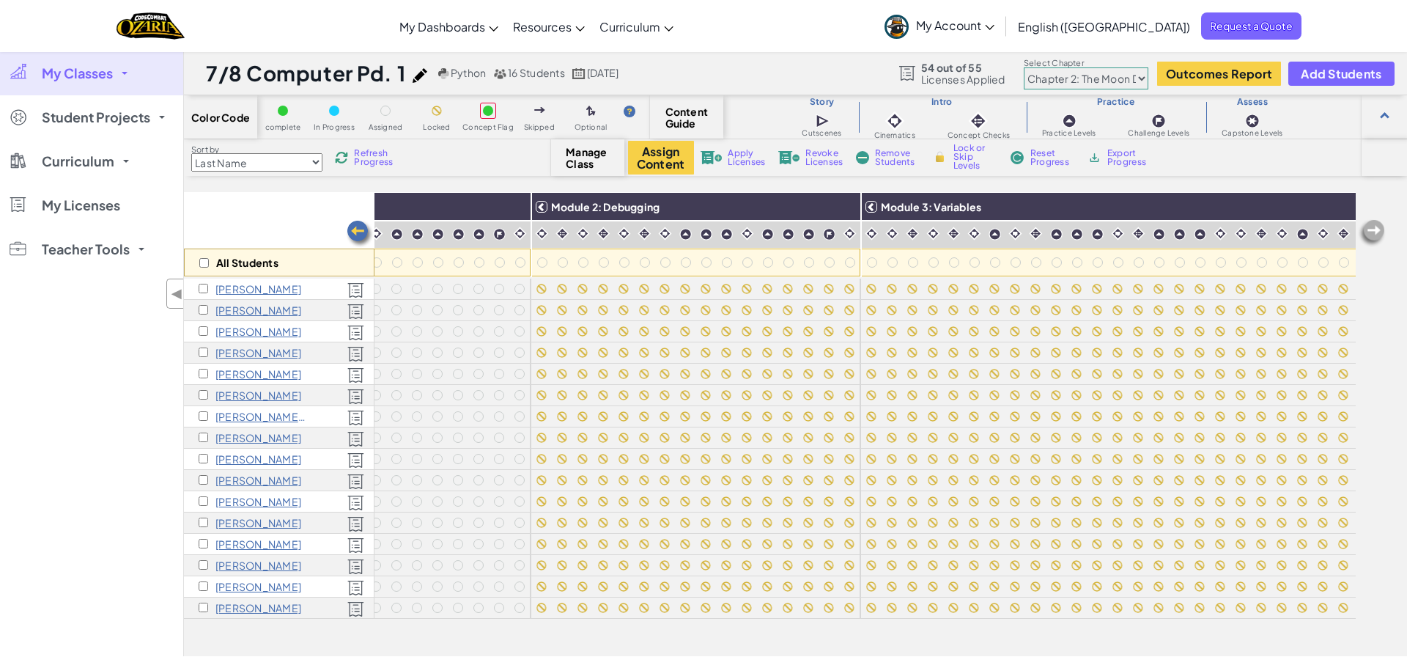
click at [358, 232] on img at bounding box center [359, 233] width 29 height 29
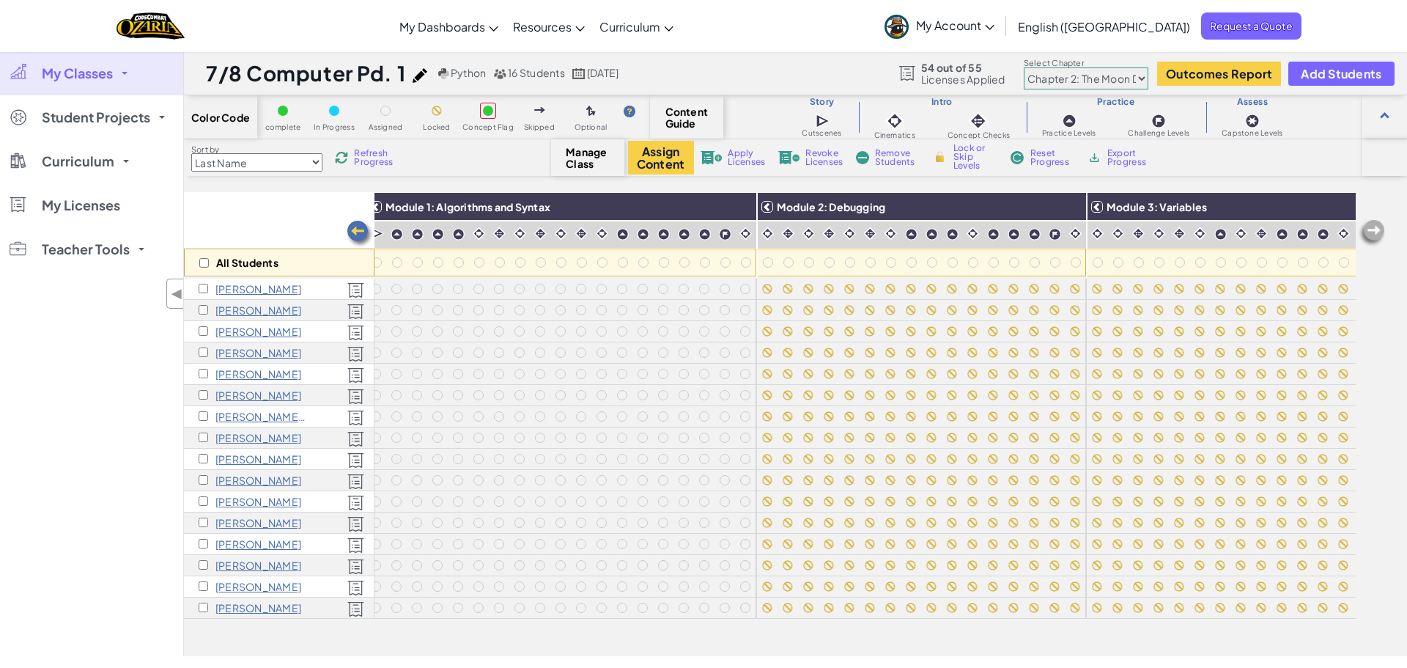
click at [358, 232] on img at bounding box center [359, 233] width 29 height 29
click at [356, 231] on img at bounding box center [359, 233] width 29 height 29
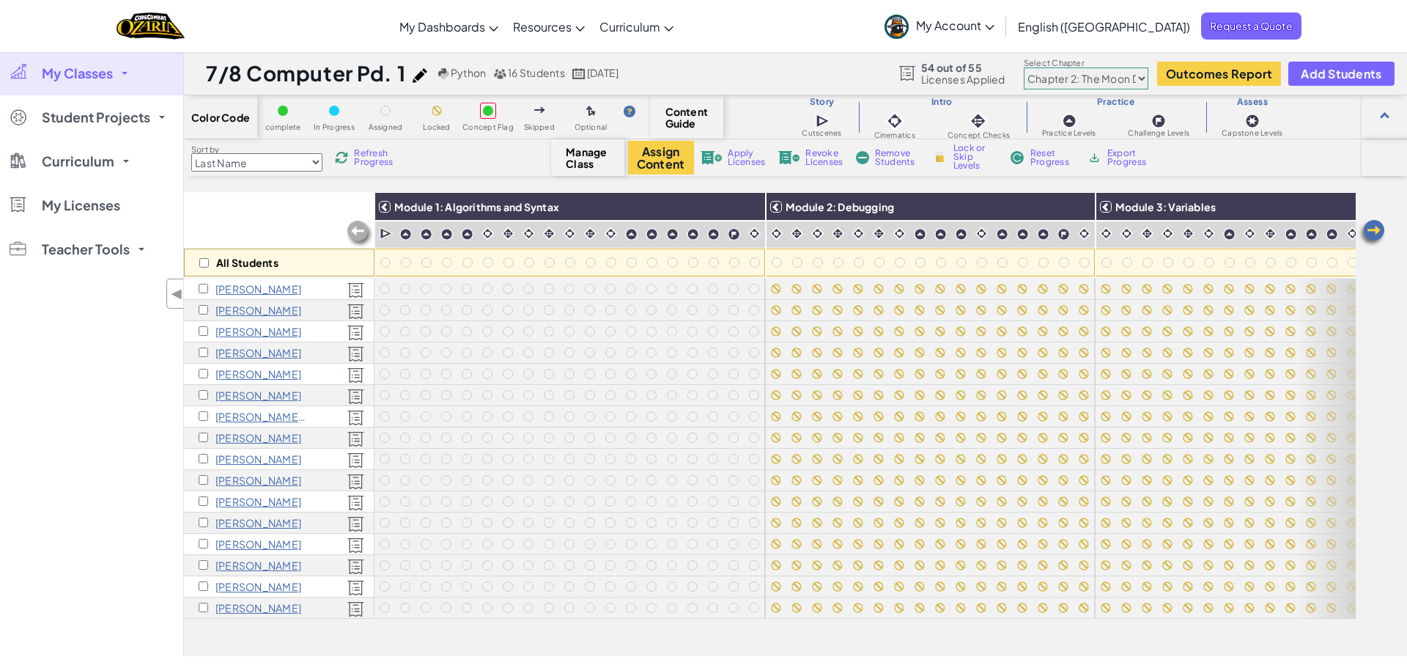
click at [259, 223] on div "All Students" at bounding box center [279, 234] width 191 height 85
click at [289, 207] on div "All Students" at bounding box center [279, 234] width 191 height 85
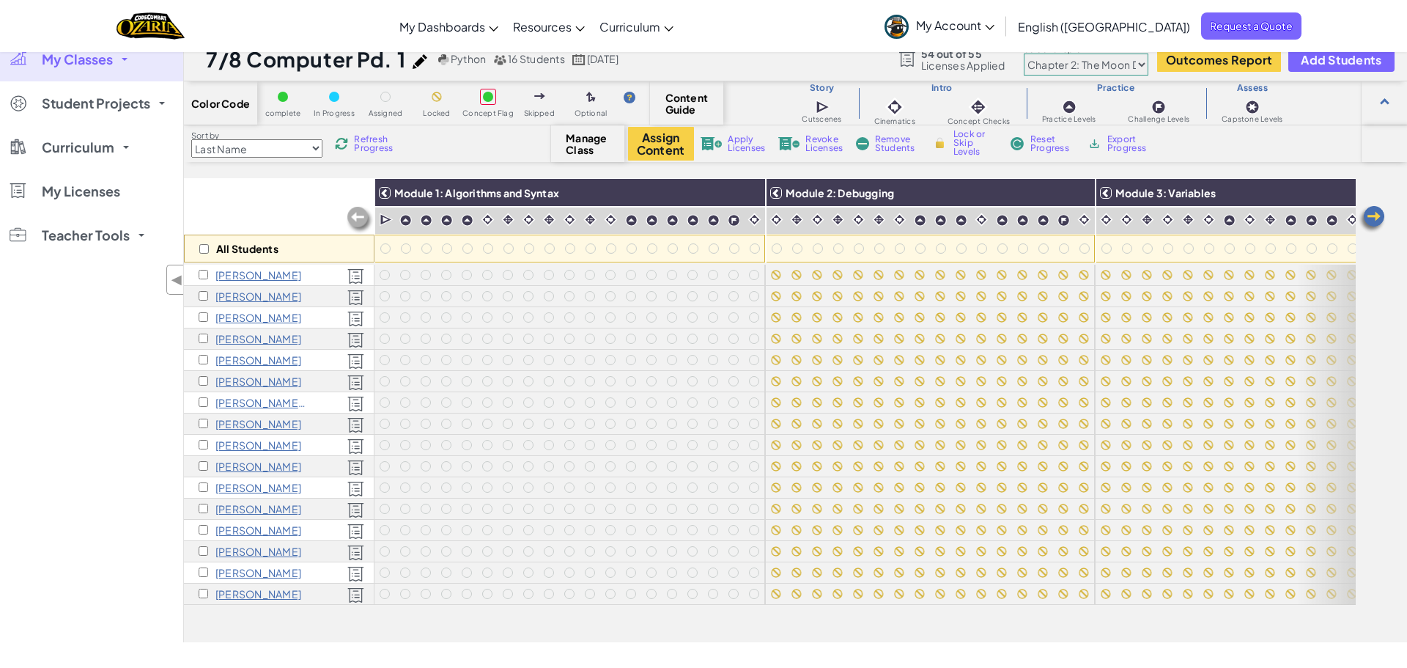
scroll to position [22, 0]
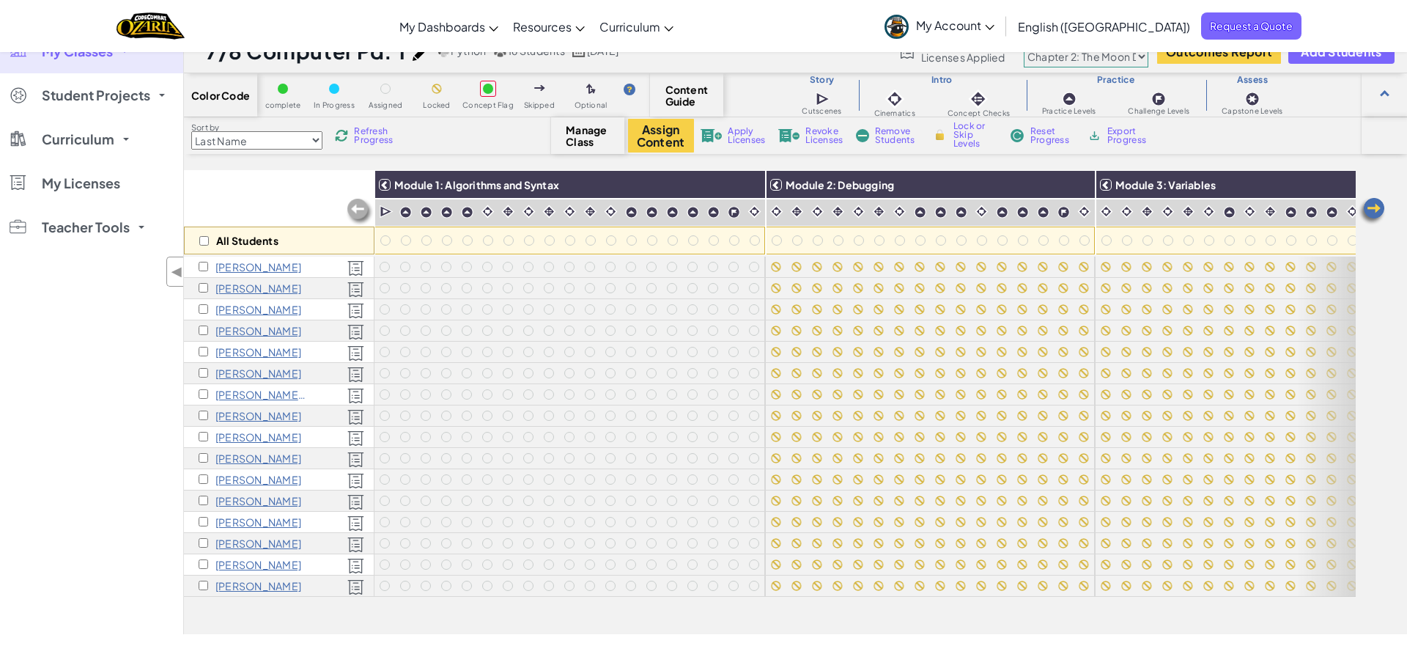
click at [615, 361] on div at bounding box center [610, 351] width 21 height 21
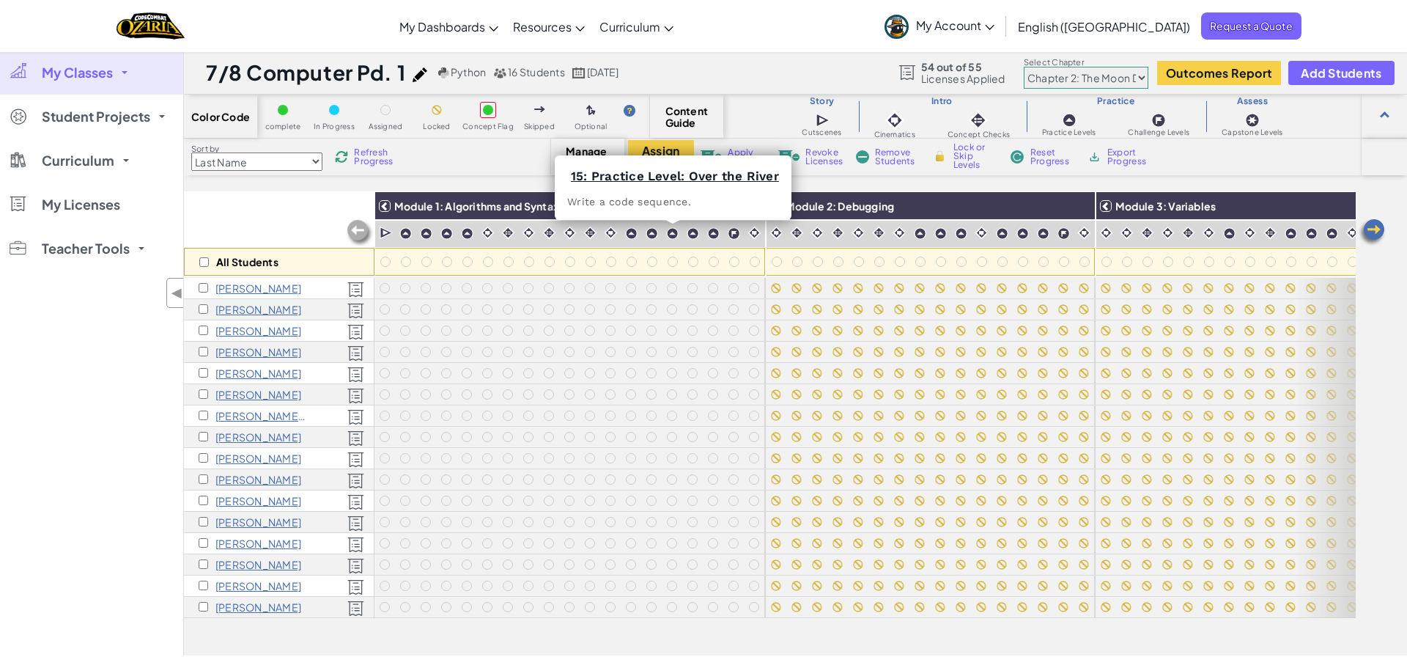
scroll to position [0, 0]
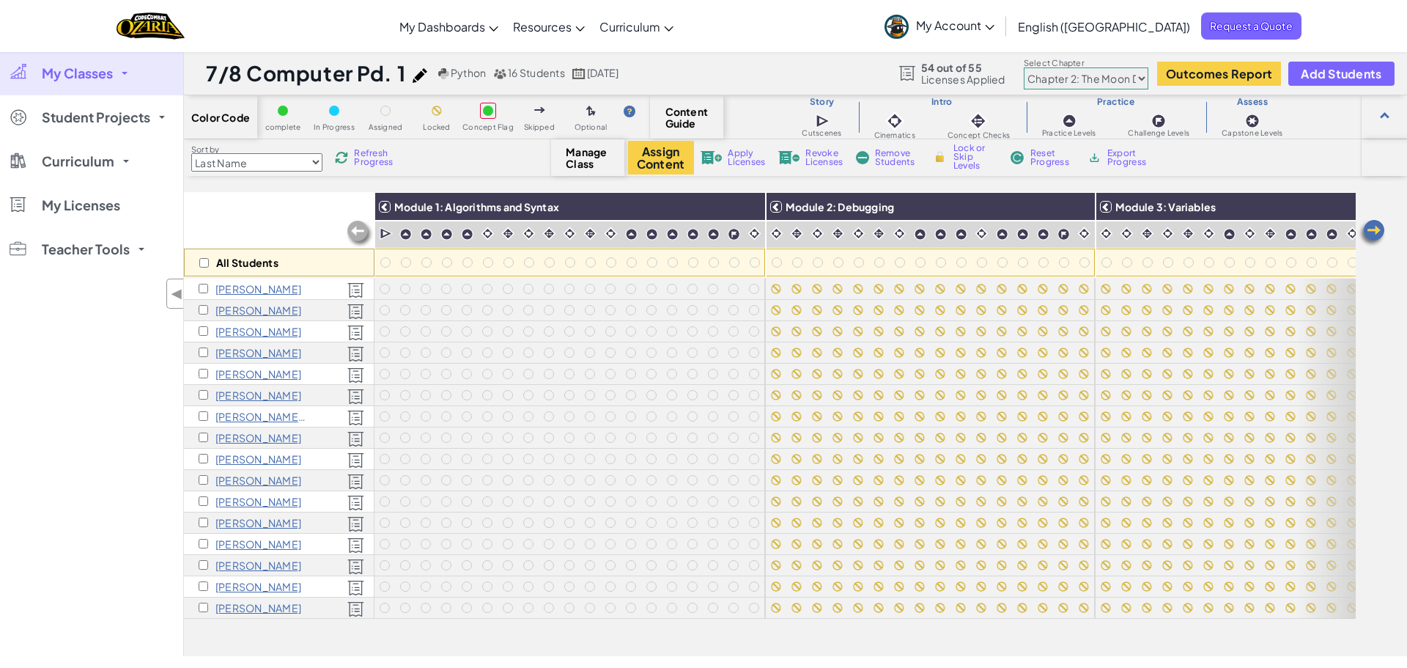
click at [273, 477] on p "[PERSON_NAME]" at bounding box center [258, 480] width 86 height 12
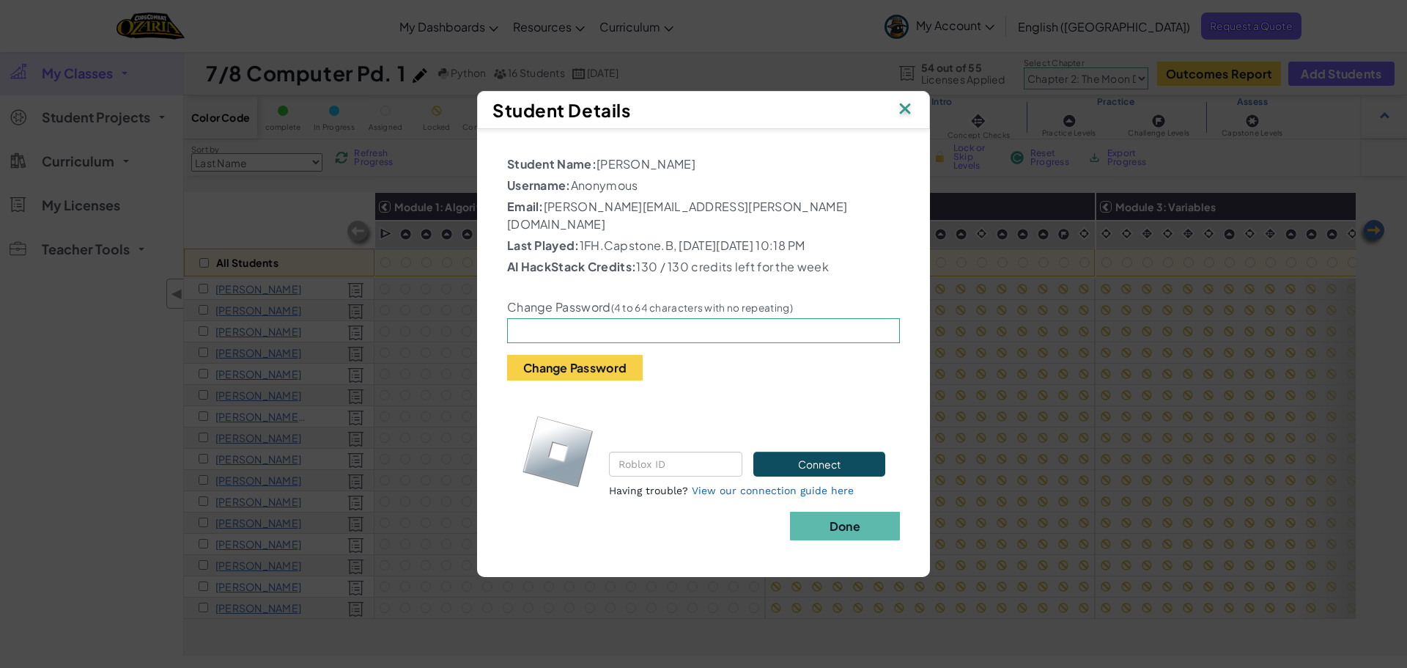
click at [907, 108] on img at bounding box center [904, 110] width 19 height 22
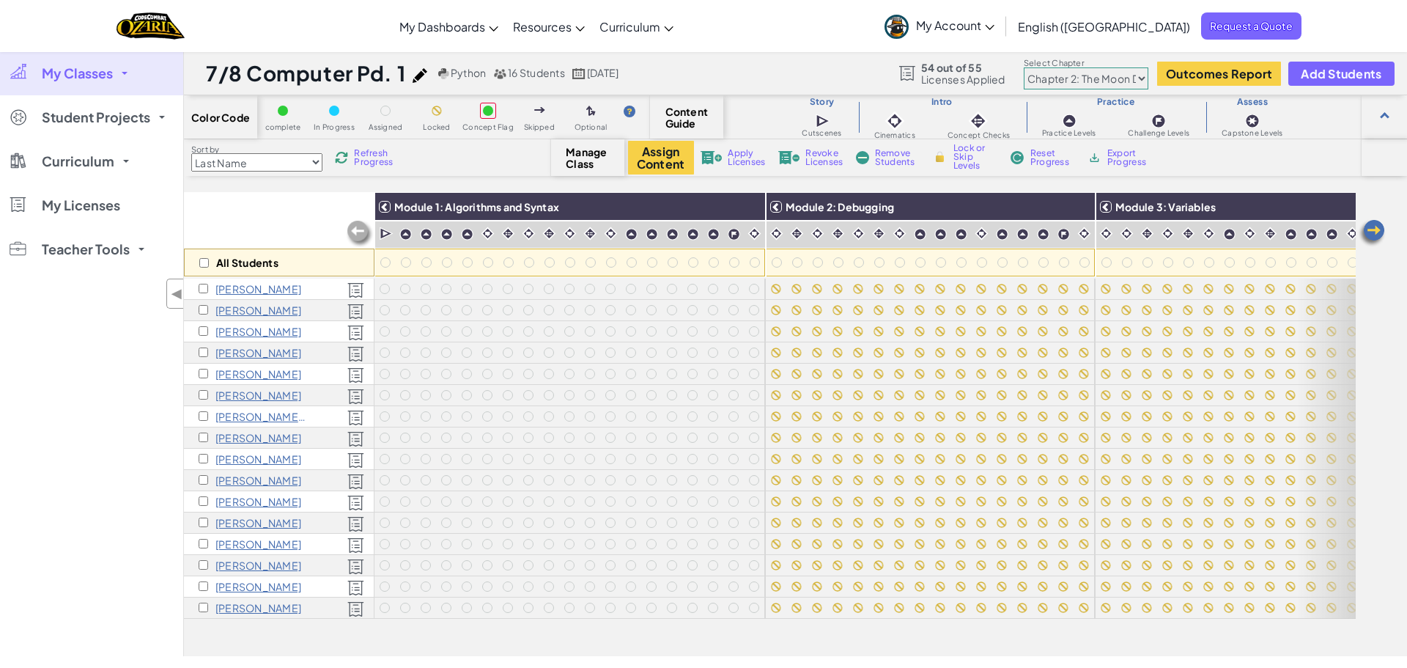
click at [213, 226] on div "All Students" at bounding box center [279, 234] width 191 height 85
click at [207, 258] on input "checkbox" at bounding box center [204, 263] width 10 height 10
checkbox input "true"
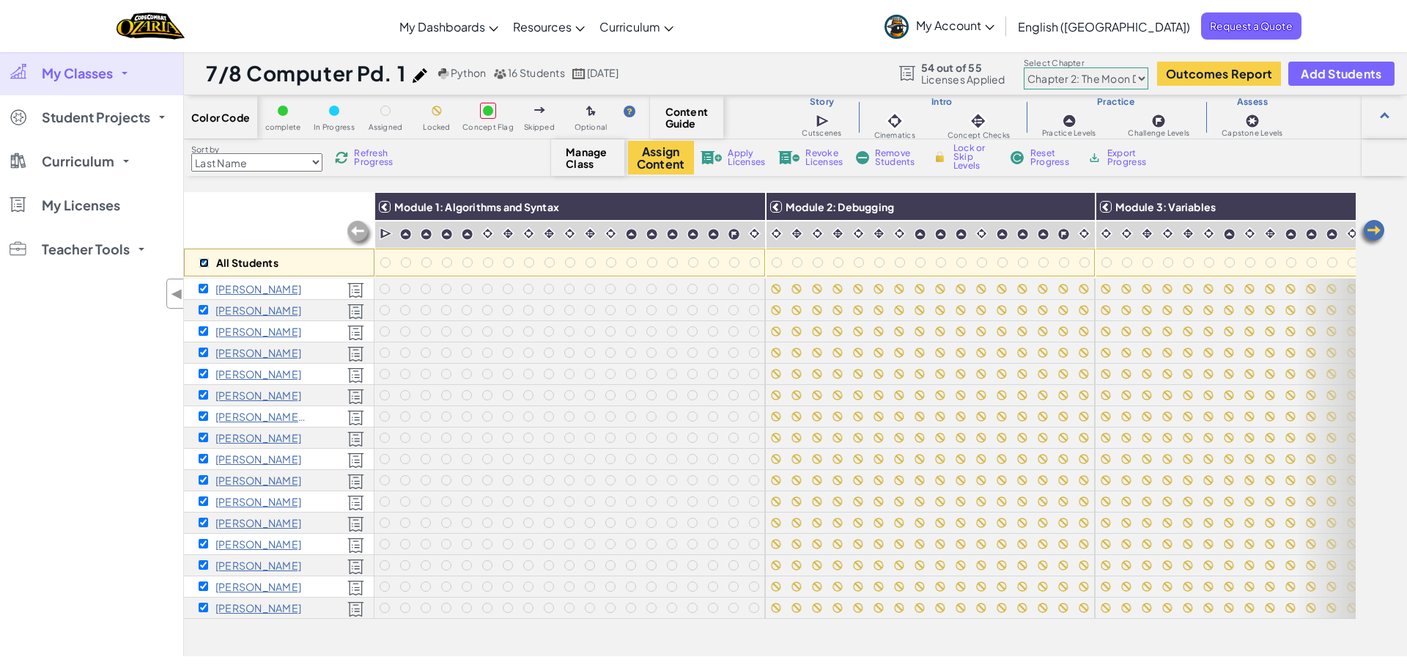
checkbox input "true"
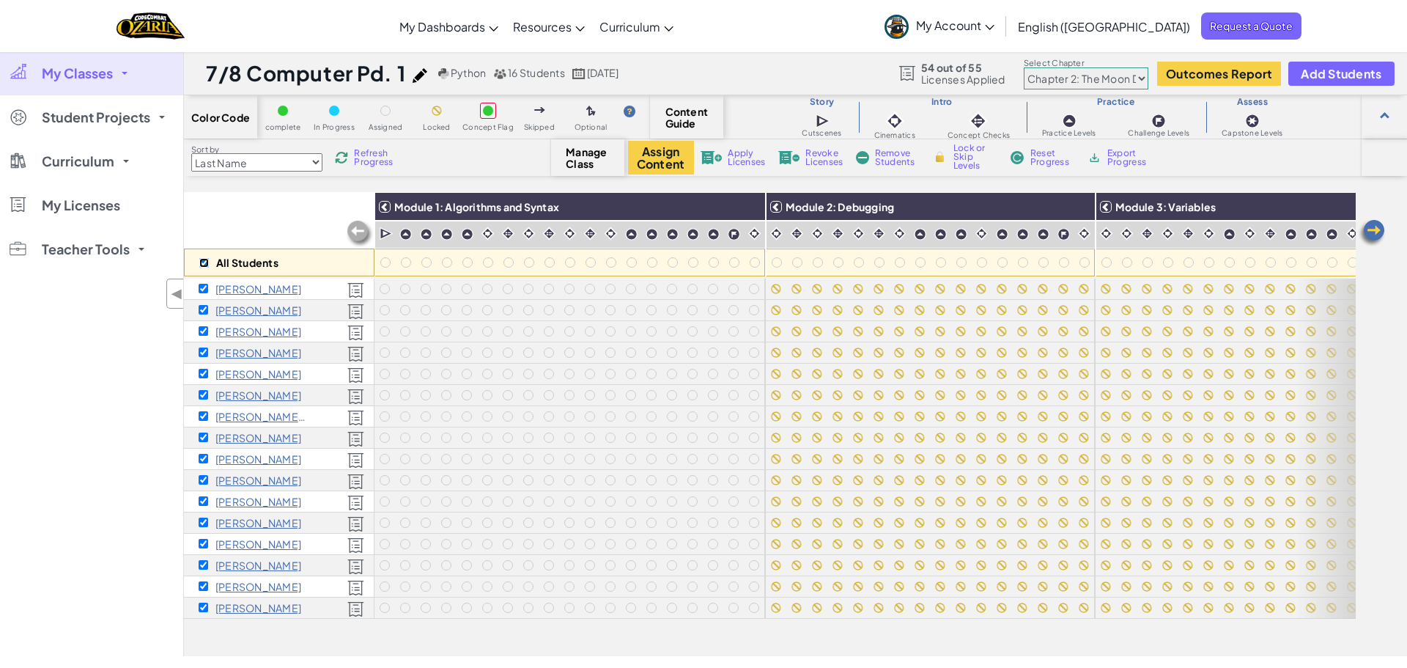
checkbox input "true"
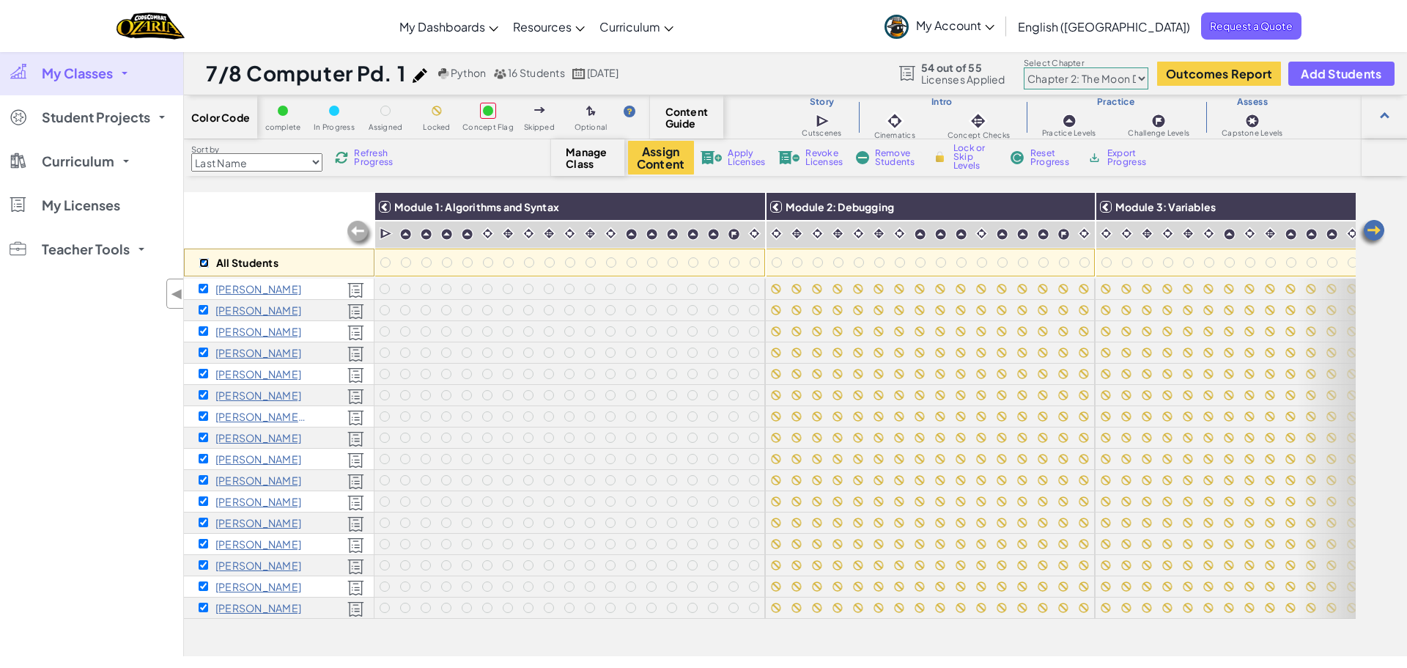
checkbox input "true"
click at [1055, 165] on span "Reset Progress" at bounding box center [1052, 158] width 44 height 18
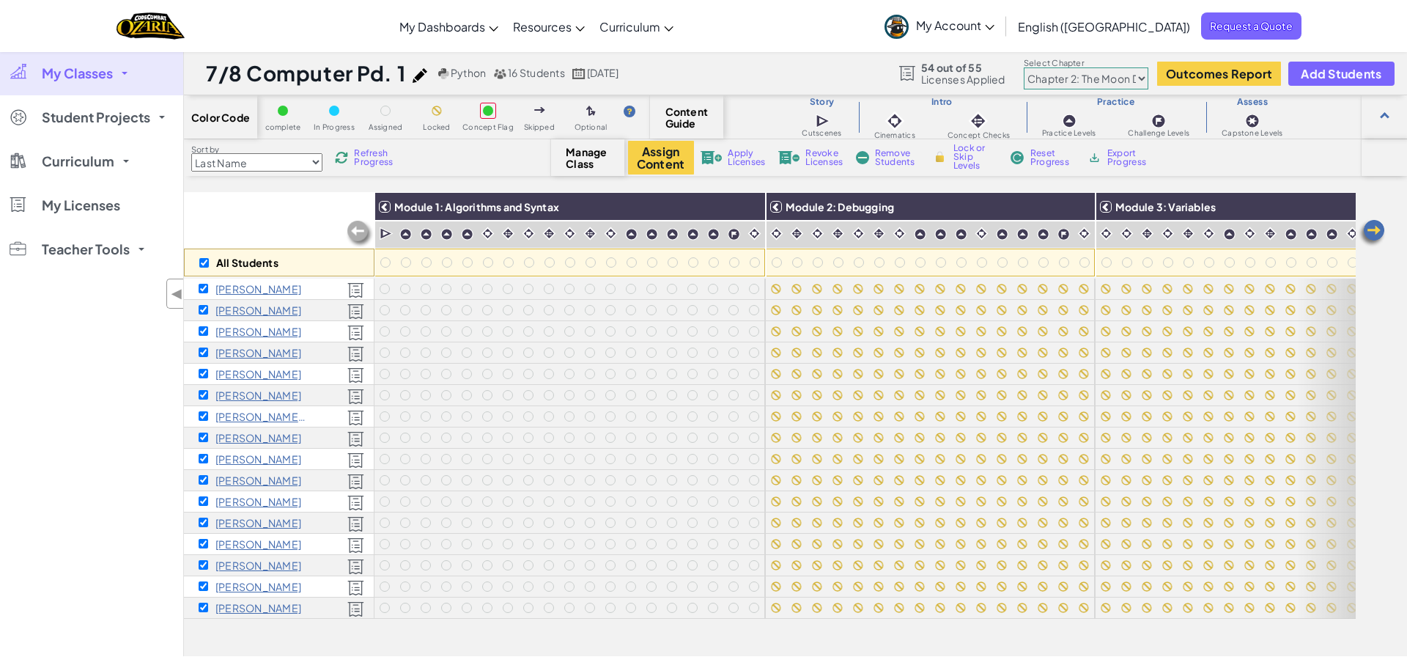
click at [203, 267] on div "All Students" at bounding box center [279, 262] width 191 height 28
click at [207, 265] on input "checkbox" at bounding box center [204, 263] width 10 height 10
checkbox input "false"
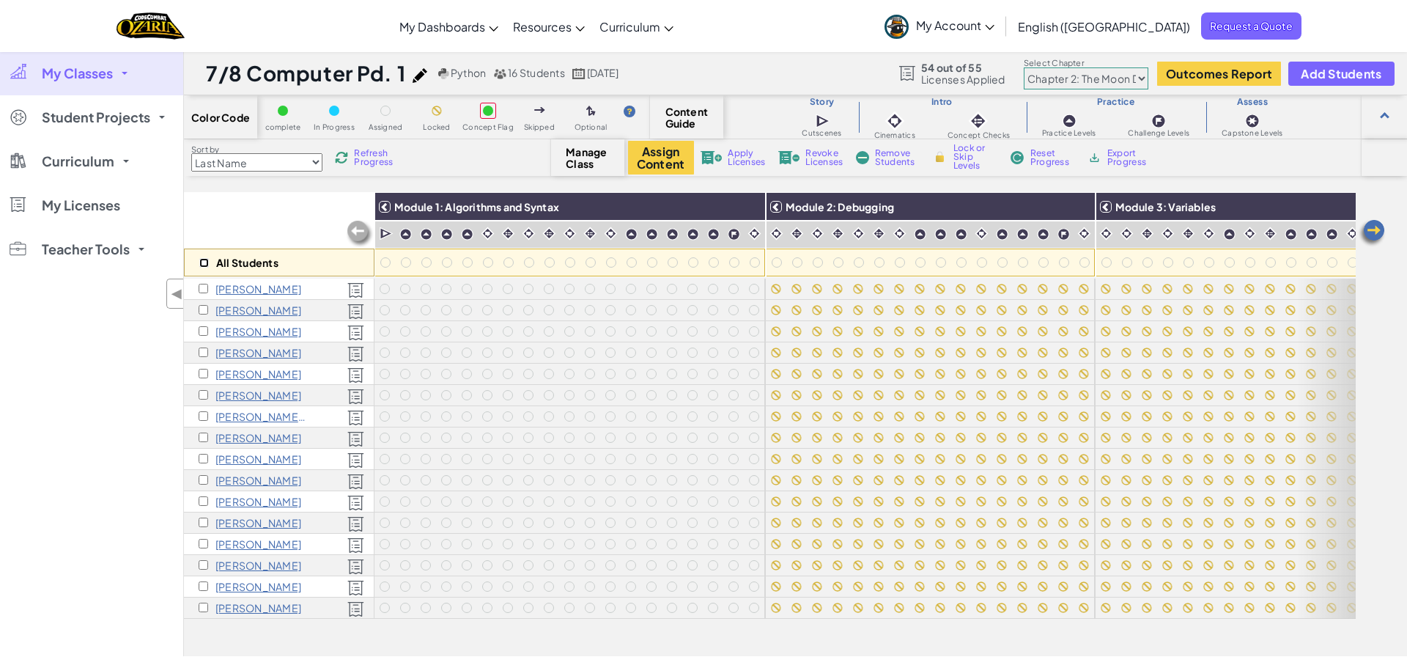
checkbox input "false"
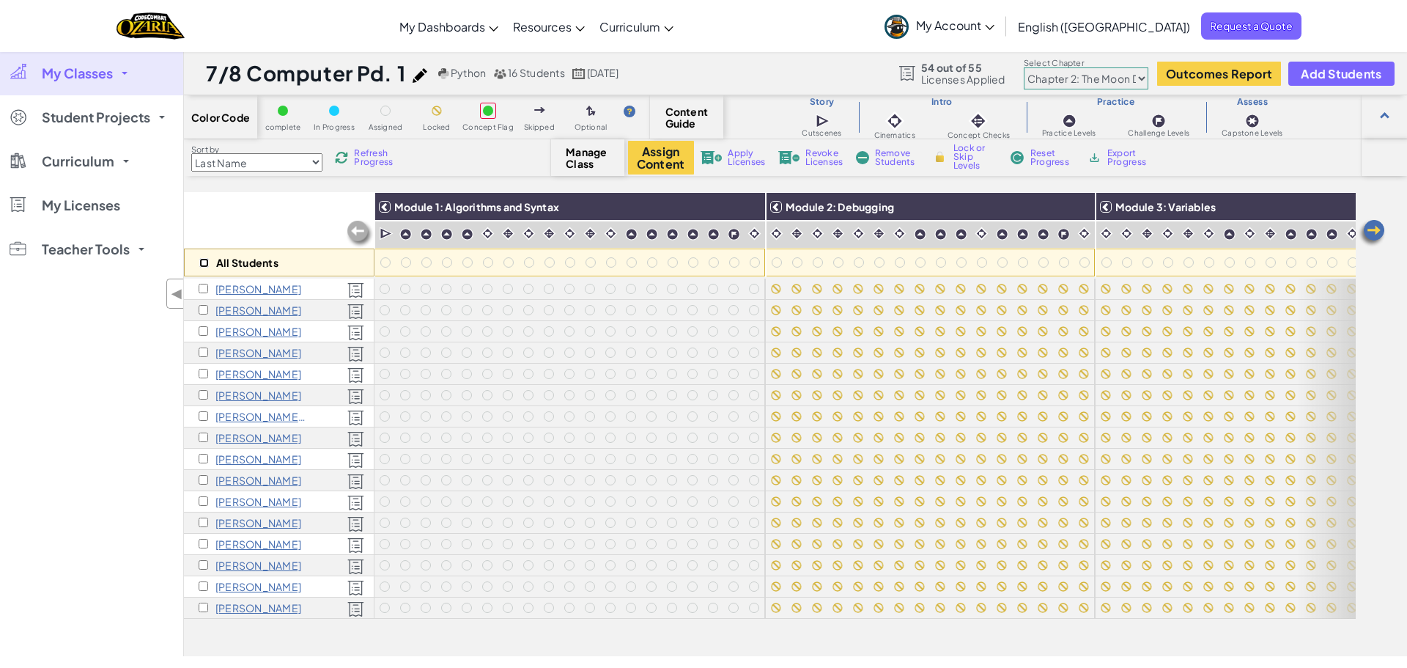
checkbox input "false"
click at [215, 218] on div "All Students" at bounding box center [279, 234] width 191 height 85
click at [365, 154] on span "Refresh Progress" at bounding box center [376, 158] width 45 height 18
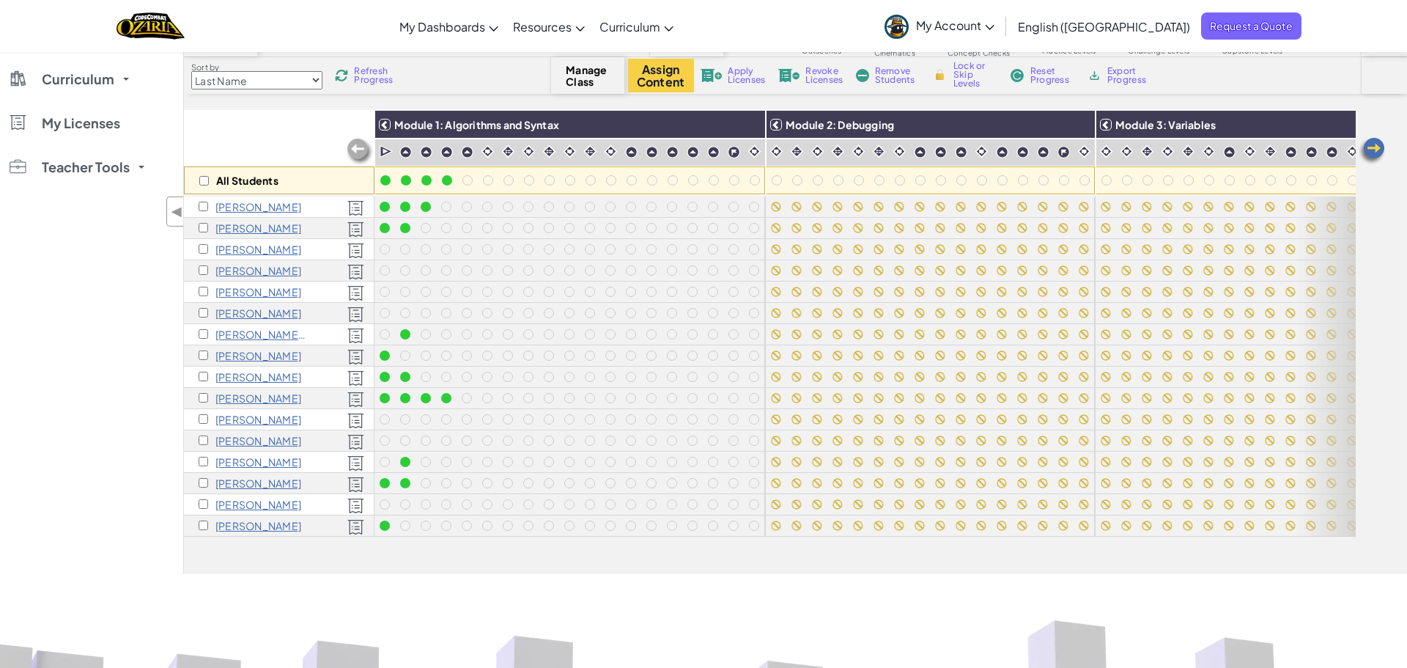
scroll to position [56, 0]
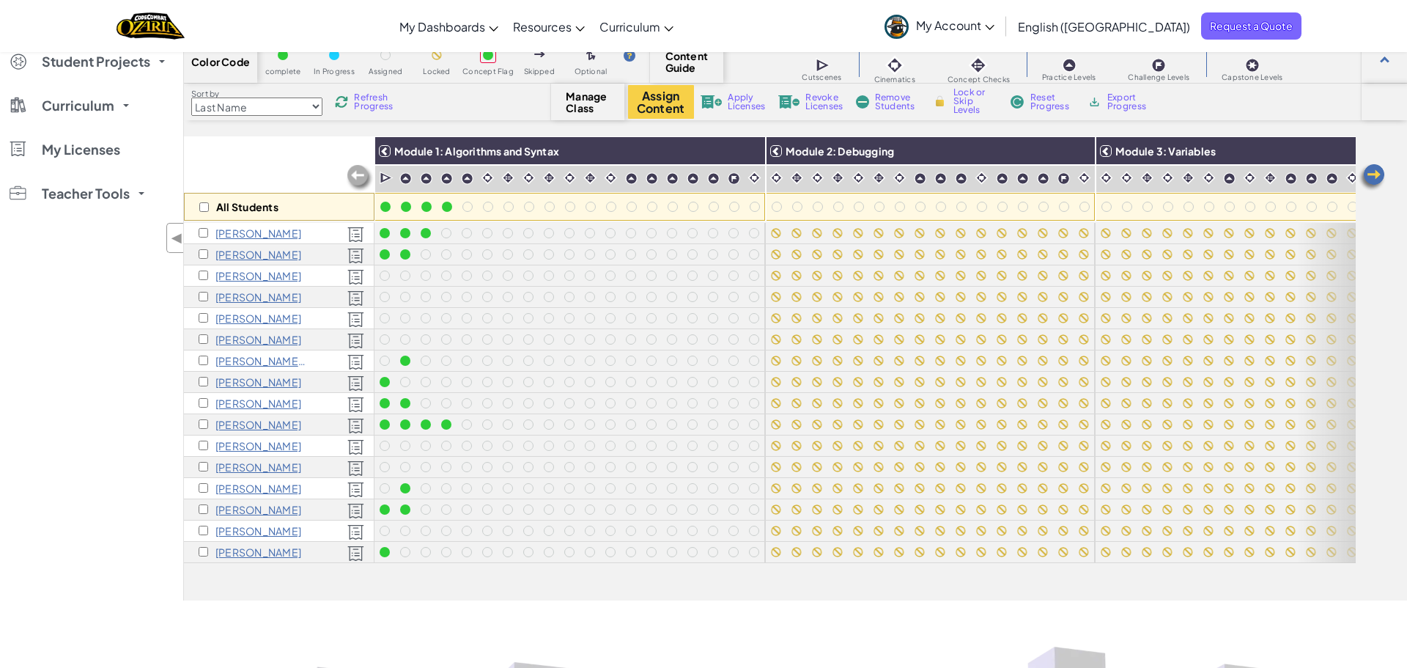
click at [380, 105] on span "Refresh Progress" at bounding box center [376, 102] width 45 height 18
click at [369, 108] on span "Refresh Progress" at bounding box center [376, 102] width 45 height 18
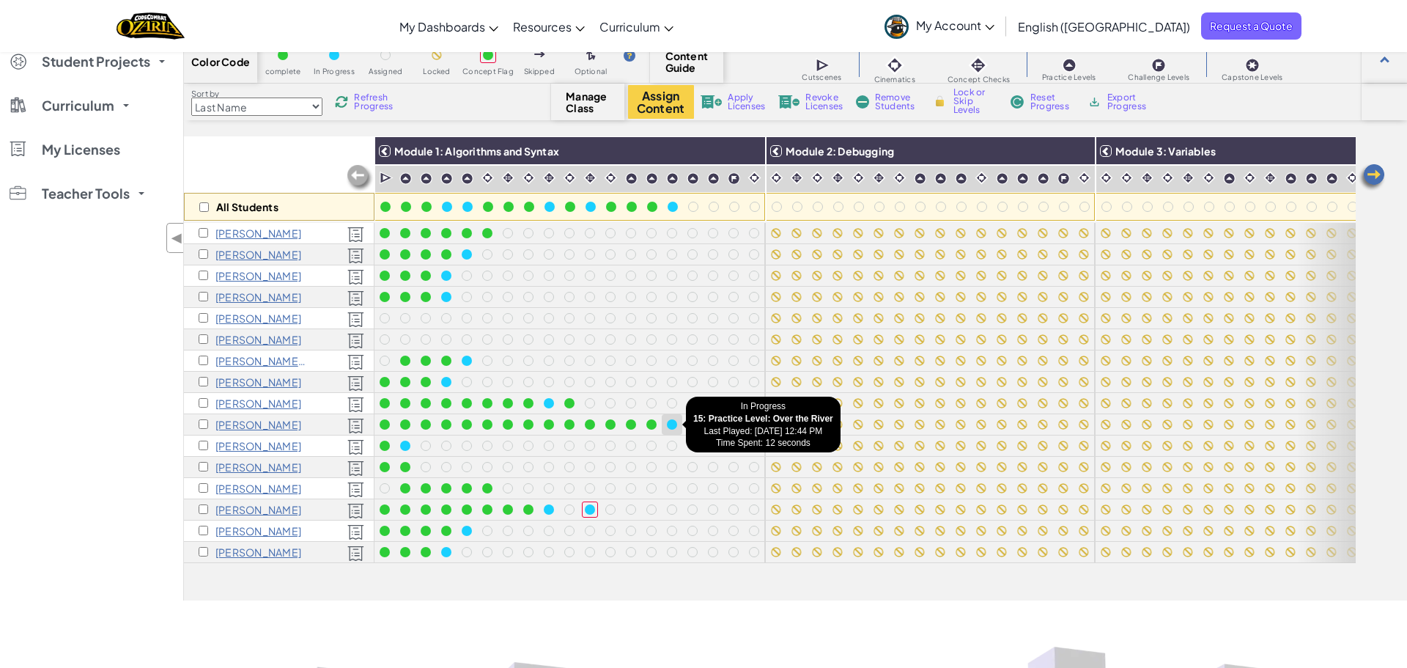
click at [677, 423] on div at bounding box center [672, 424] width 16 height 16
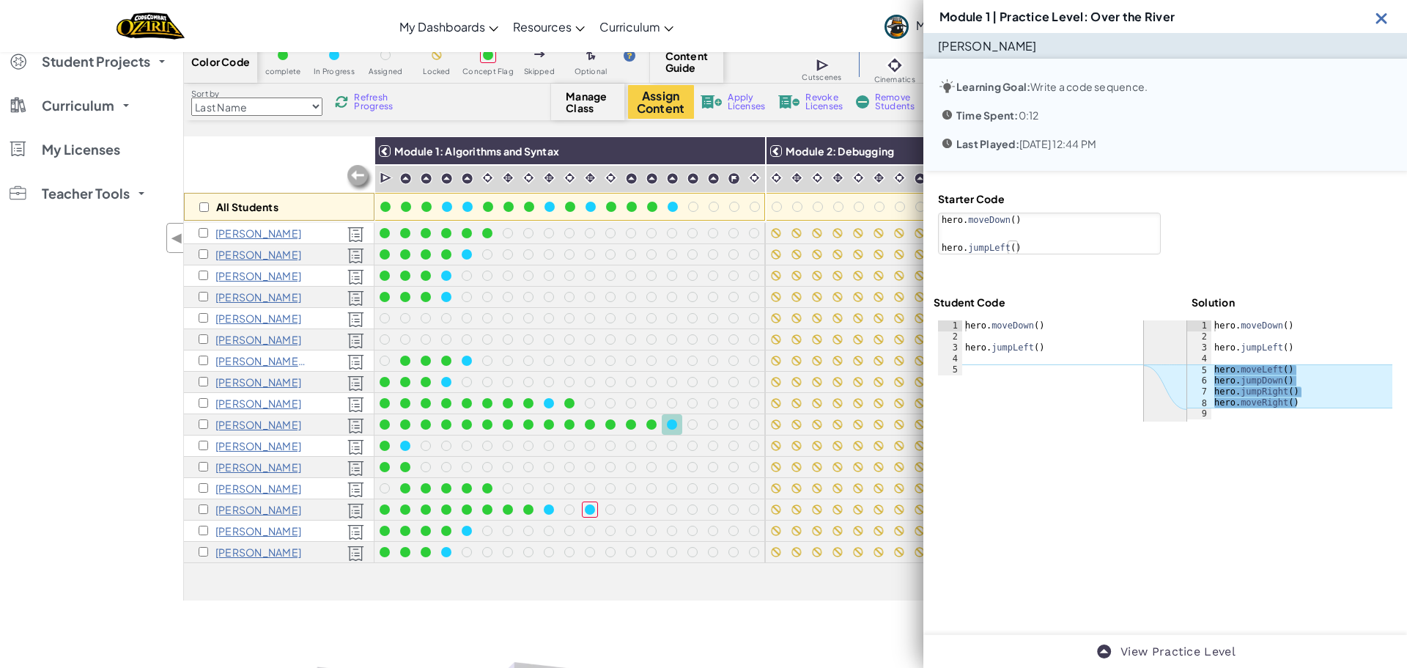
click at [1383, 19] on img at bounding box center [1381, 18] width 18 height 18
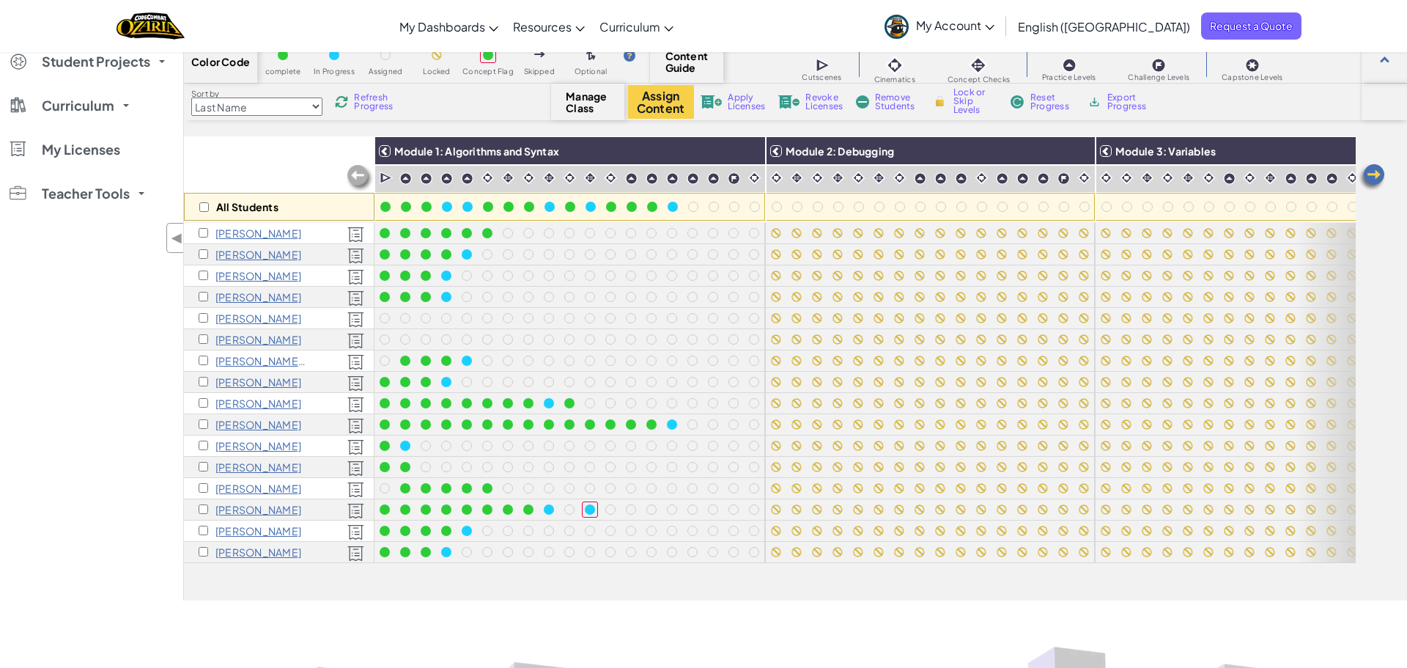
click at [372, 101] on div "1: Cutscene: The Search for Star [PERSON_NAME] The Hero needs to find the next …" at bounding box center [385, 132] width 277 height 74
click at [371, 103] on span "Refresh Progress" at bounding box center [376, 102] width 45 height 18
click at [371, 108] on span "Refresh Progress" at bounding box center [376, 102] width 45 height 18
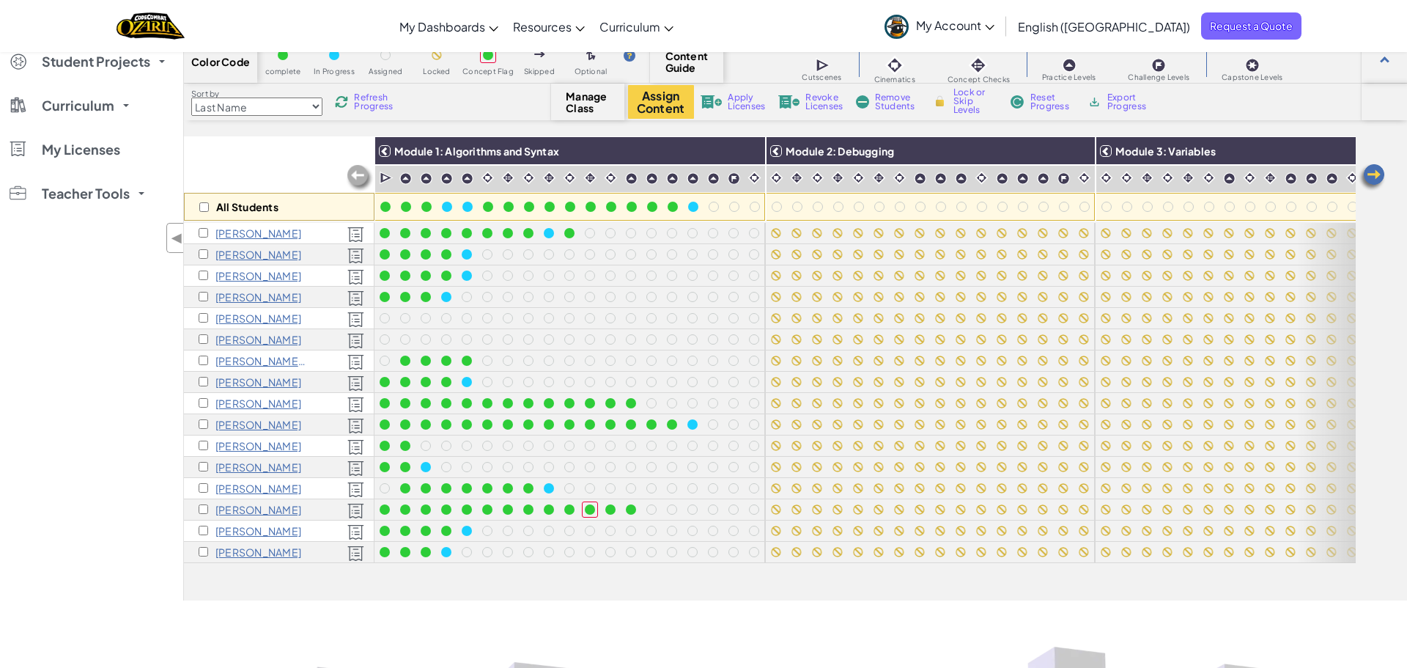
click at [373, 104] on span "Refresh Progress" at bounding box center [376, 102] width 45 height 18
click at [362, 98] on span "Refresh Progress" at bounding box center [376, 102] width 45 height 18
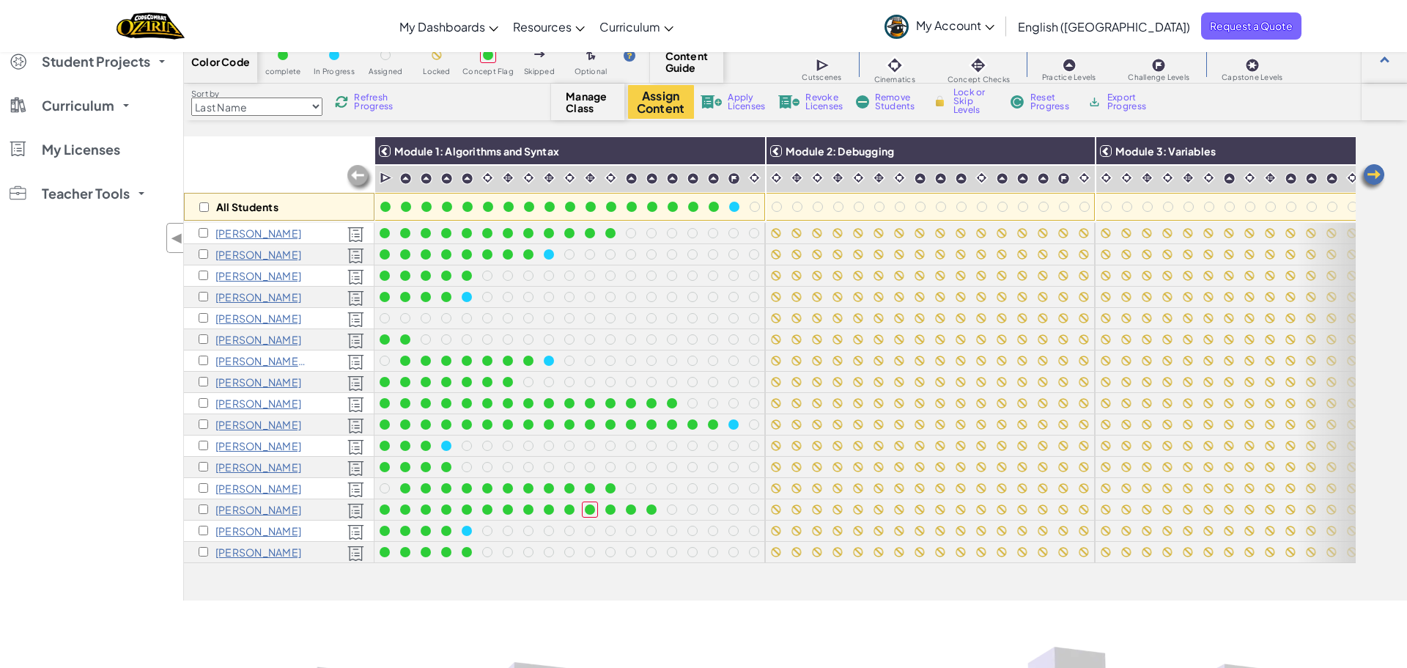
click at [288, 168] on div "All Students" at bounding box center [279, 178] width 191 height 85
click at [358, 96] on span "Refresh Progress" at bounding box center [376, 102] width 45 height 18
click at [366, 102] on span "Refresh Progress" at bounding box center [376, 102] width 45 height 18
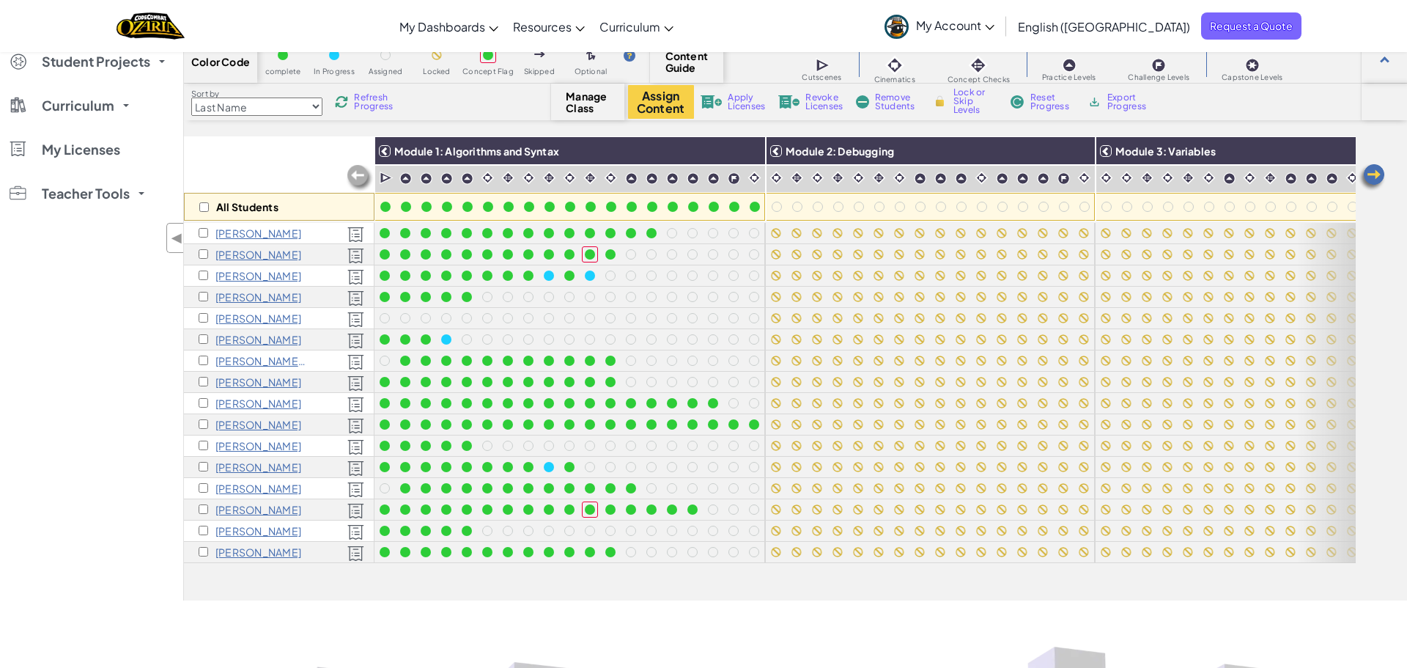
click at [377, 98] on span "Refresh Progress" at bounding box center [376, 102] width 45 height 18
click at [371, 84] on div "Sort by Last Name first Name Progress (High to Low) Progress (Low to Hight) Ref…" at bounding box center [795, 102] width 1223 height 37
click at [369, 98] on span "Refresh Progress" at bounding box center [376, 102] width 45 height 18
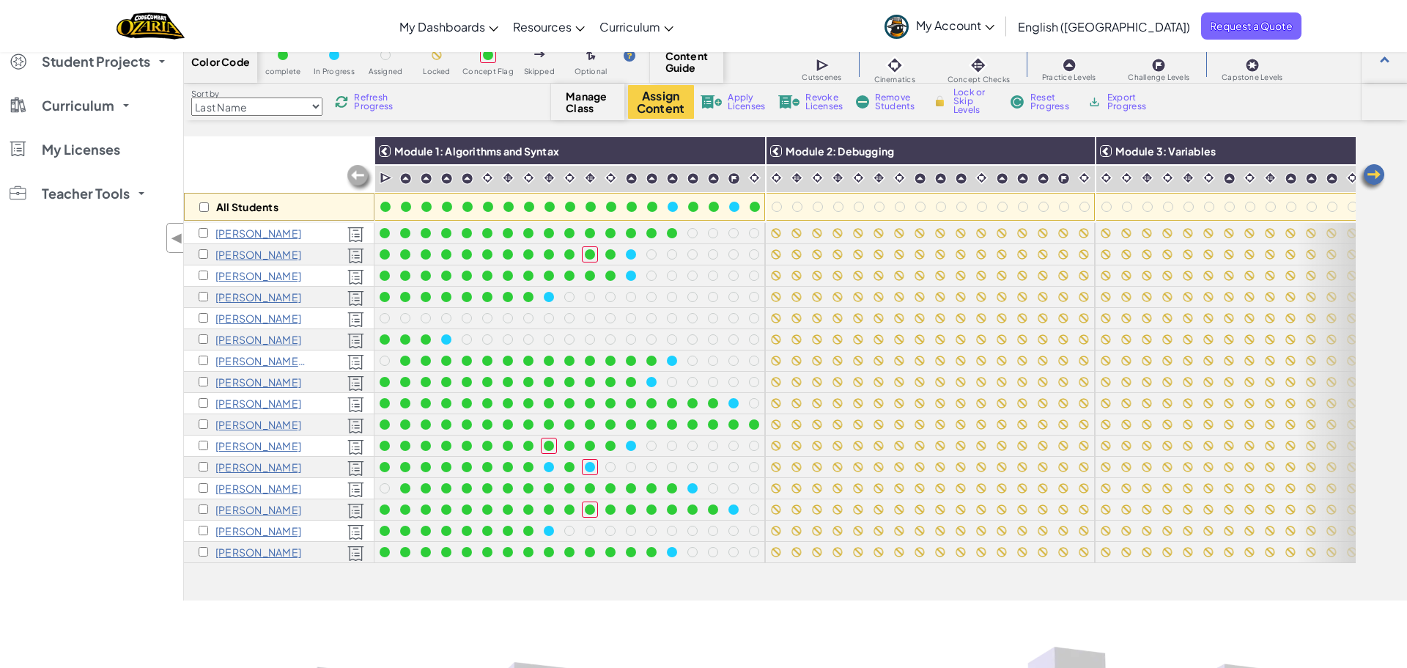
click at [361, 111] on div "Sort by Last Name first Name Progress (High to Low) Progress (Low to Hight) Ref…" at bounding box center [367, 102] width 367 height 28
click at [369, 97] on span "Refresh Progress" at bounding box center [376, 102] width 45 height 18
click at [356, 105] on span "Refresh Progress" at bounding box center [376, 102] width 45 height 18
click at [354, 103] on span "Refresh Progress" at bounding box center [376, 102] width 45 height 18
click at [376, 97] on span "Refresh Progress" at bounding box center [376, 102] width 45 height 18
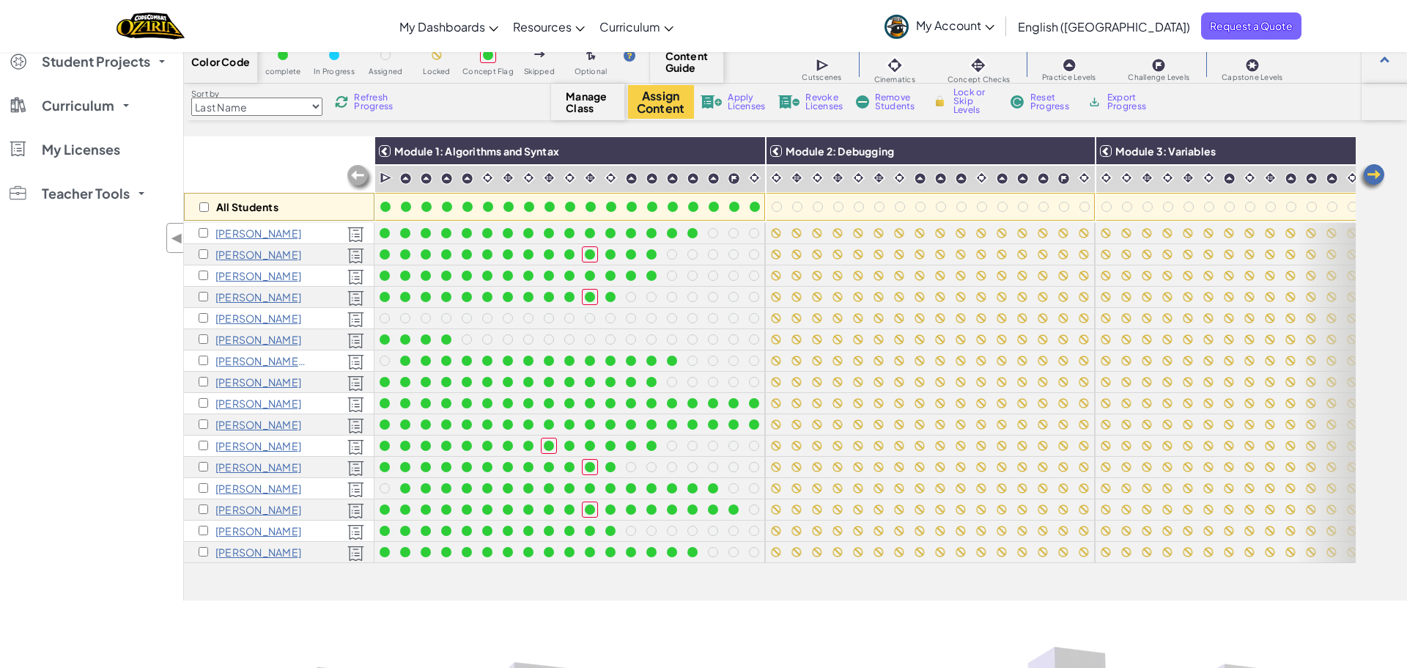
click at [344, 99] on img at bounding box center [341, 101] width 13 height 13
click at [386, 96] on span "Refresh Progress" at bounding box center [376, 102] width 45 height 18
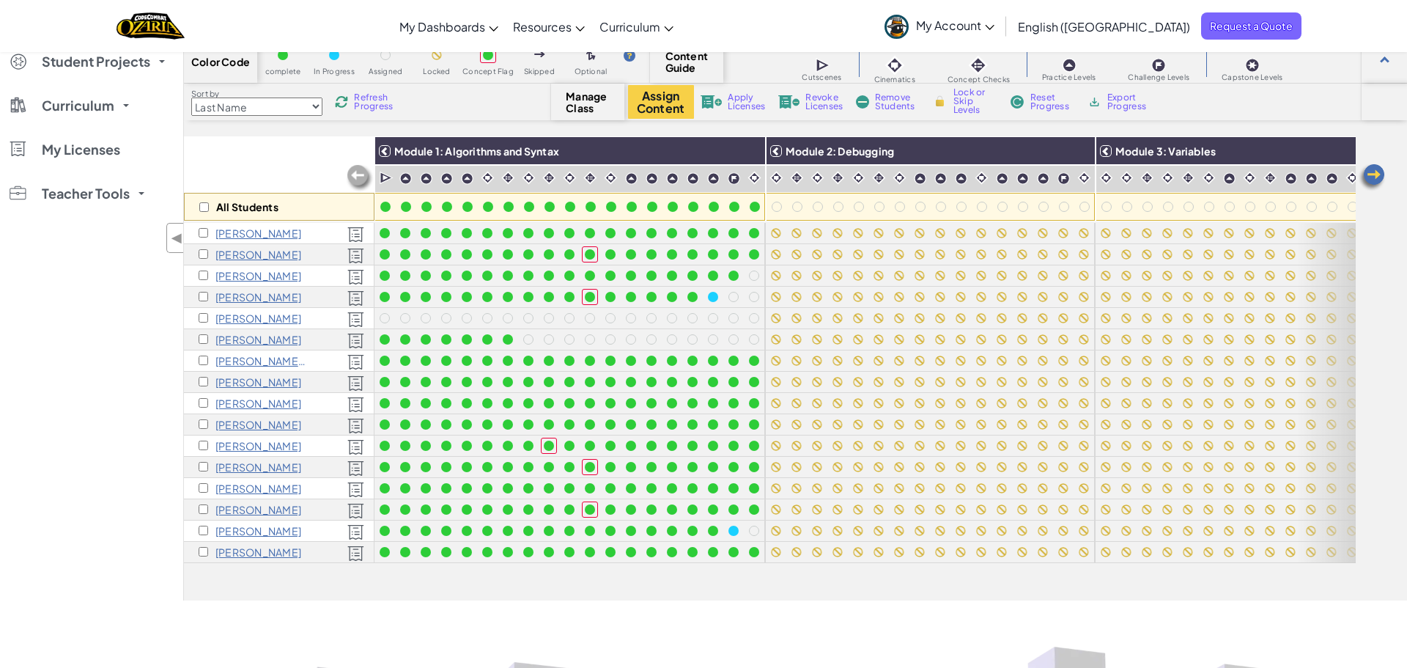
click at [366, 107] on span "Refresh Progress" at bounding box center [376, 102] width 45 height 18
click at [352, 107] on div "Sort by Last Name first Name Progress (High to Low) Progress (Low to Hight) Ref…" at bounding box center [367, 102] width 367 height 28
click at [365, 98] on span "Refresh Progress" at bounding box center [376, 102] width 45 height 18
click at [365, 93] on span "Refresh Progress" at bounding box center [376, 102] width 45 height 18
click at [365, 97] on span "Refresh Progress" at bounding box center [376, 102] width 45 height 18
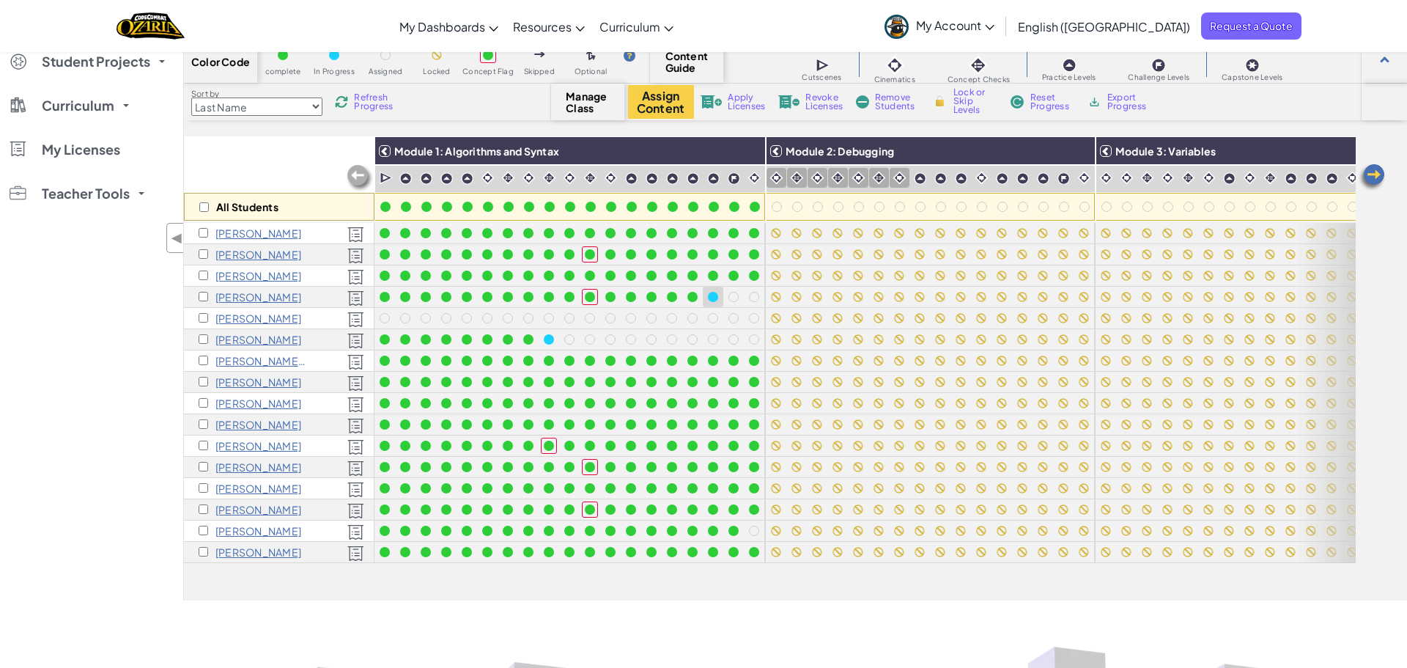
click at [720, 306] on div at bounding box center [713, 296] width 21 height 21
click at [711, 300] on div at bounding box center [713, 297] width 10 height 10
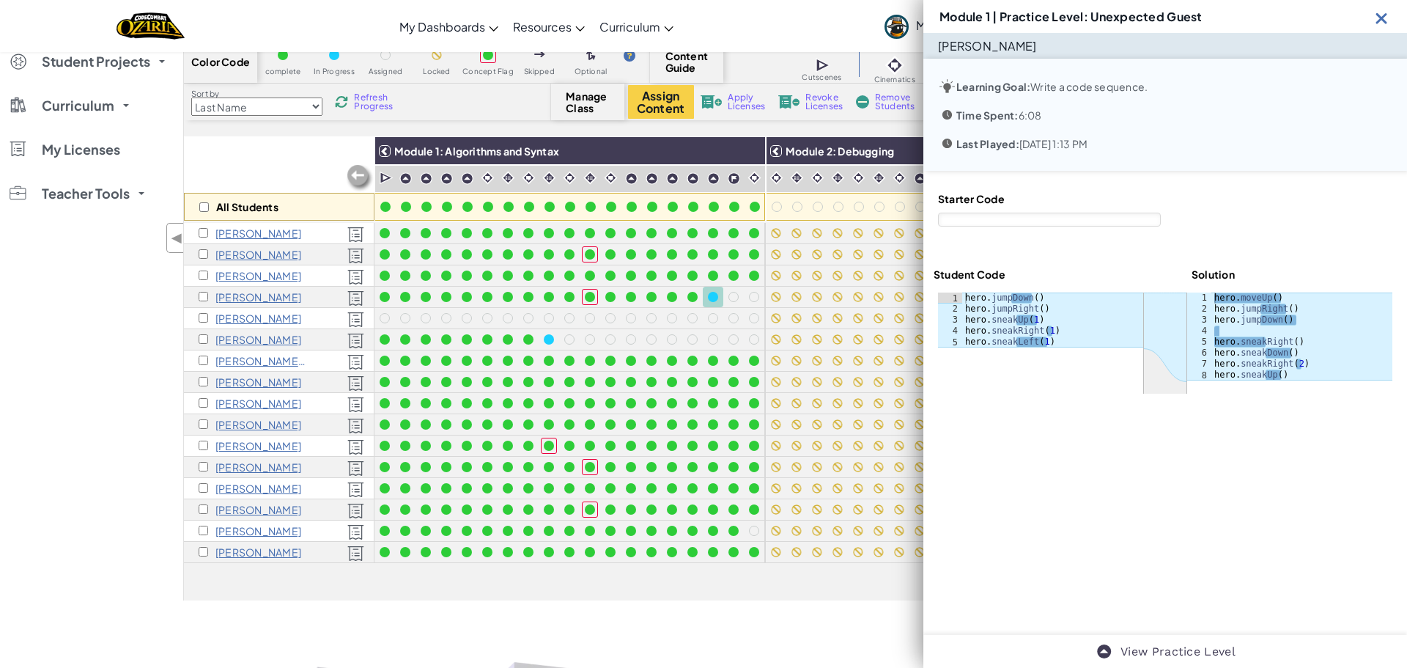
click at [1380, 23] on img at bounding box center [1381, 18] width 18 height 18
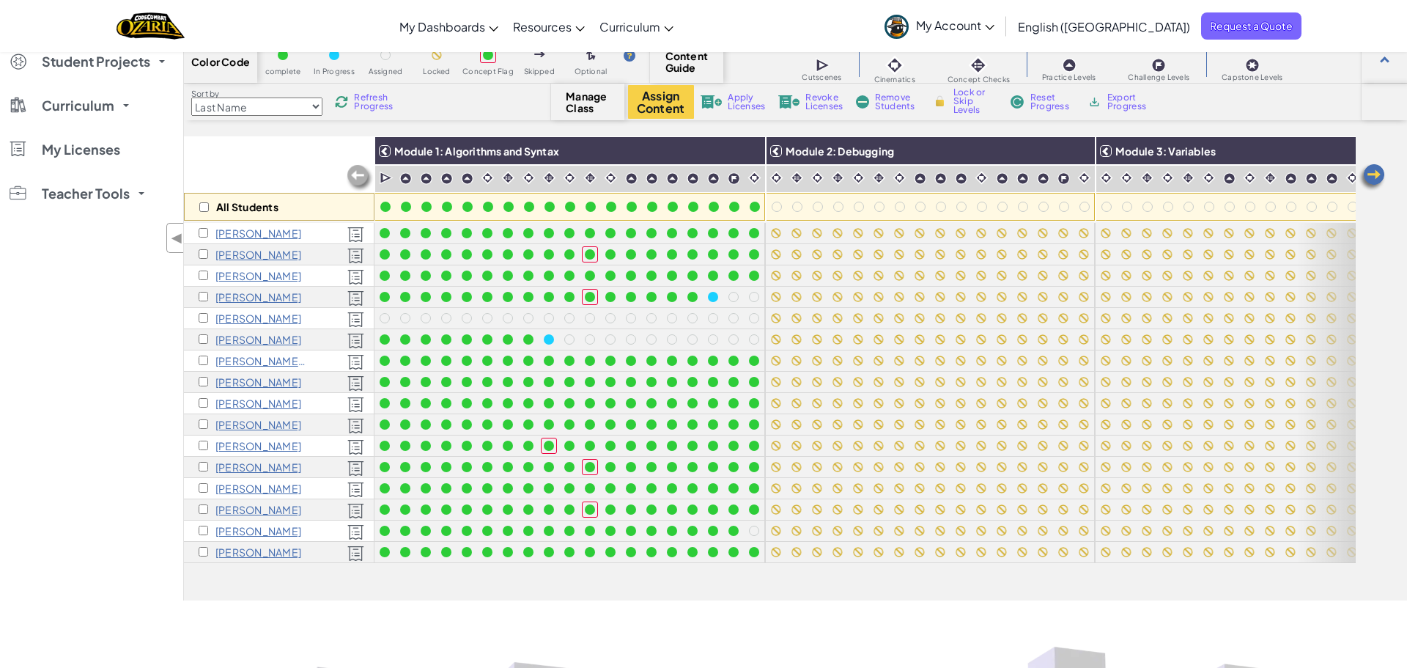
click at [356, 105] on span "Refresh Progress" at bounding box center [376, 102] width 45 height 18
click at [711, 293] on div at bounding box center [713, 297] width 10 height 10
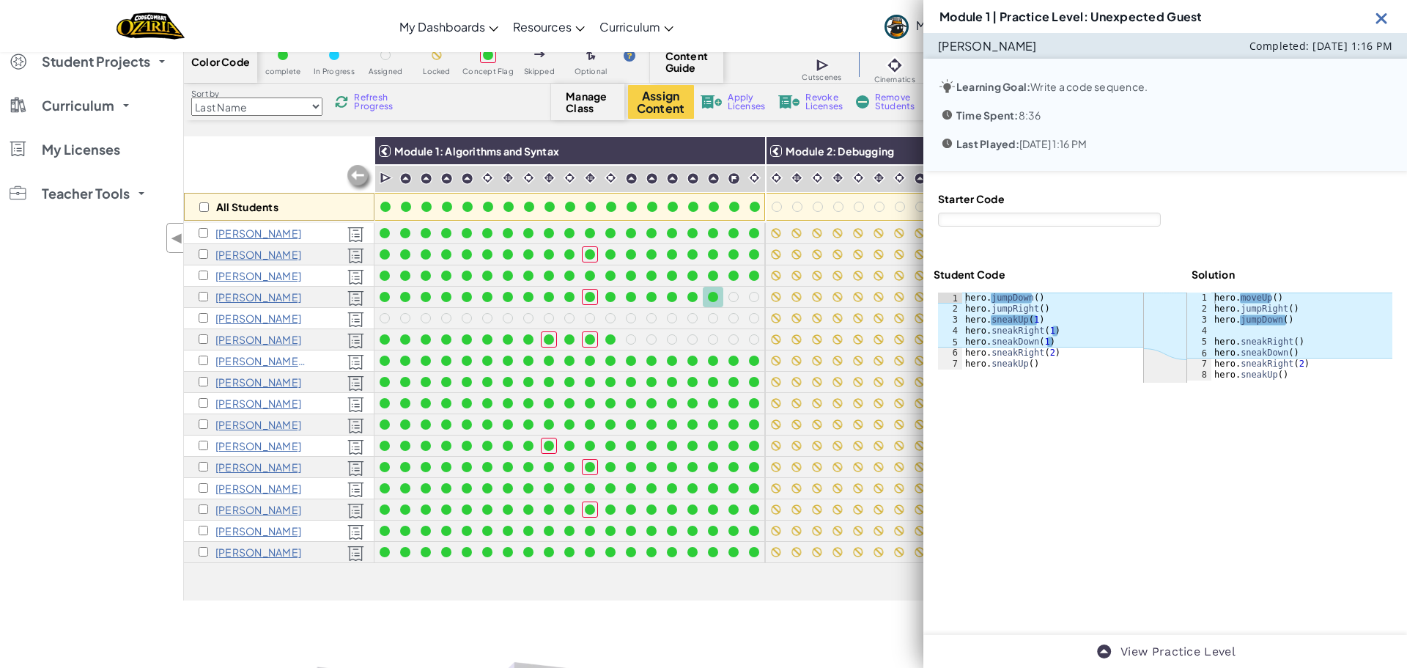
click at [1381, 18] on img at bounding box center [1381, 18] width 18 height 18
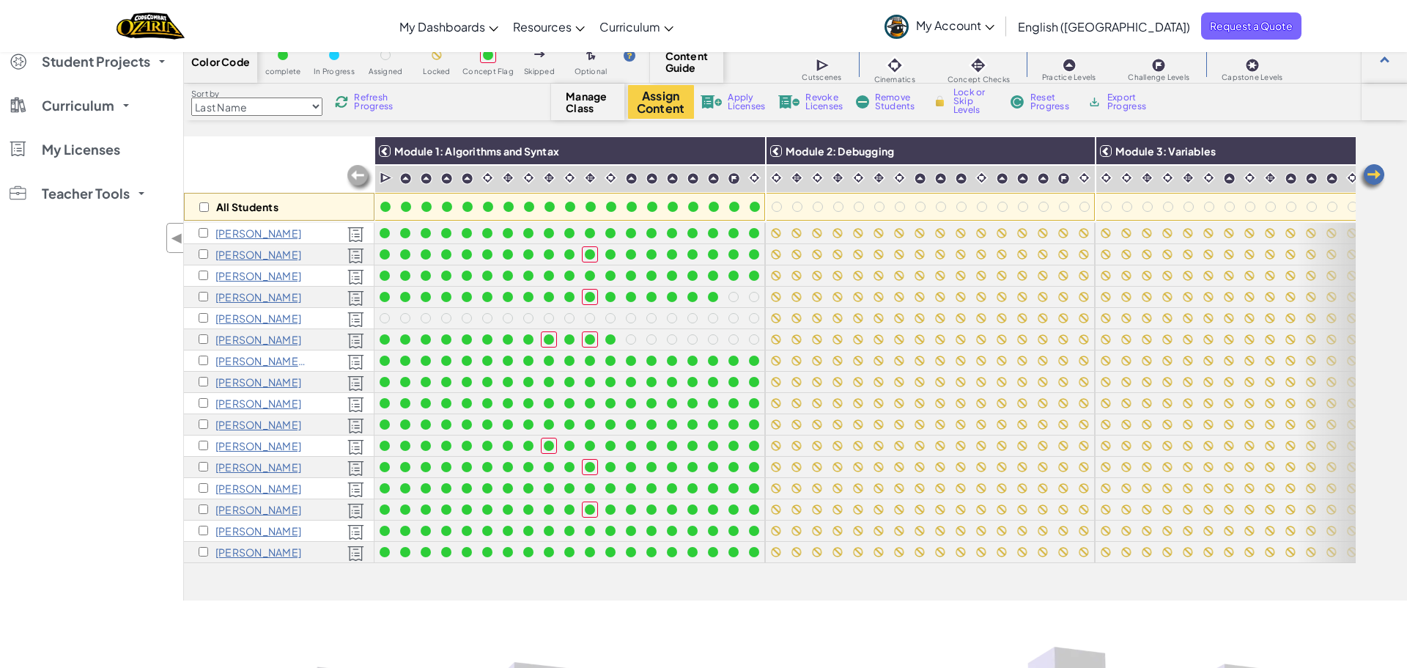
click at [369, 101] on span "Refresh Progress" at bounding box center [376, 102] width 45 height 18
click at [384, 109] on span "Refresh Progress" at bounding box center [376, 102] width 45 height 18
